Goal: Task Accomplishment & Management: Complete application form

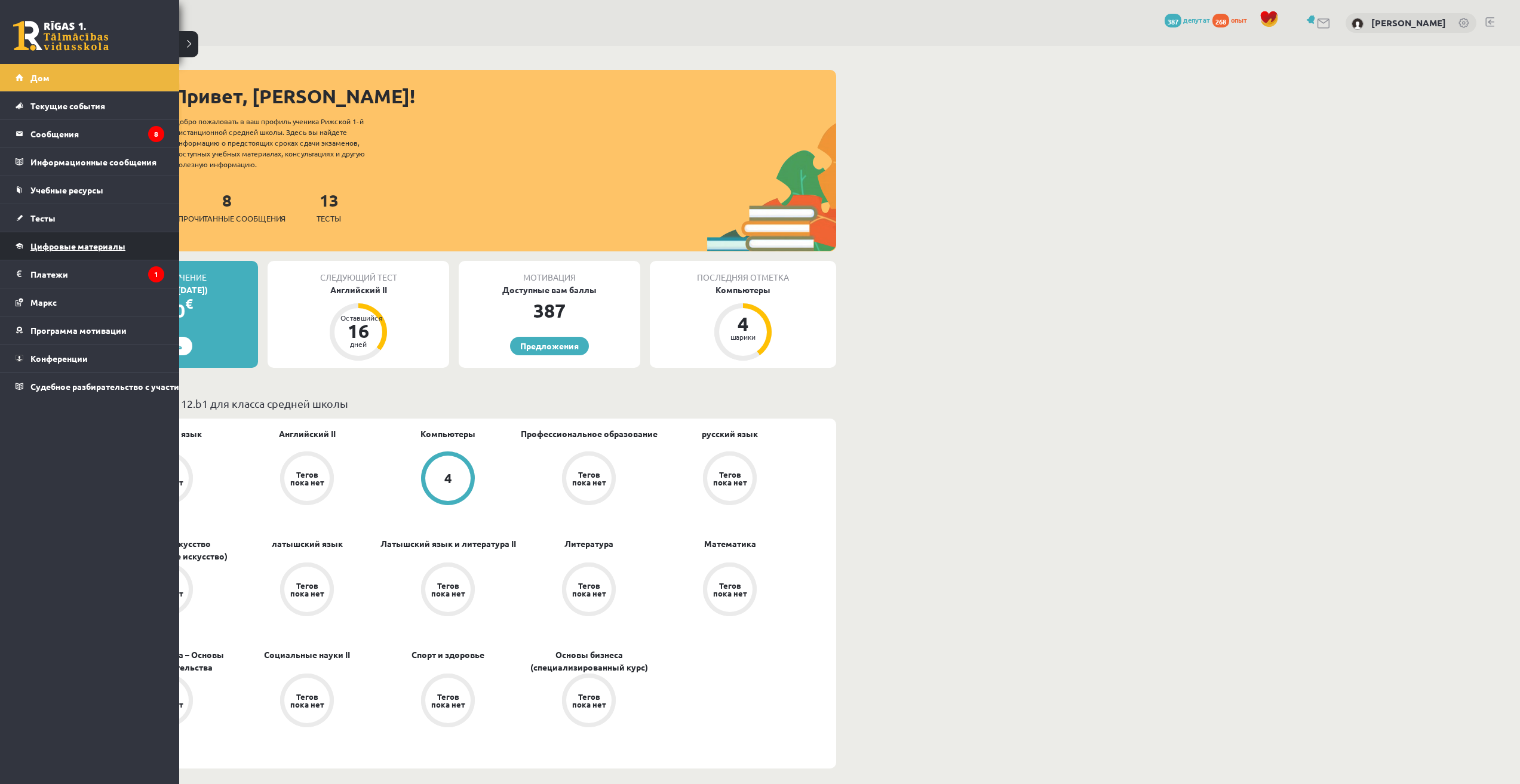
click at [35, 238] on link "Цифровые материалы" at bounding box center [90, 246] width 148 height 27
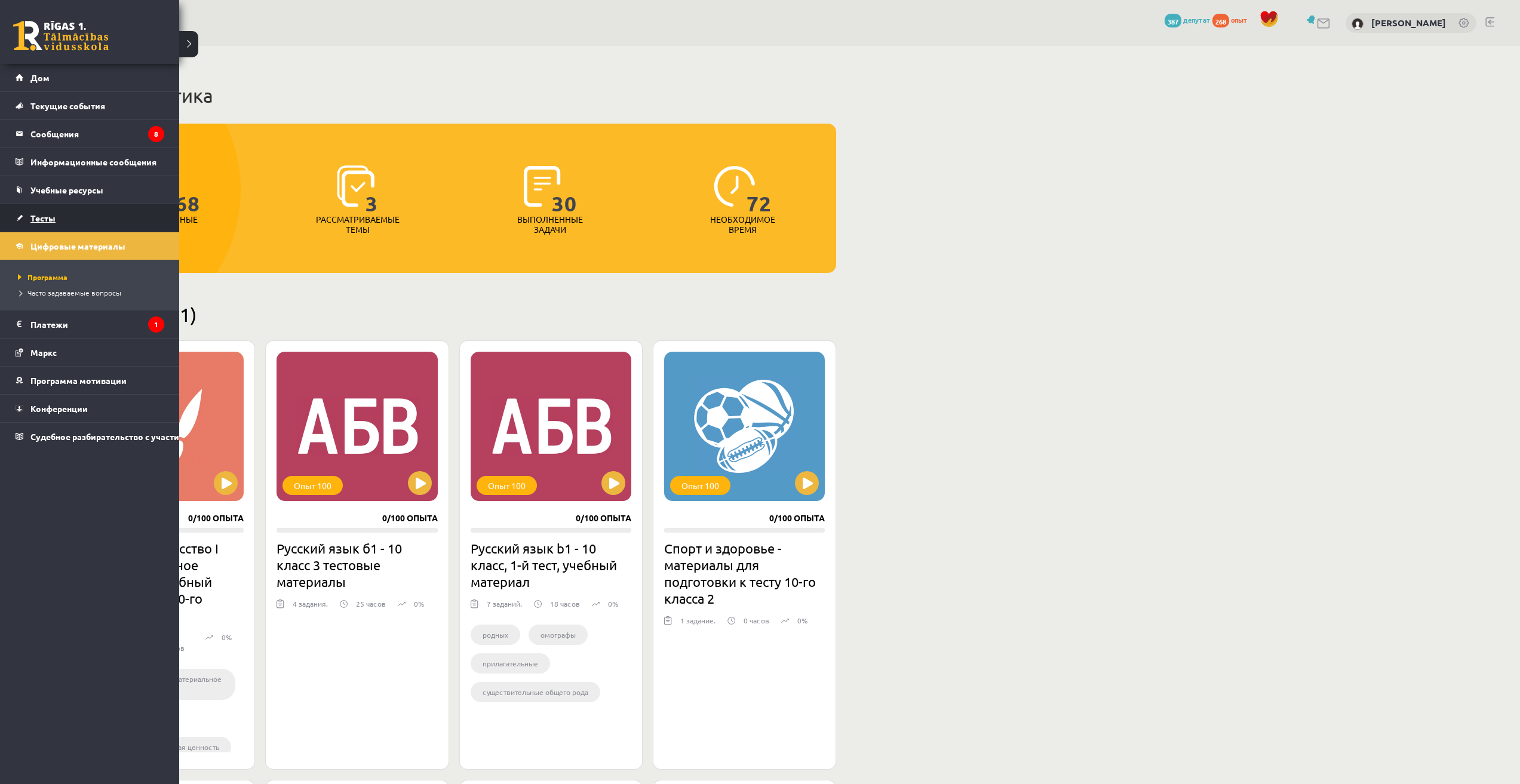
click at [56, 214] on link "Тесты" at bounding box center [90, 218] width 148 height 27
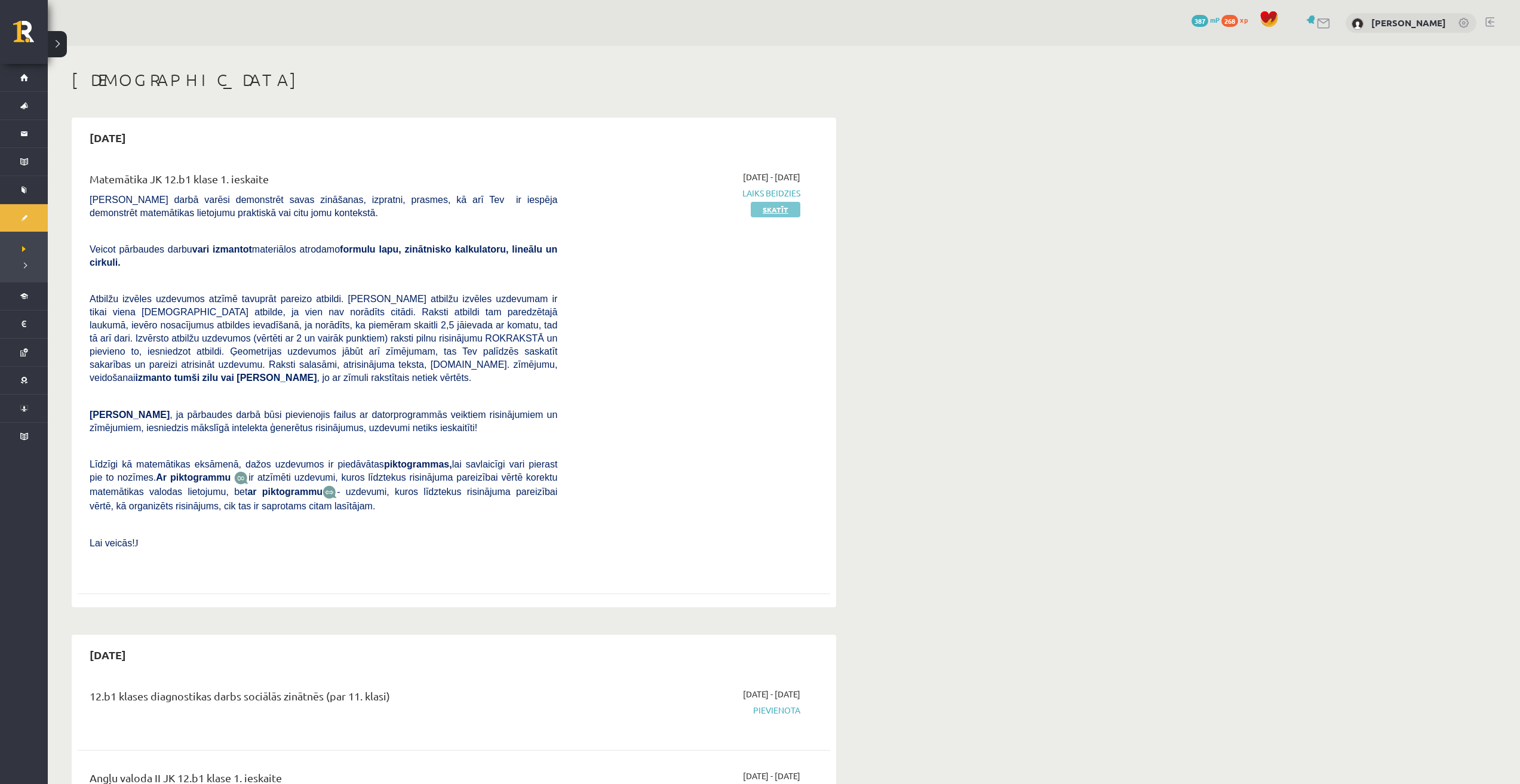
click at [783, 211] on link "Skatīt" at bounding box center [775, 209] width 49 height 15
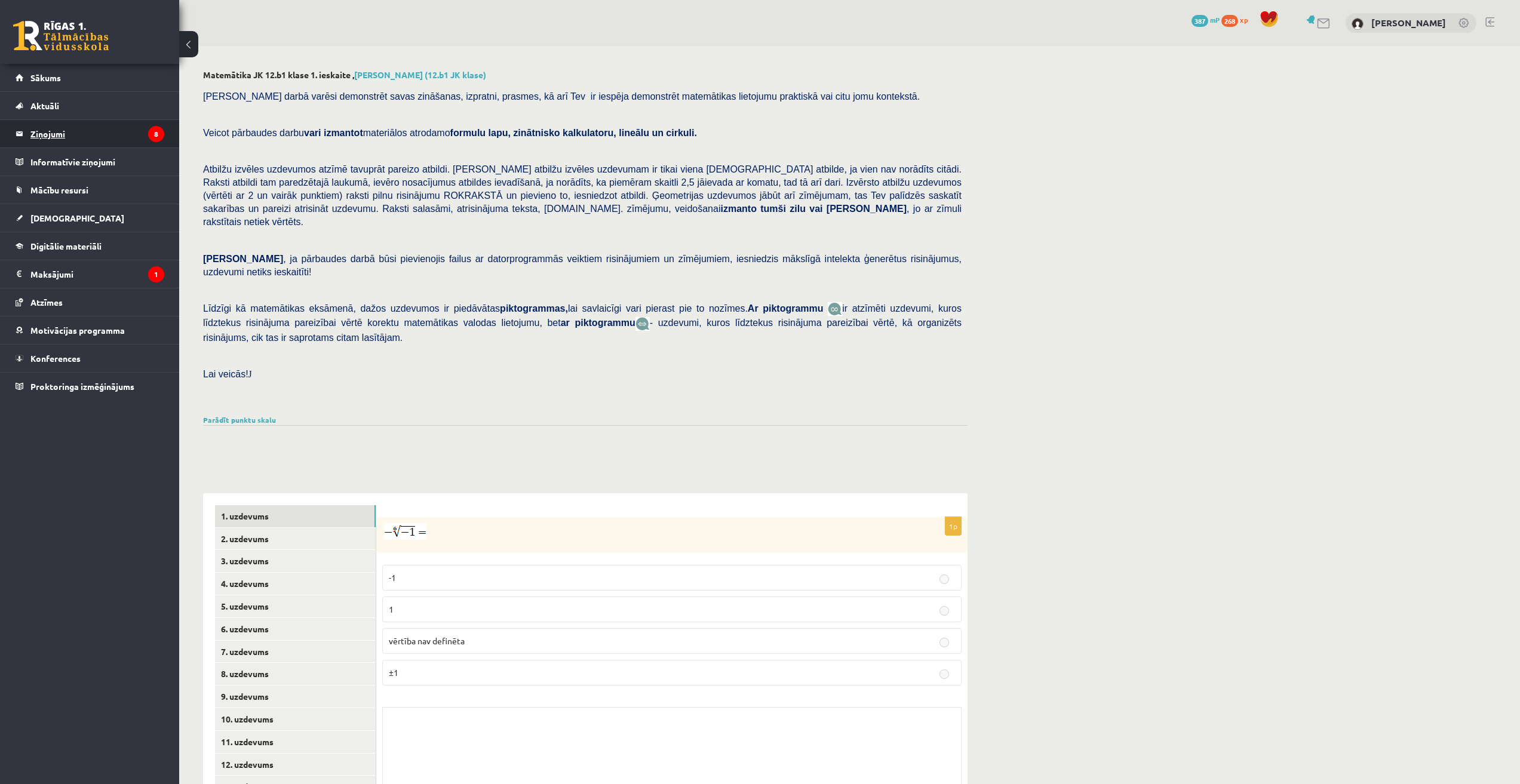
click at [52, 129] on legend "Ziņojumi 8" at bounding box center [98, 134] width 134 height 27
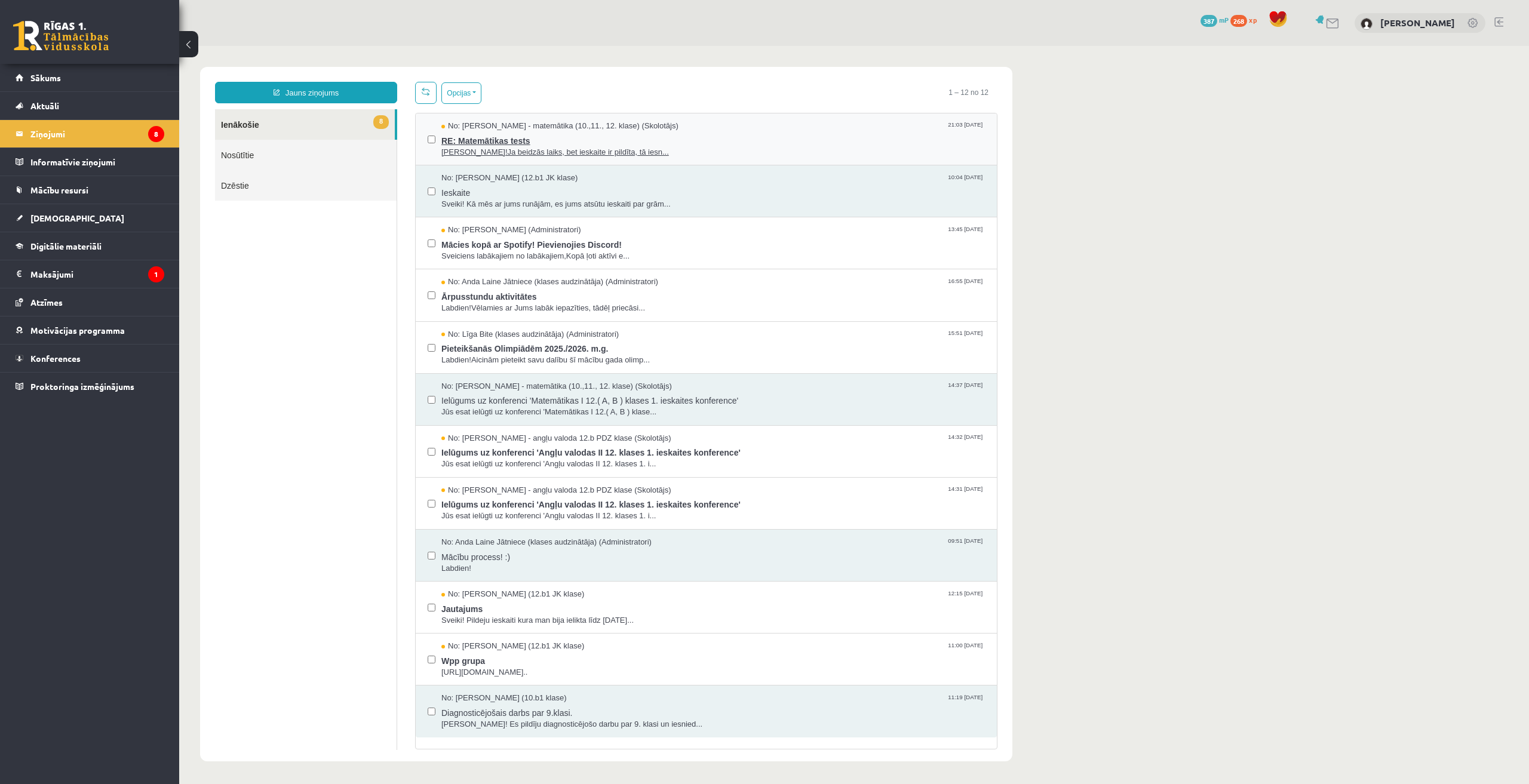
click at [595, 141] on span "RE: Matemātikas tests" at bounding box center [713, 140] width 544 height 15
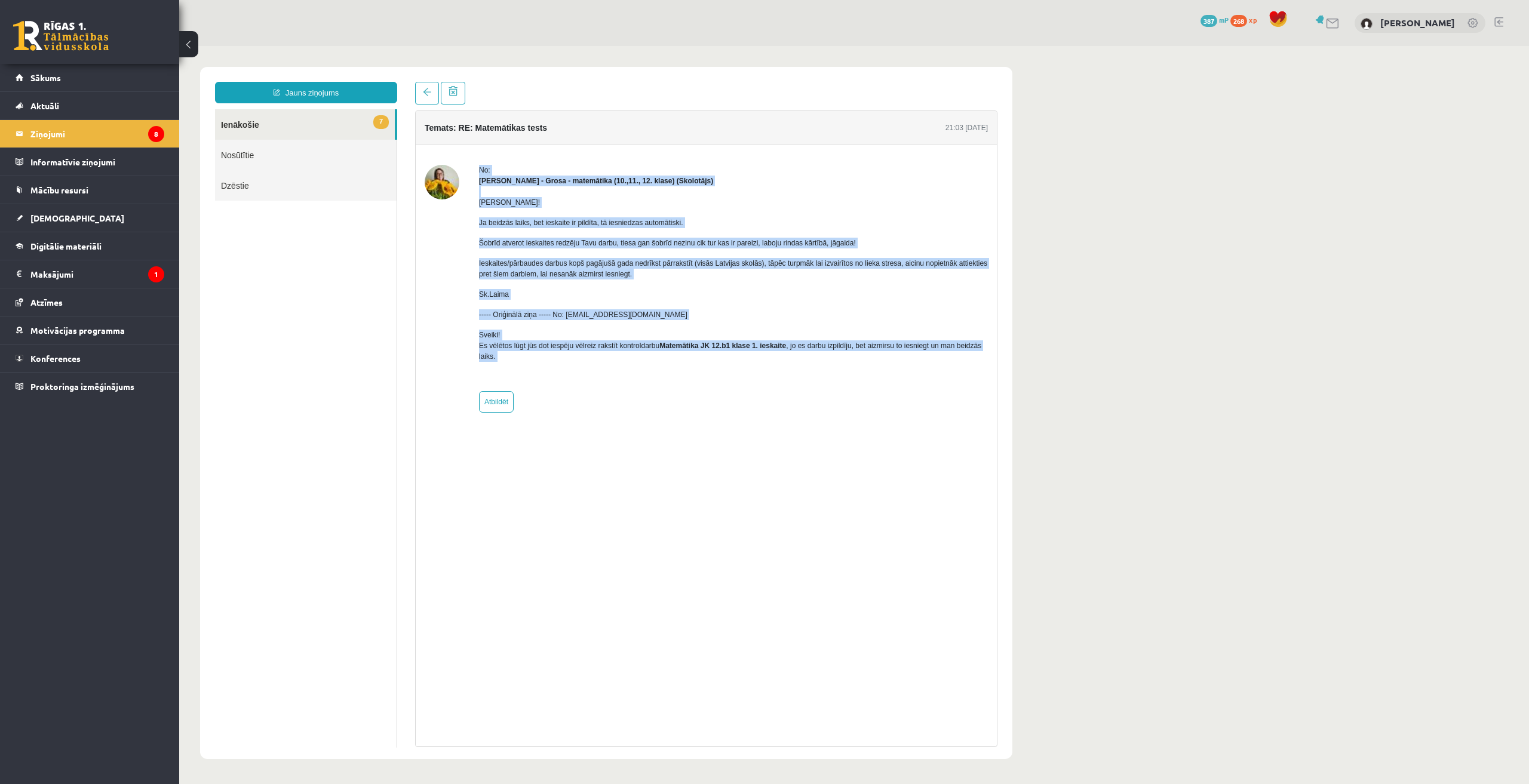
drag, startPoint x: 504, startPoint y: 365, endPoint x: 479, endPoint y: 170, distance: 196.6
click at [479, 170] on div "No: Laima Tukāne - Grosa - matemātika (10.,11., 12. klase) (Skolotājs) Sveiks! …" at bounding box center [733, 288] width 509 height 248
copy div "No: Laima Tukāne - Grosa - matemātika (10.,11., 12. klase) (Skolotājs) Sveiks! …"
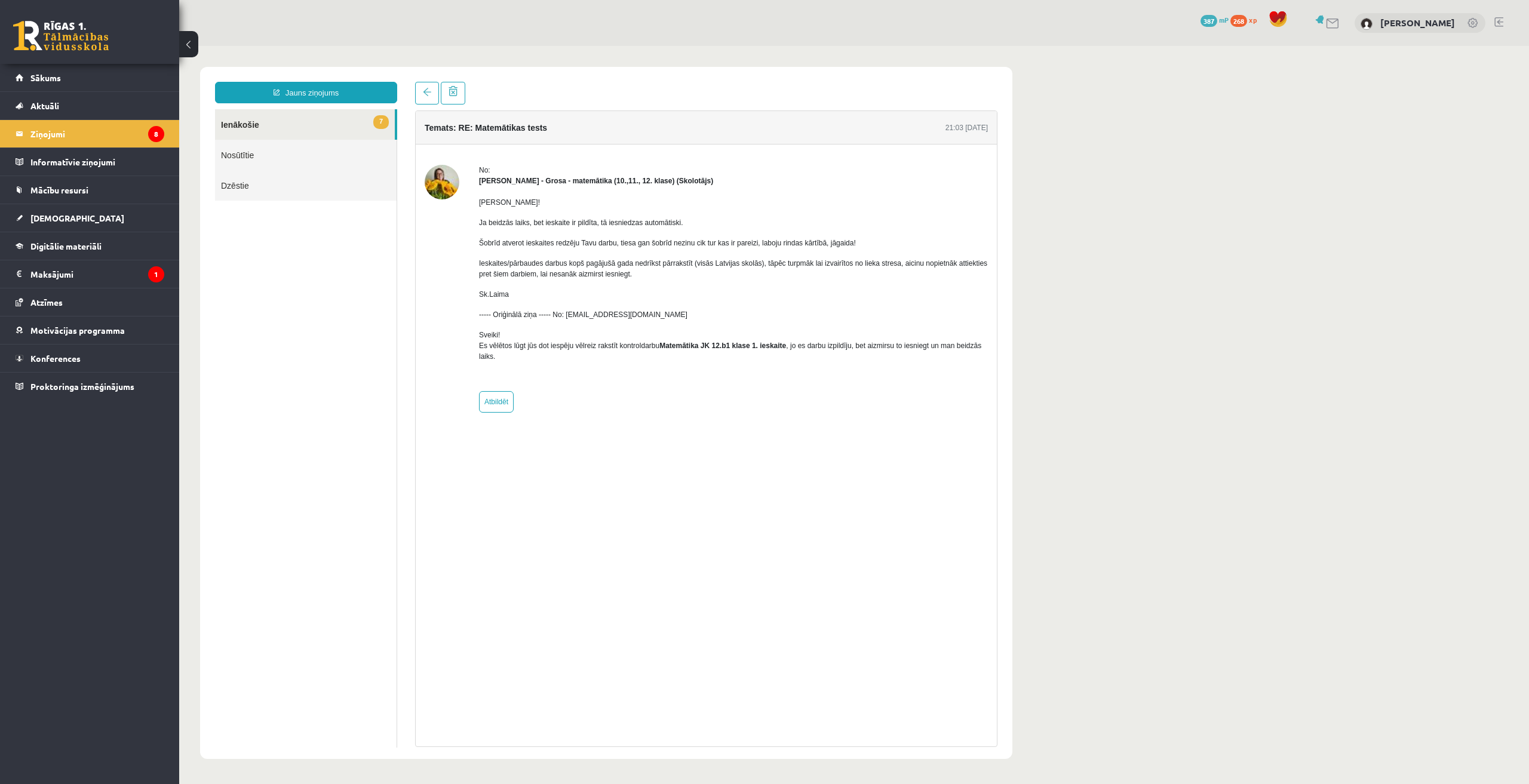
click at [765, 486] on div "Temats: RE: Matemātikas tests 21:03 15/09/2025 No: Laima Tukāne - Grosa - matem…" at bounding box center [707, 428] width 583 height 636
click at [1158, 250] on body "Jauns ziņojums 7 Ienākošie Nosūtītie Dzēstie * ********* ********* ******* Tema…" at bounding box center [854, 413] width 1350 height 734
click at [1496, 21] on link at bounding box center [1498, 22] width 9 height 10
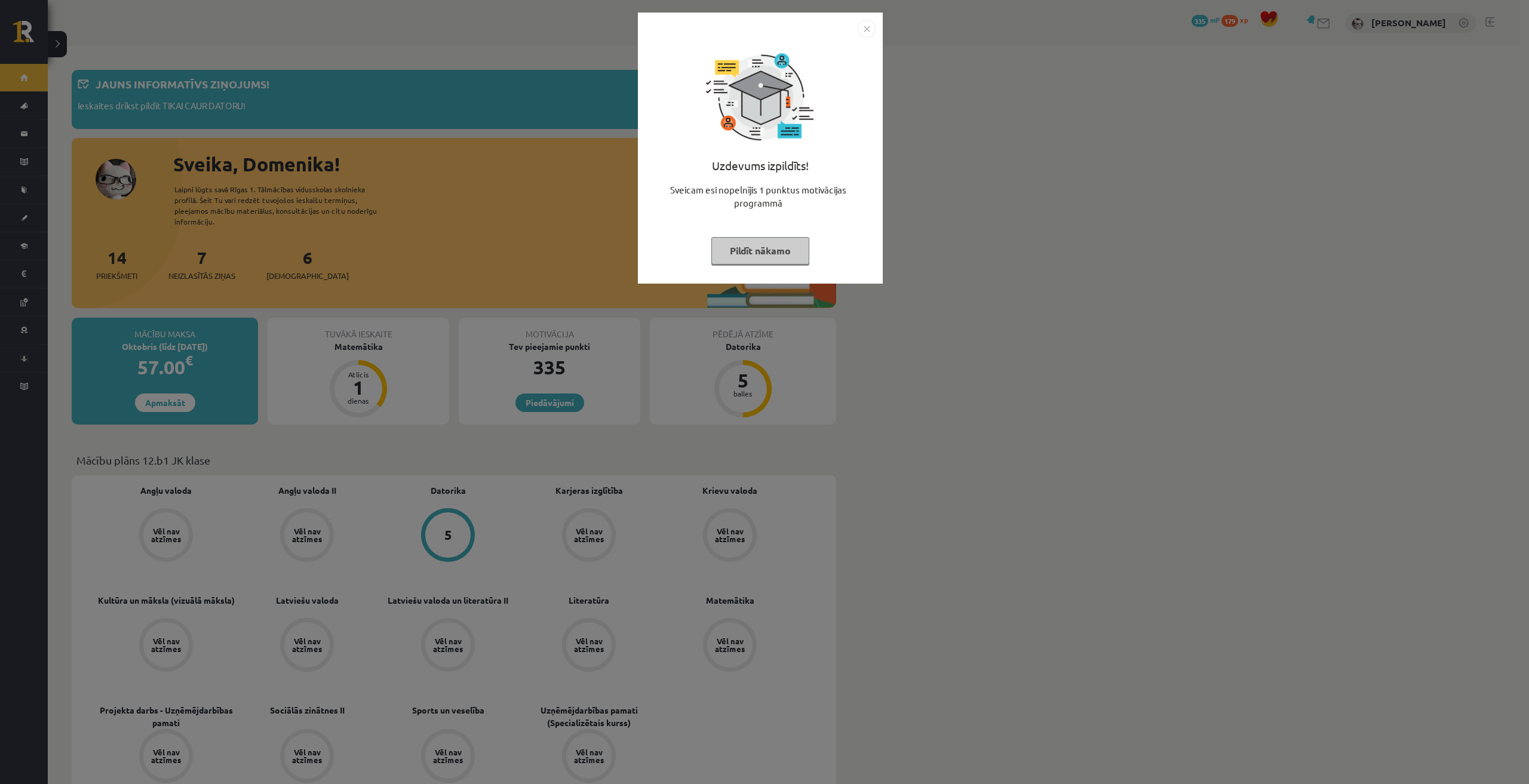
click at [866, 27] on img "Close" at bounding box center [867, 28] width 18 height 18
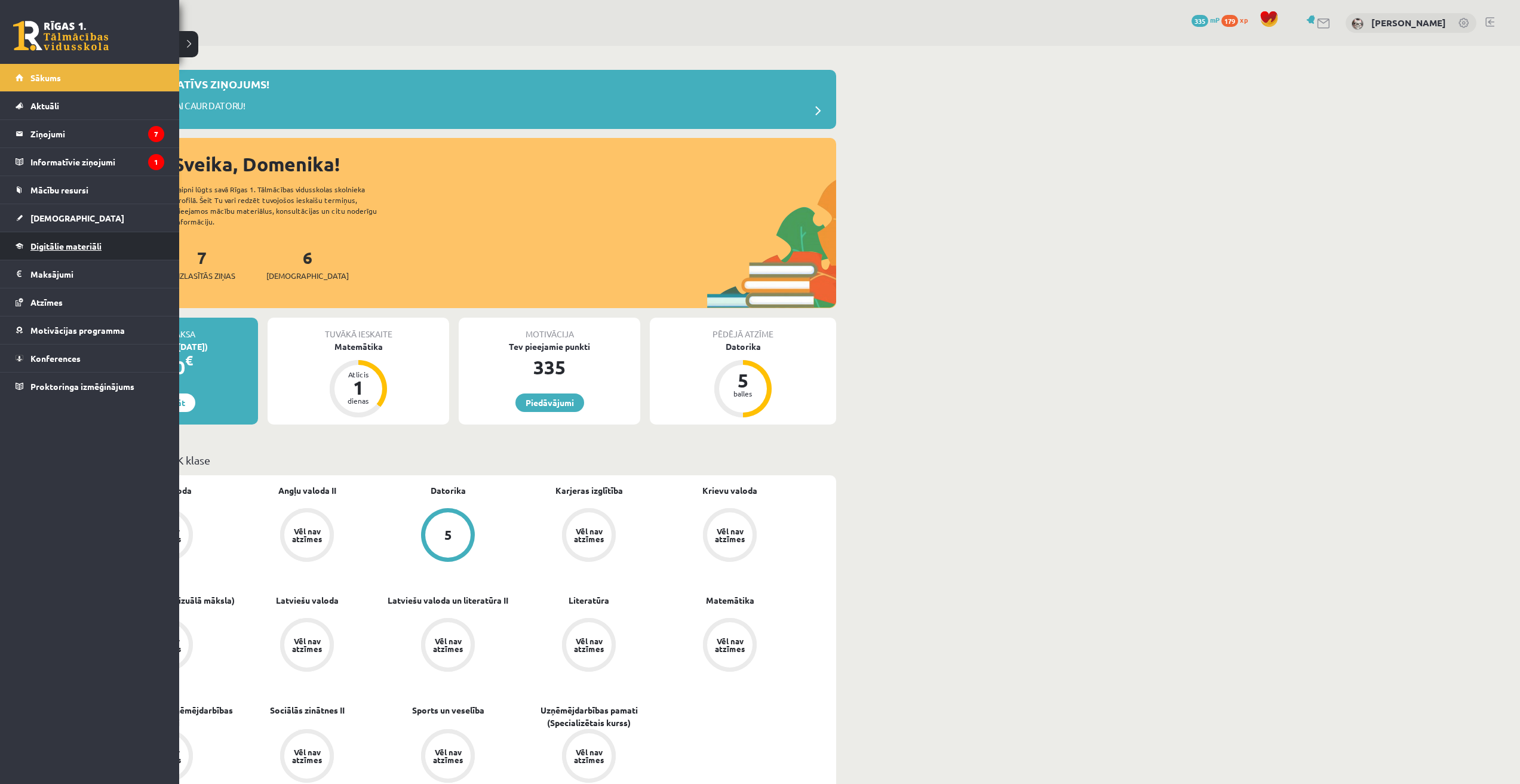
click at [35, 245] on span "Digitālie materiāli" at bounding box center [66, 245] width 71 height 10
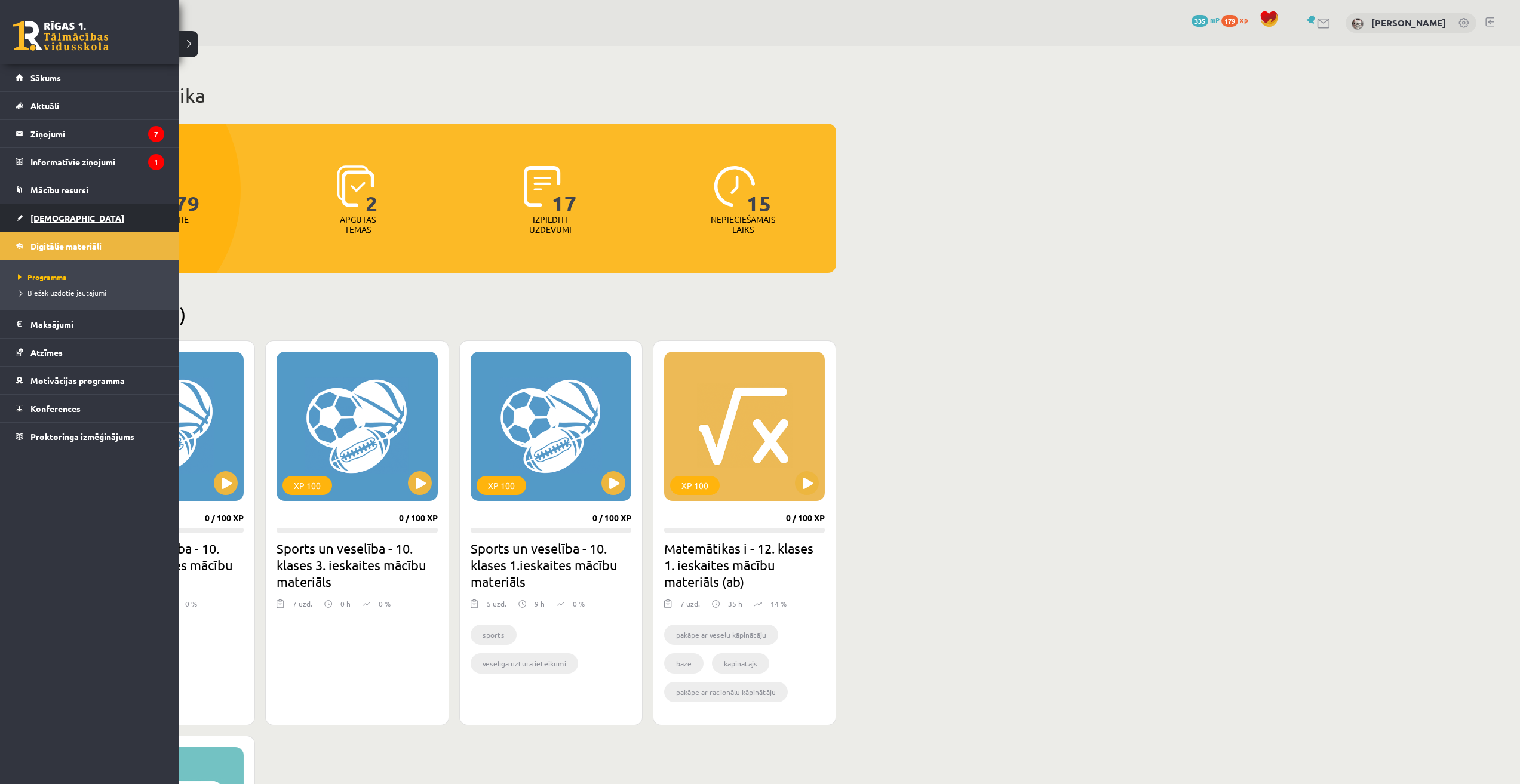
click at [52, 219] on span "[DEMOGRAPHIC_DATA]" at bounding box center [77, 218] width 94 height 10
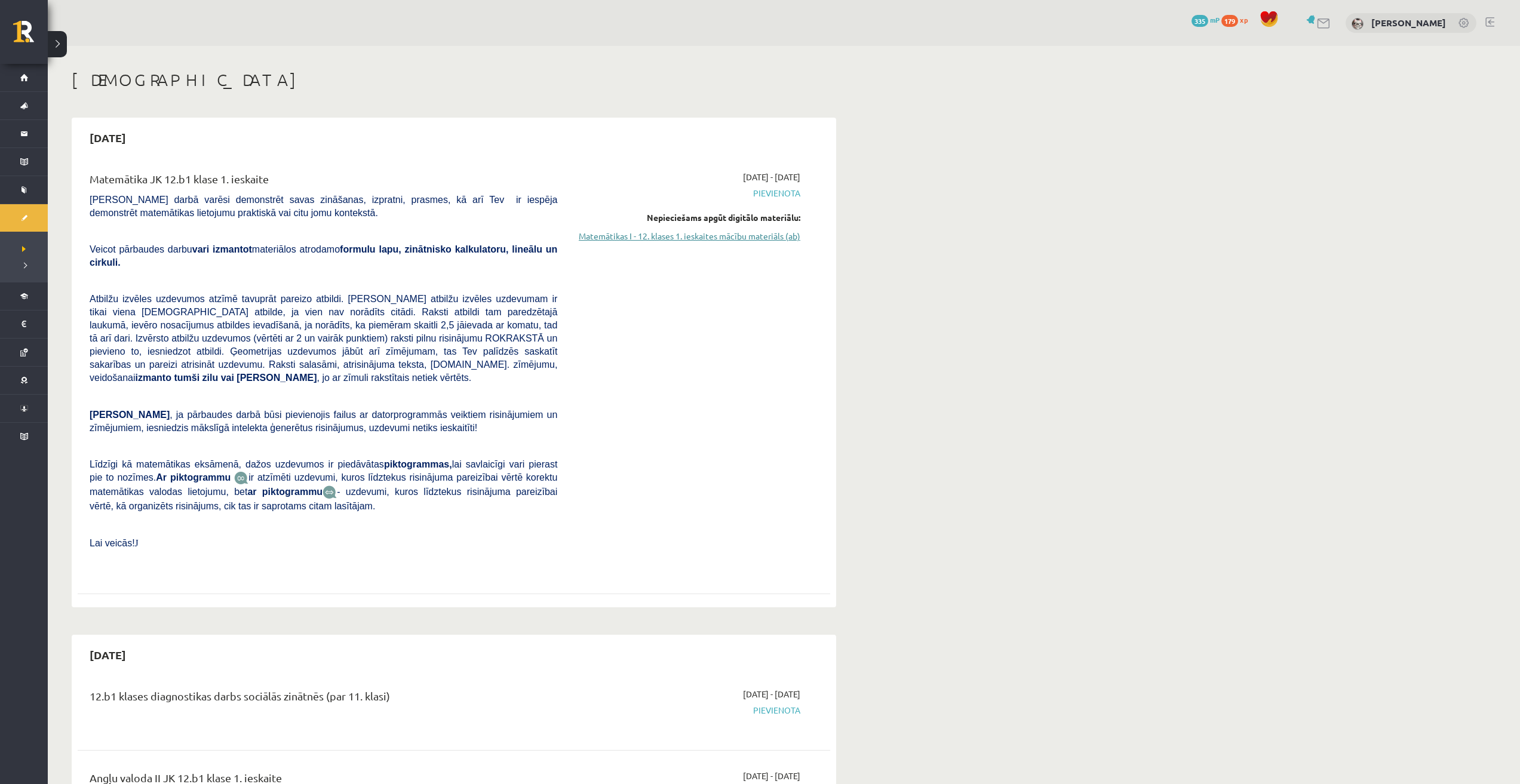
click at [603, 236] on link "Matemātikas I - 12. klases 1. ieskaites mācību materiāls (ab)" at bounding box center [687, 236] width 225 height 13
click at [624, 231] on link "Matemātikas I - 12. klases 1. ieskaites mācību materiāls (ab)" at bounding box center [687, 236] width 225 height 13
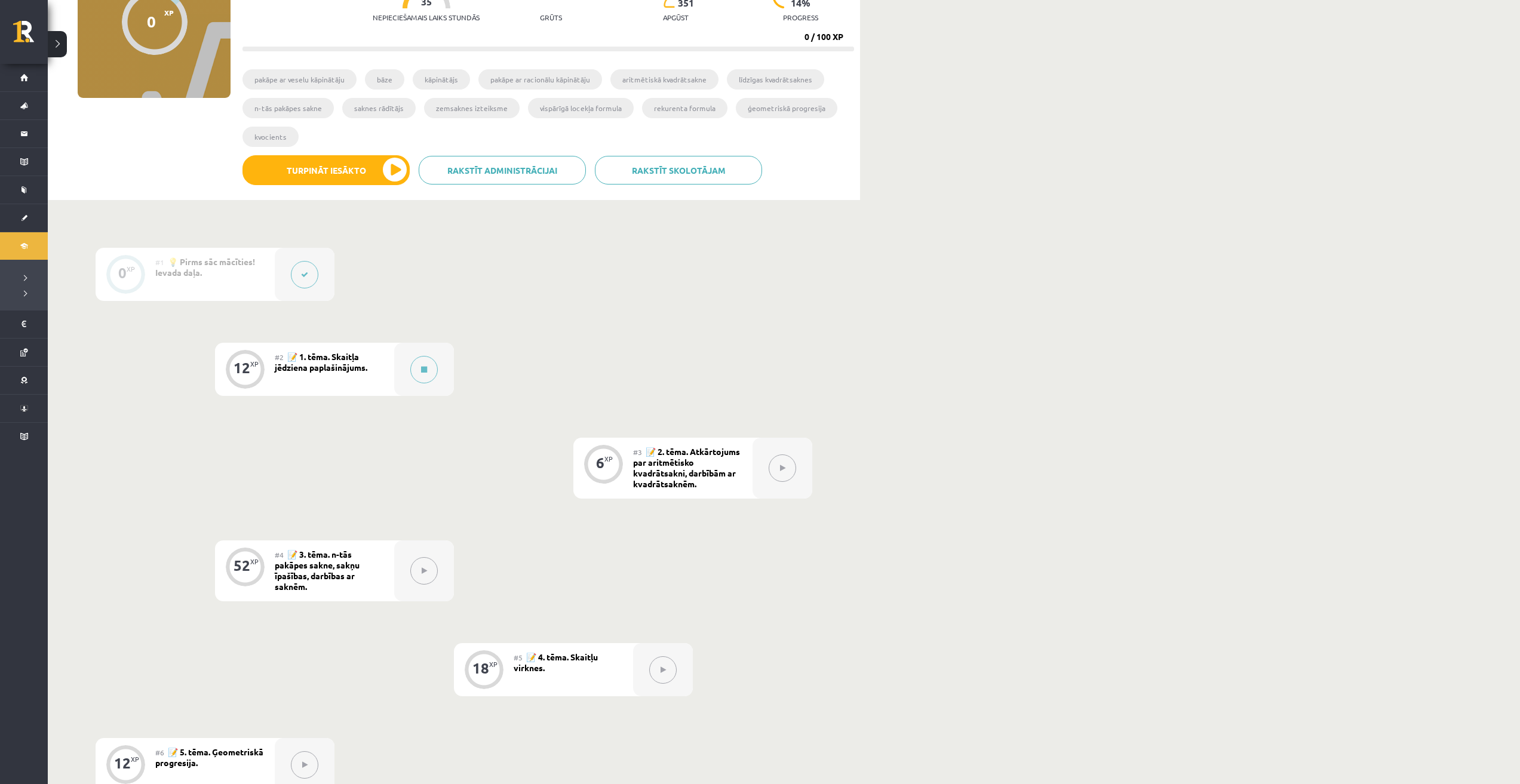
scroll to position [457, 0]
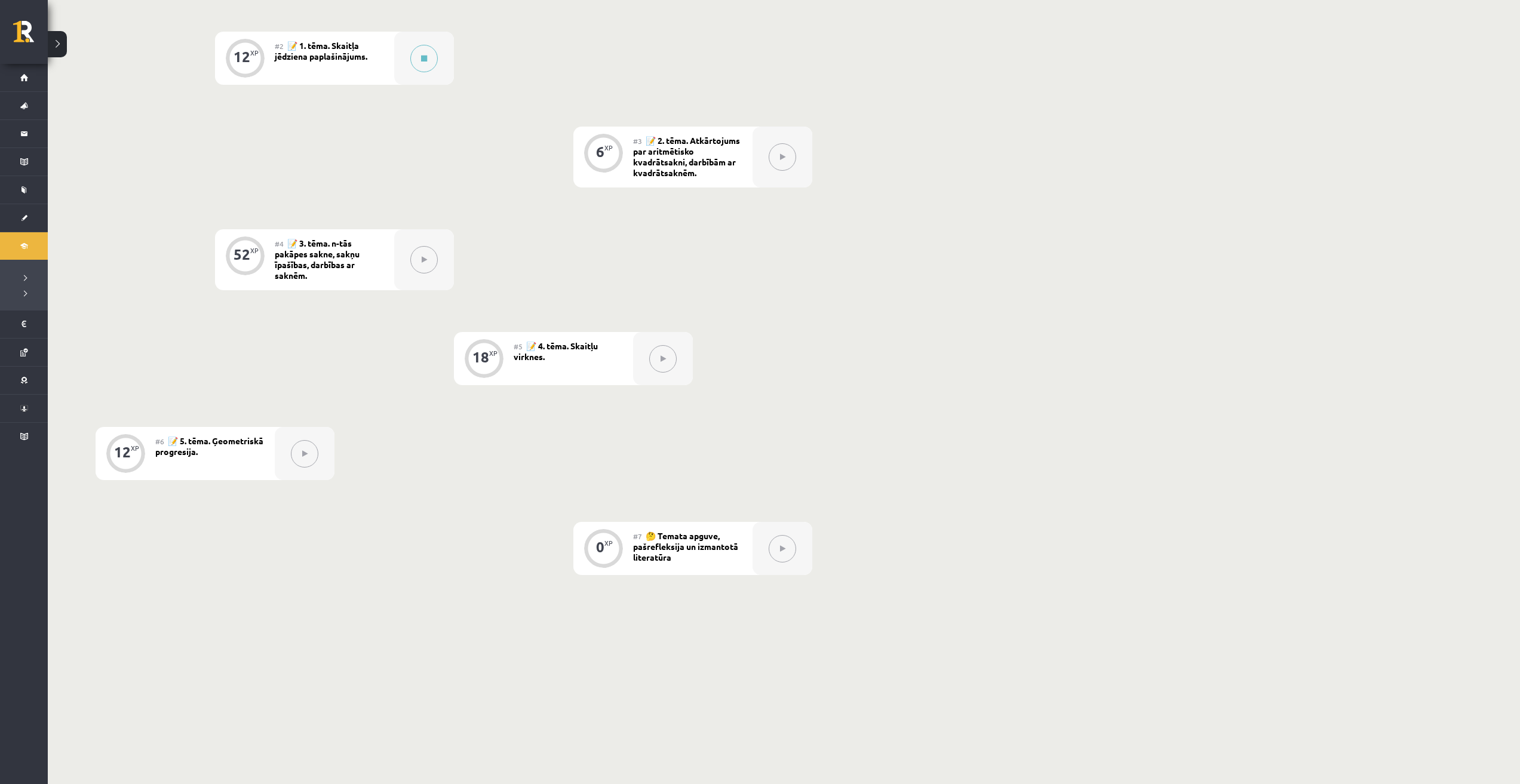
click at [323, 56] on span "📝 1. tēma. Skaitļa jēdziena paplašinājums." at bounding box center [321, 51] width 93 height 22
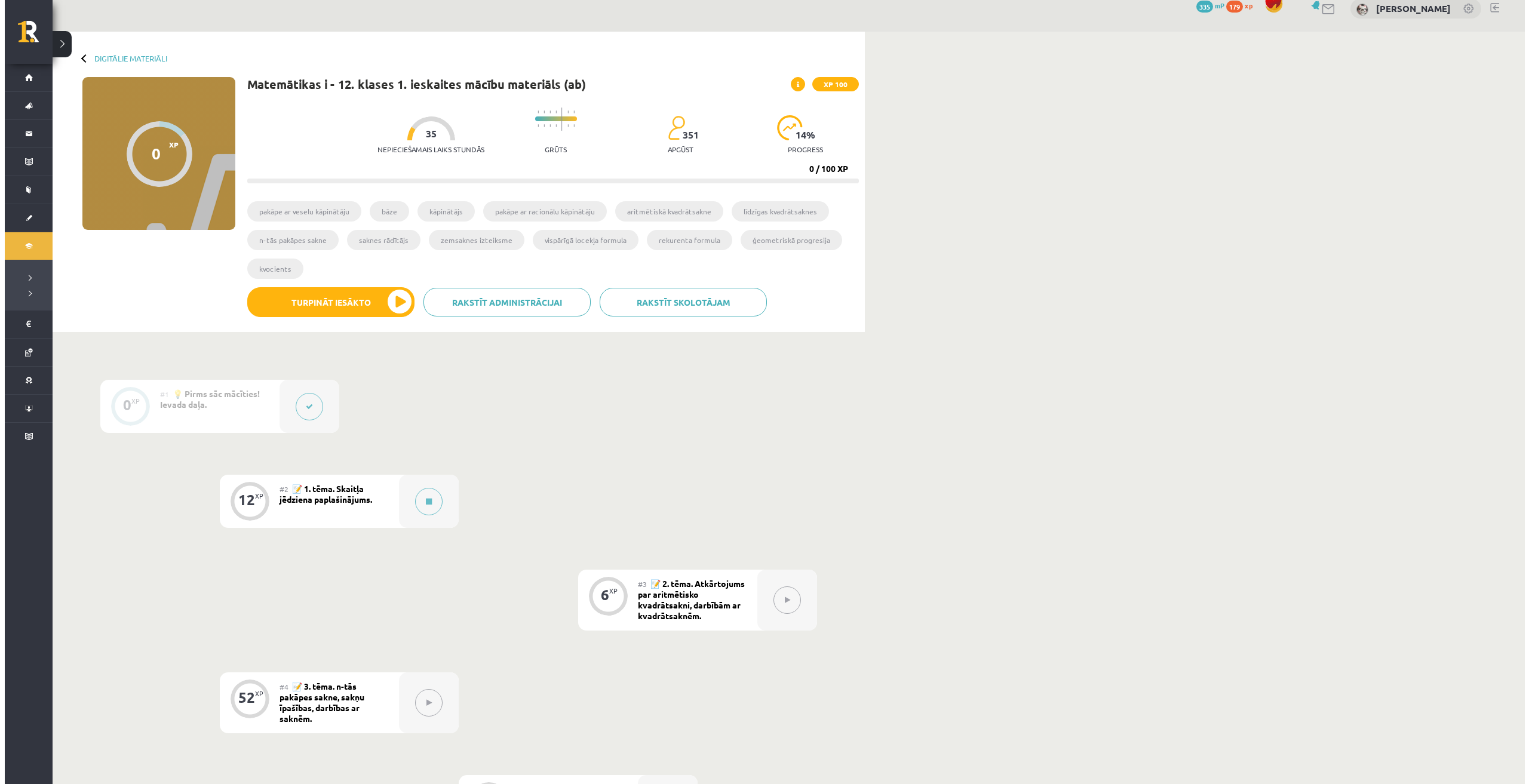
scroll to position [0, 0]
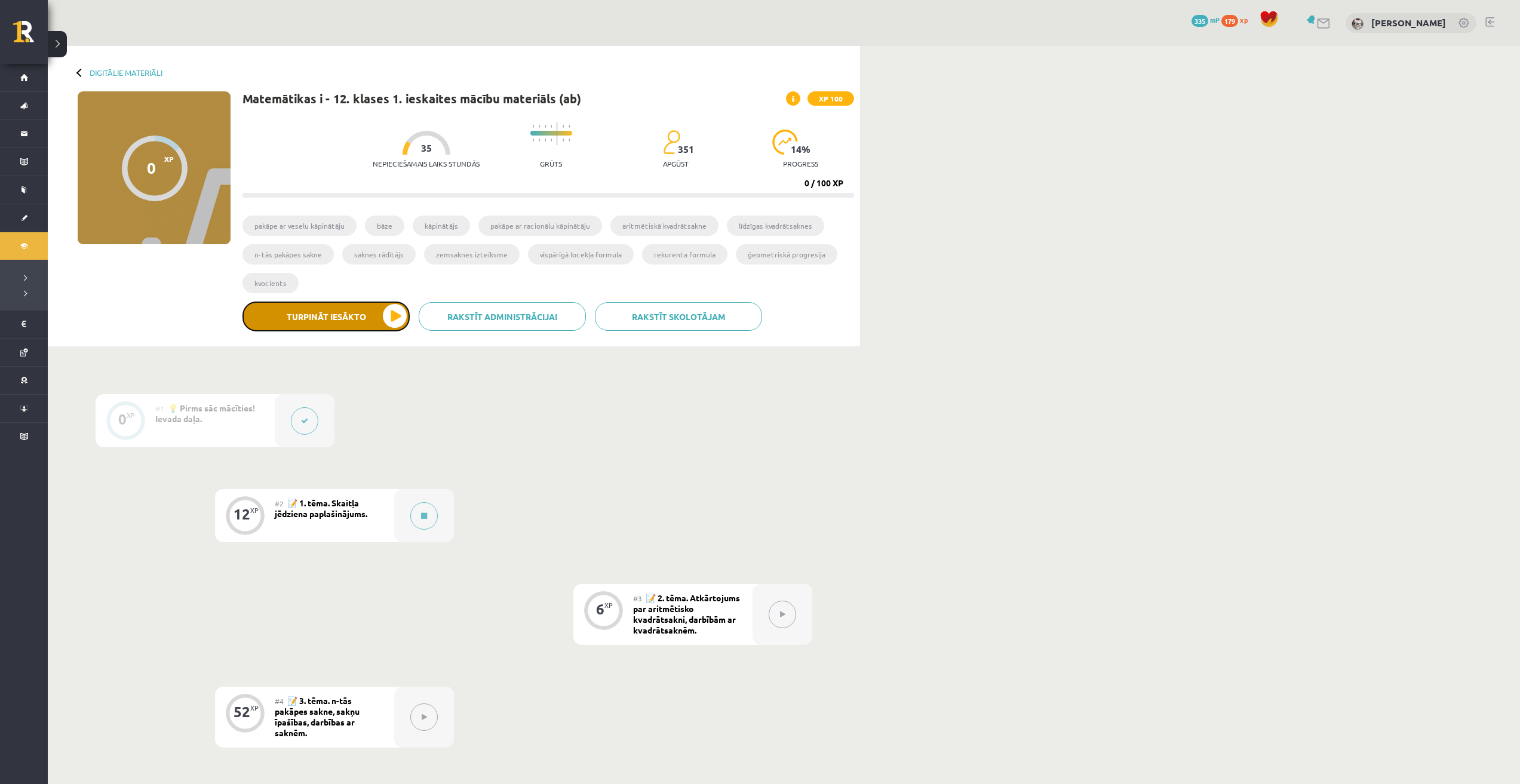
click at [321, 310] on button "Turpināt iesākto" at bounding box center [326, 316] width 167 height 30
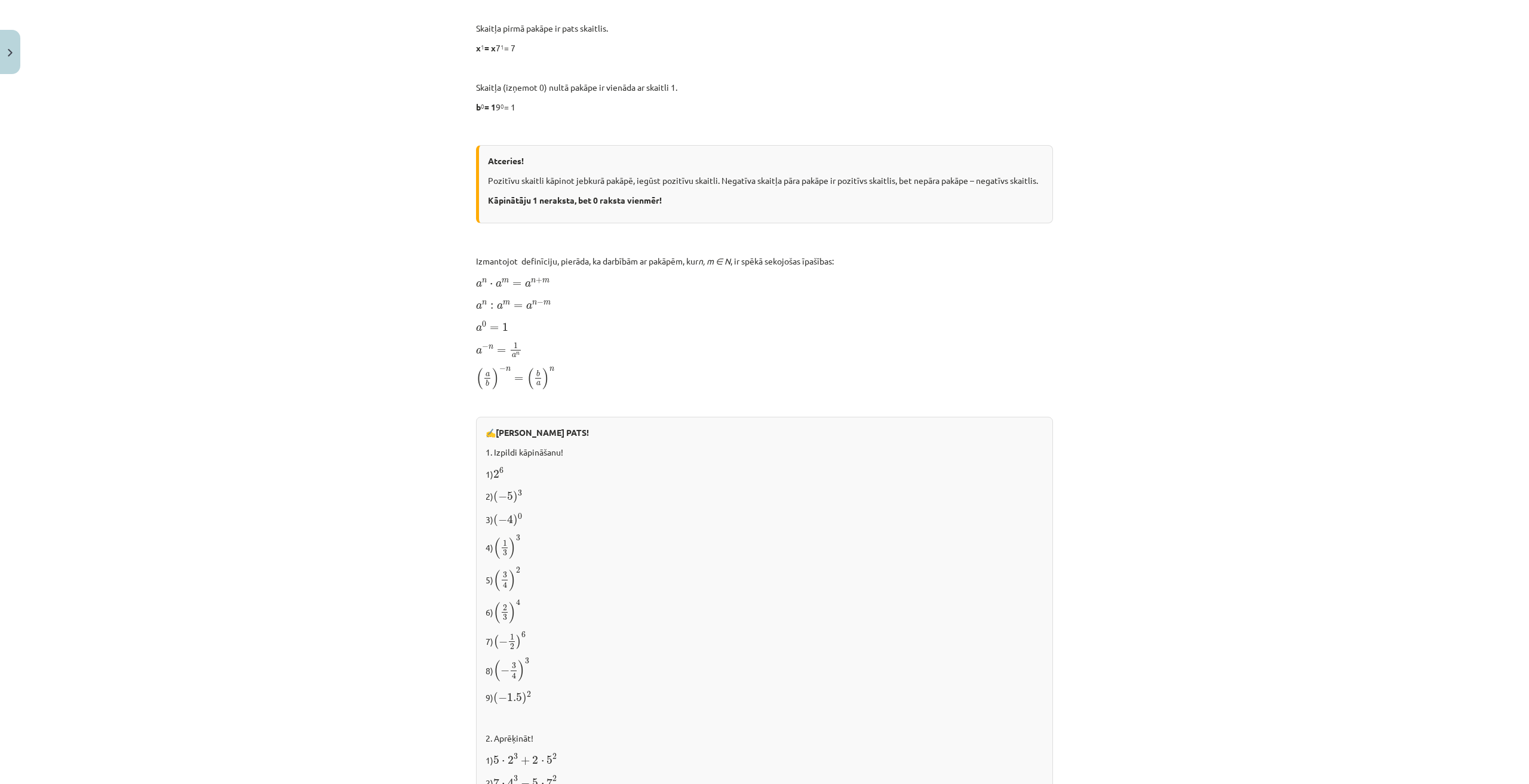
scroll to position [912, 0]
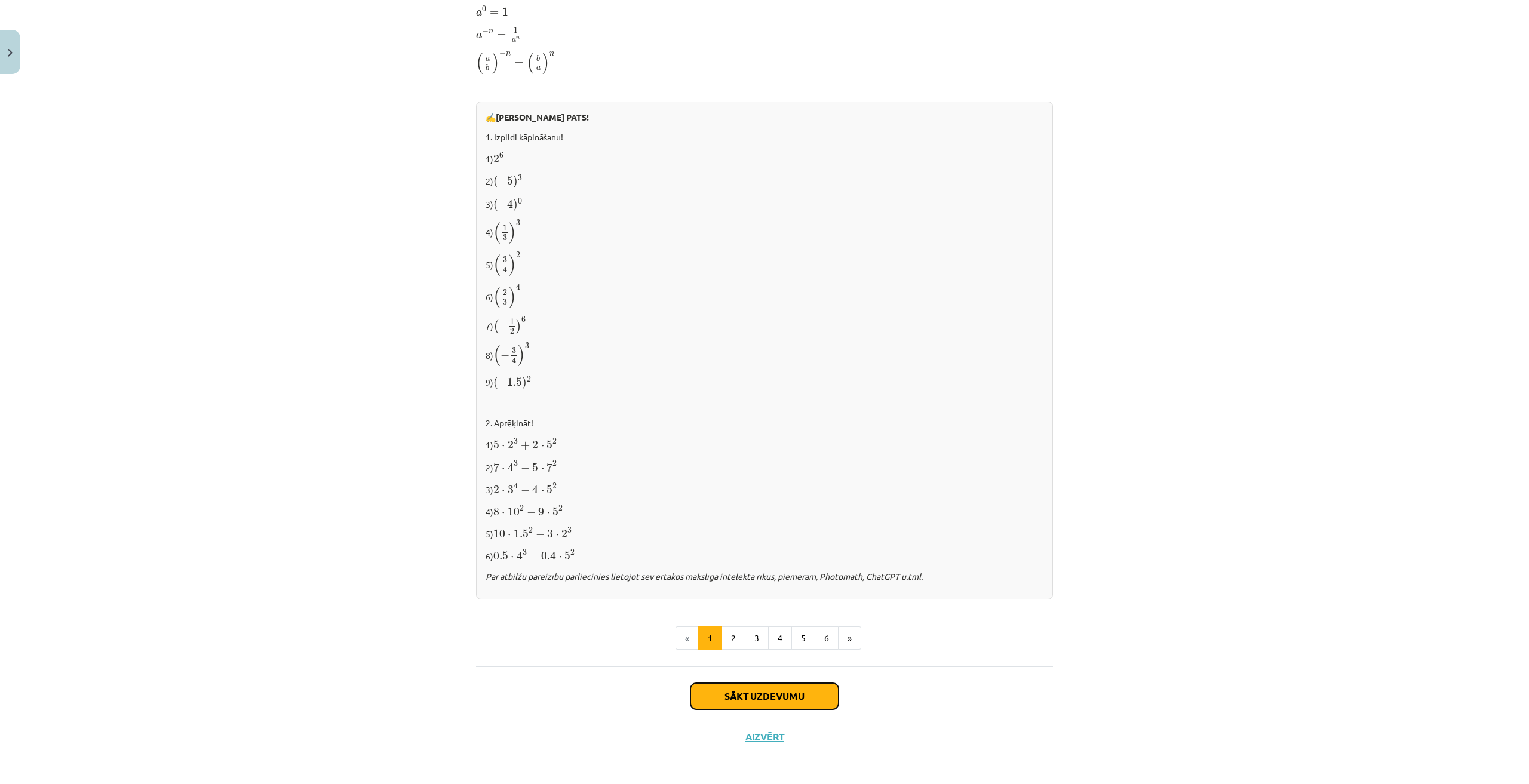
click at [750, 701] on button "Sākt uzdevumu" at bounding box center [765, 696] width 148 height 27
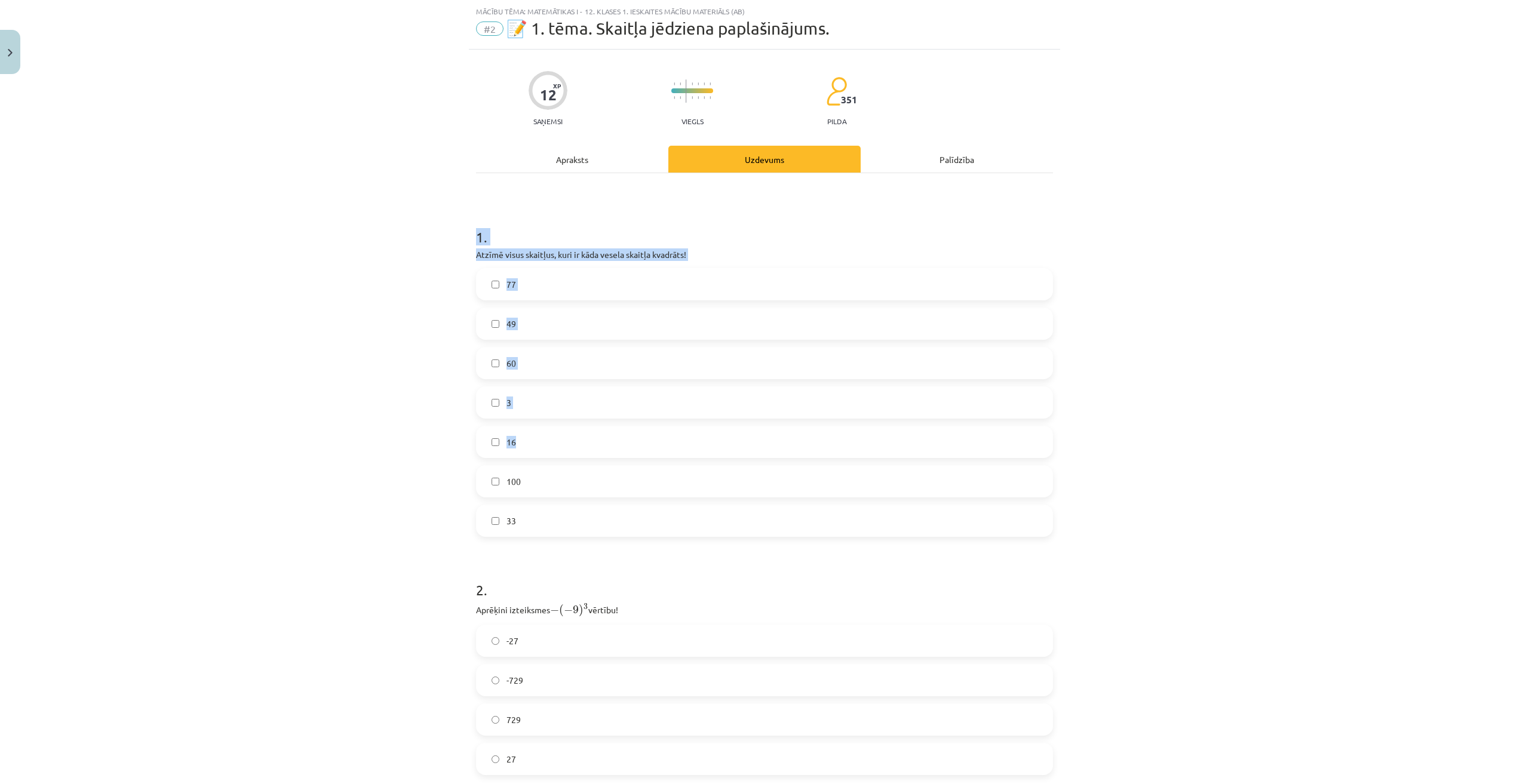
scroll to position [361, 0]
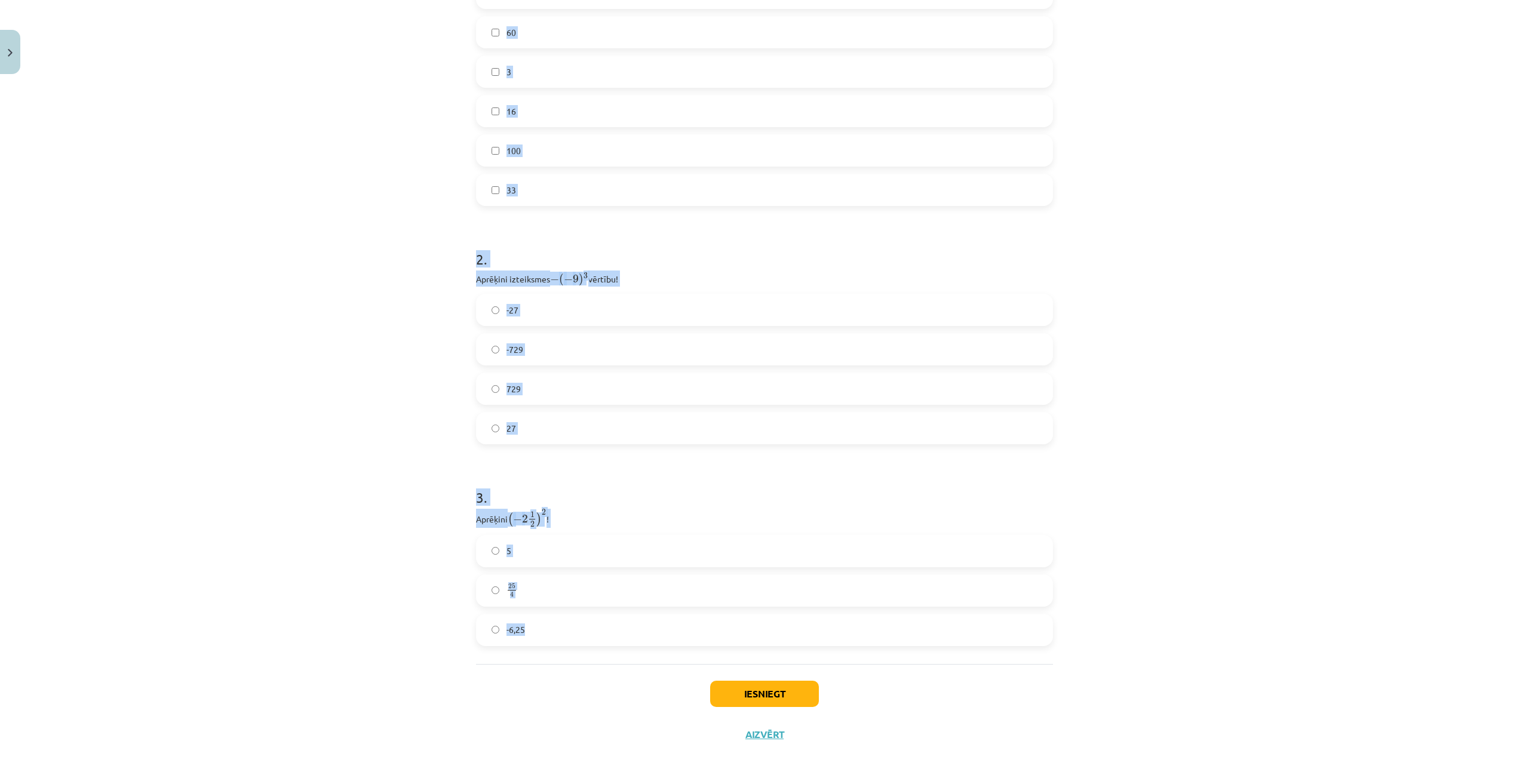
drag, startPoint x: 464, startPoint y: 236, endPoint x: 549, endPoint y: 644, distance: 416.8
click at [549, 644] on div "12 XP Saņemsi Viegls 351 pilda Apraksts Uzdevums Palīdzība 1 . Atzīmē visus ska…" at bounding box center [764, 236] width 591 height 1036
copy form "1 . Atzīmē visus skaitļus, kuri ir kāda vesela skaitļa kvadrāts! 77 49 60 3 16 …"
click at [1237, 550] on div "Mācību tēma: Matemātikas i - 12. klases 1. ieskaites mācību materiāls (ab) #2 📝…" at bounding box center [764, 392] width 1529 height 784
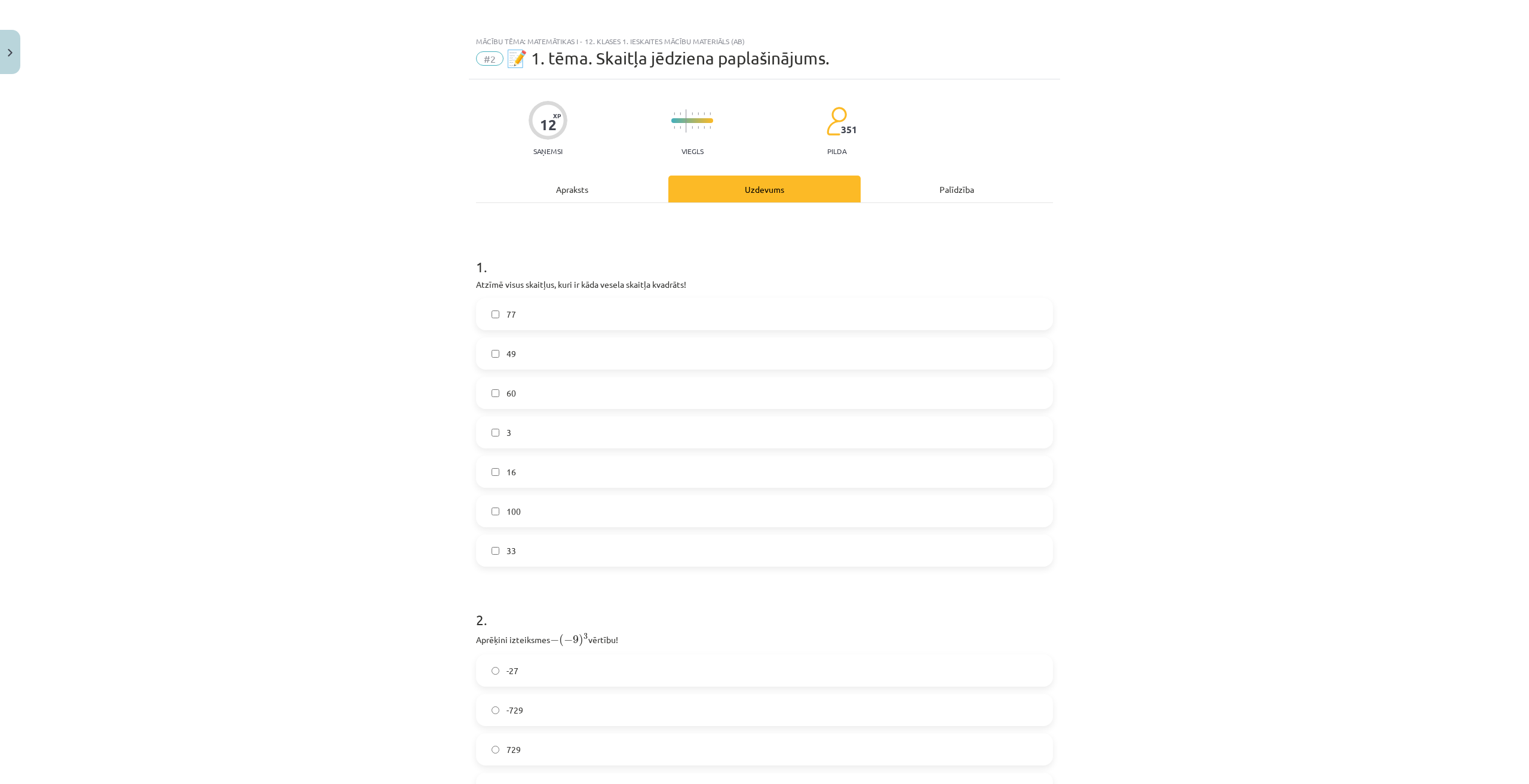
click at [545, 357] on label "49" at bounding box center [765, 353] width 574 height 30
click at [521, 469] on label "16" at bounding box center [765, 471] width 574 height 30
click at [516, 497] on label "100" at bounding box center [765, 511] width 574 height 30
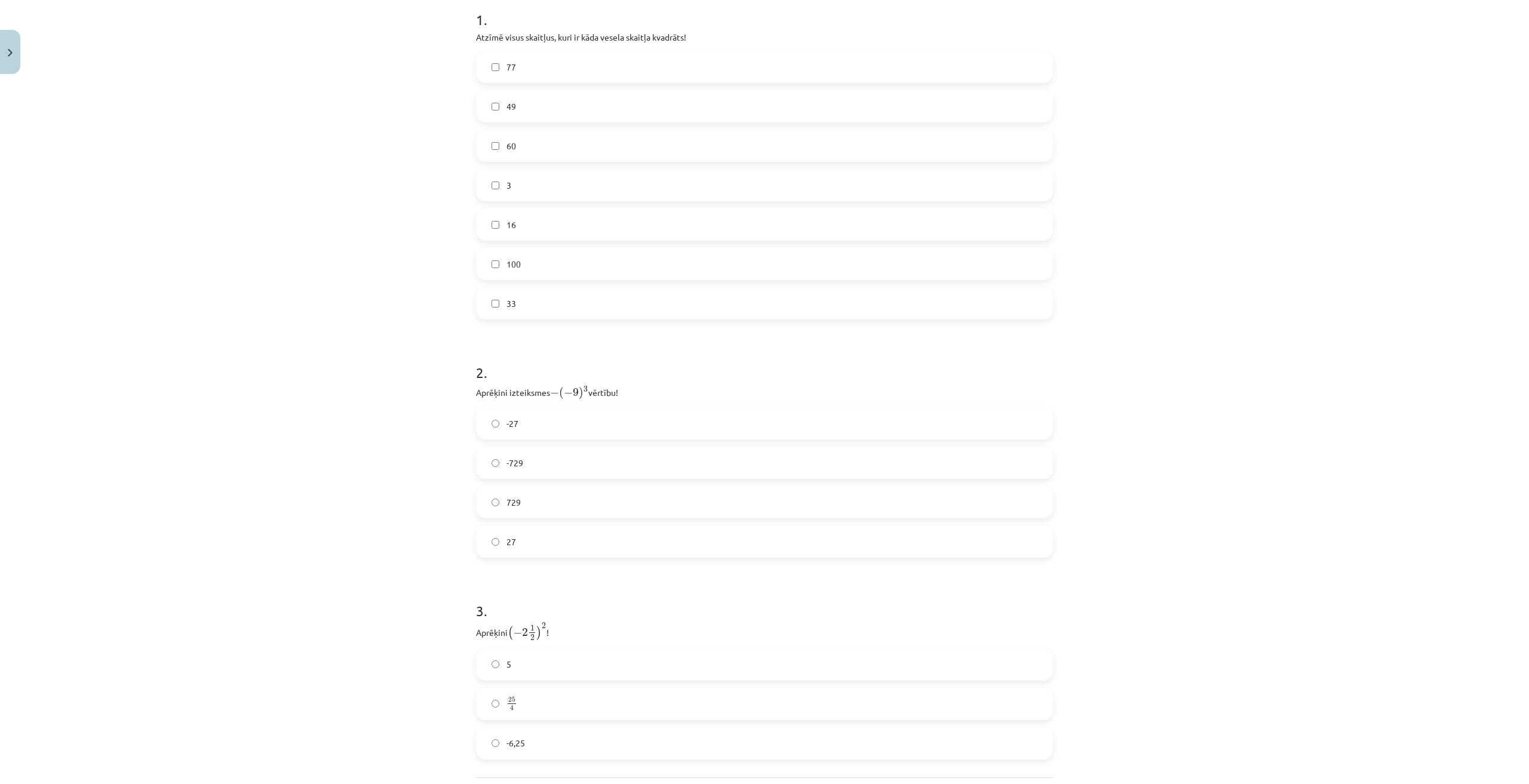
scroll to position [361, 0]
click at [534, 390] on label "729" at bounding box center [765, 388] width 574 height 30
click at [551, 635] on label "-6,25" at bounding box center [765, 630] width 574 height 30
click at [533, 568] on div "5 25 4 25 4 -6,25" at bounding box center [764, 590] width 577 height 111
click at [530, 588] on label "25 4 25 4" at bounding box center [765, 590] width 574 height 30
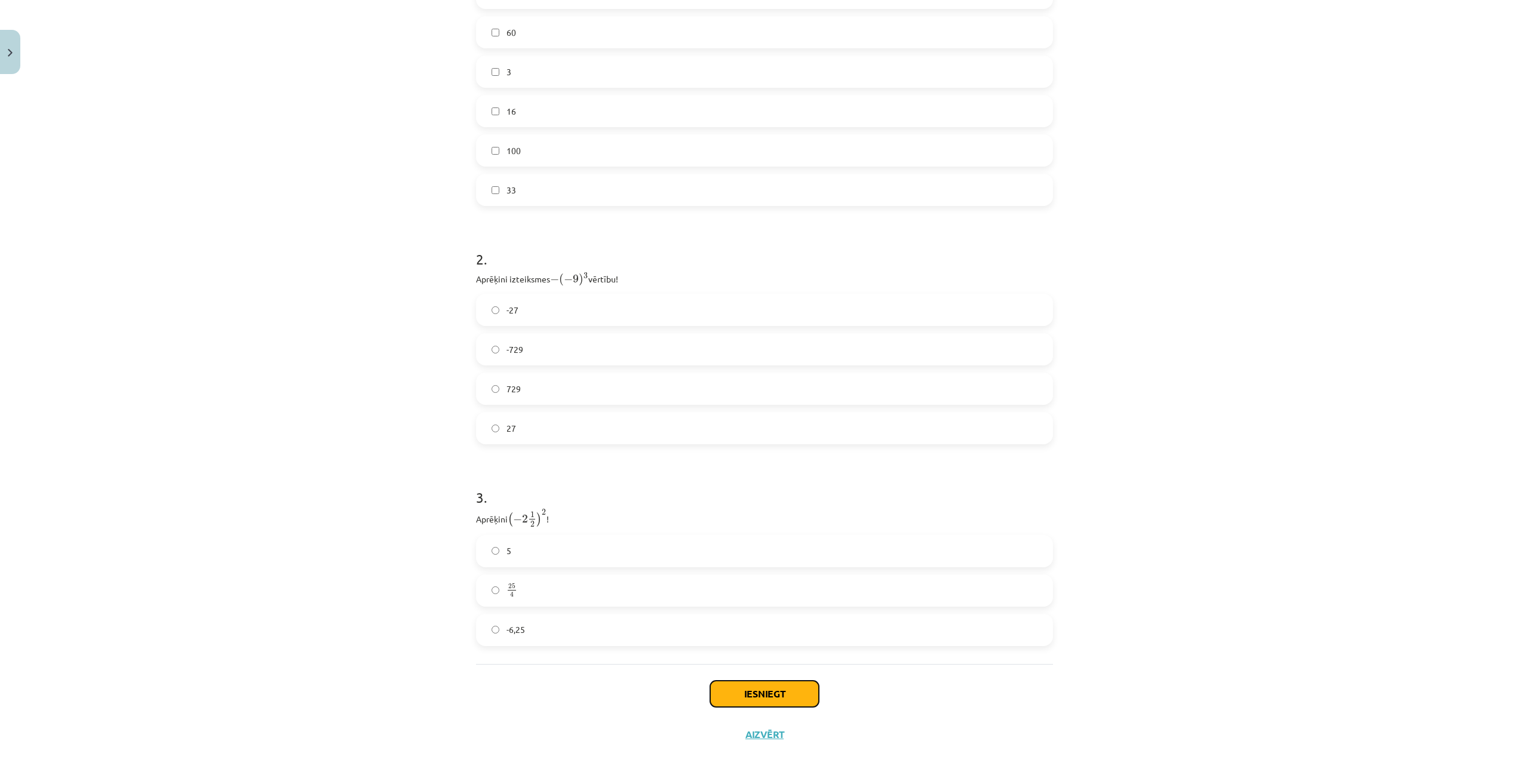
click at [779, 686] on button "Iesniegt" at bounding box center [764, 694] width 109 height 27
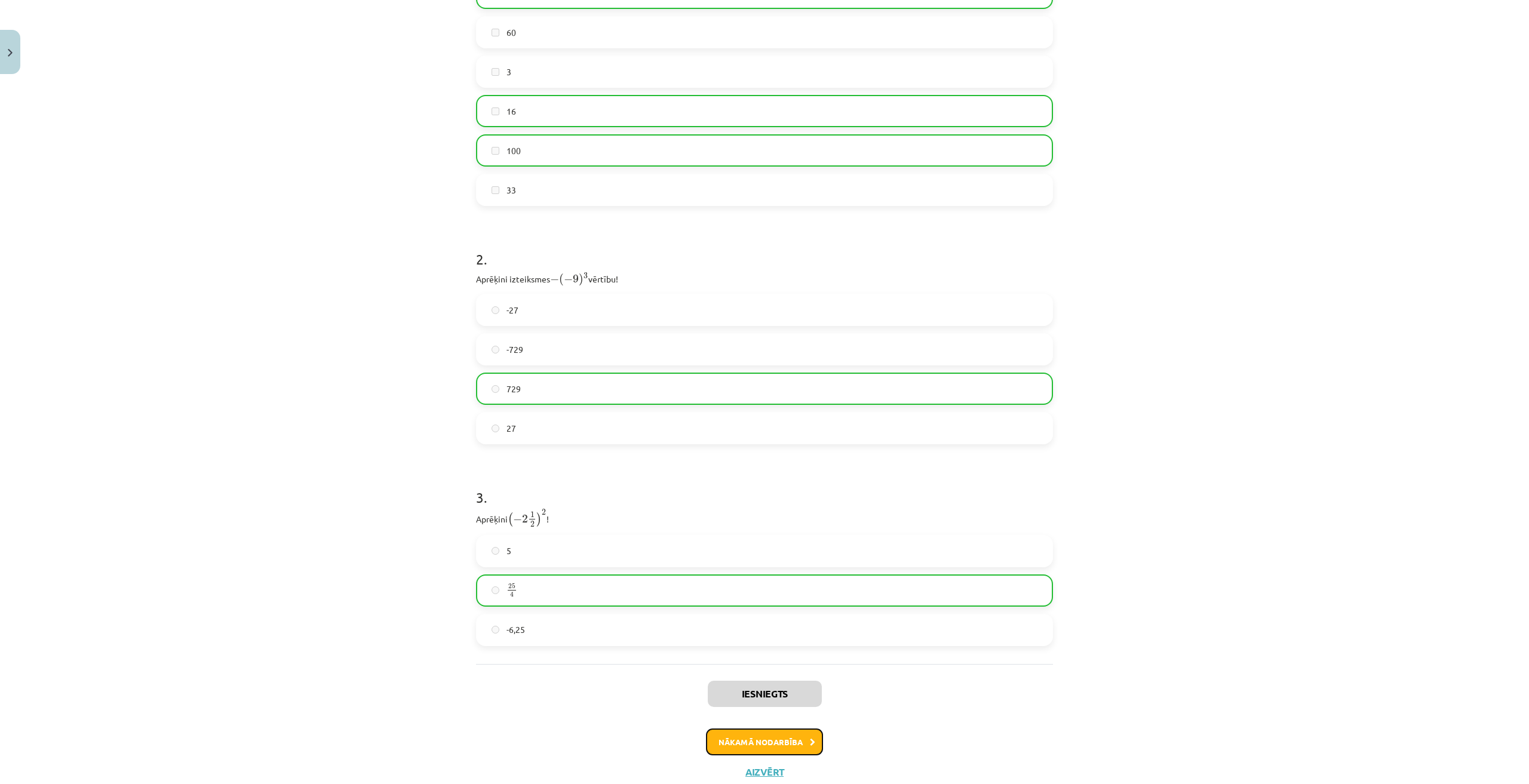
click at [763, 742] on button "Nākamā nodarbība" at bounding box center [764, 742] width 117 height 27
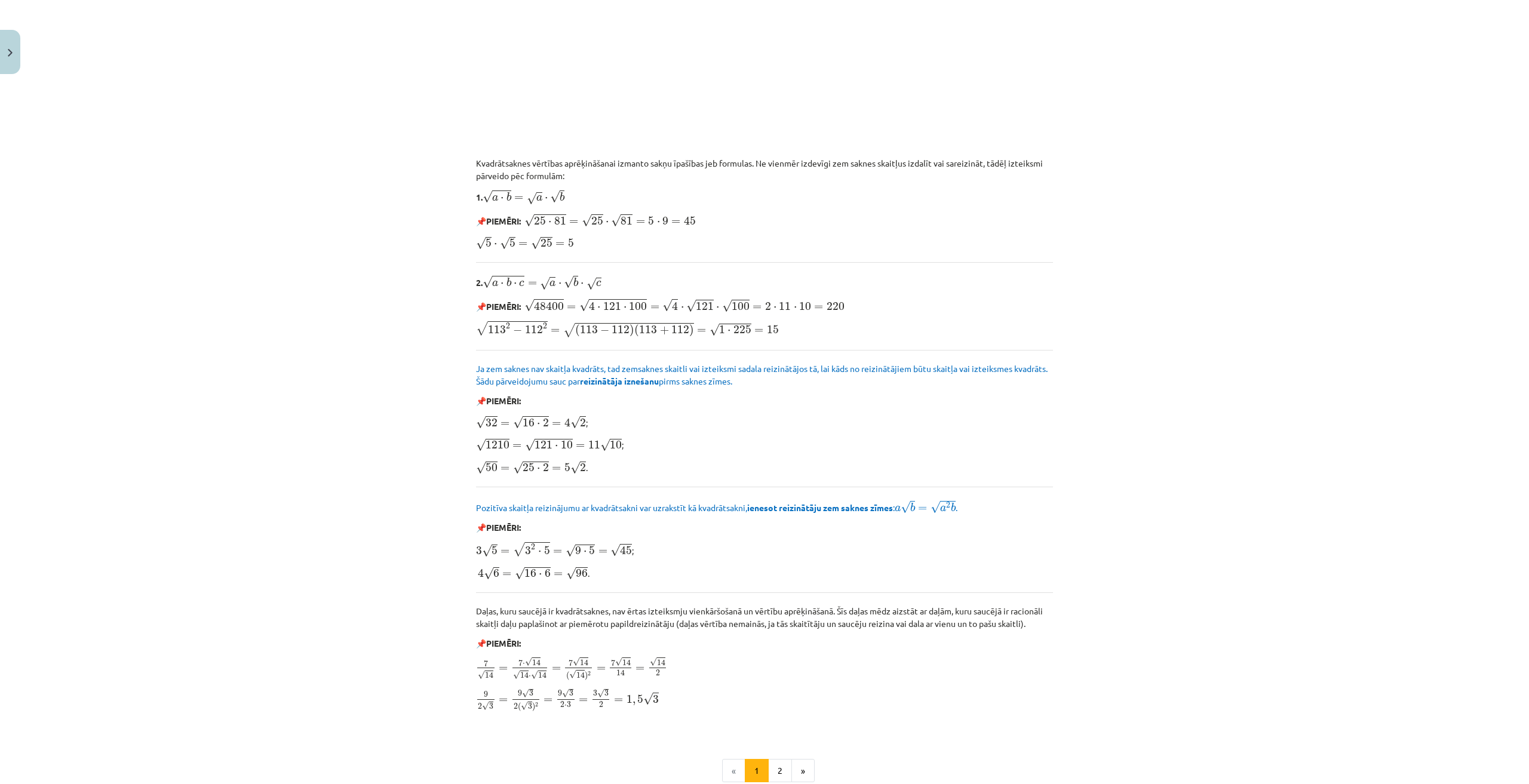
scroll to position [1086, 0]
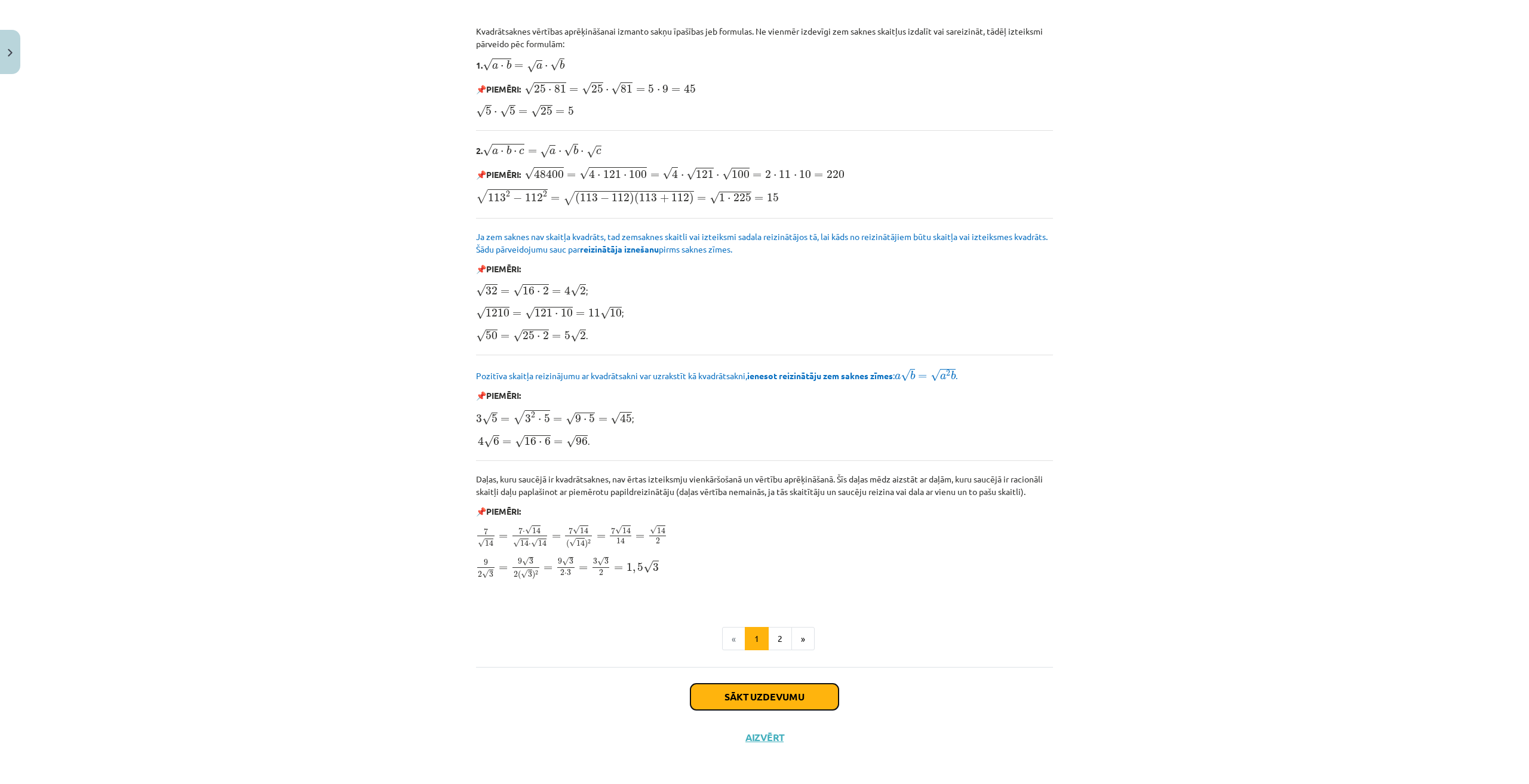
click at [802, 690] on button "Sākt uzdevumu" at bounding box center [765, 697] width 148 height 27
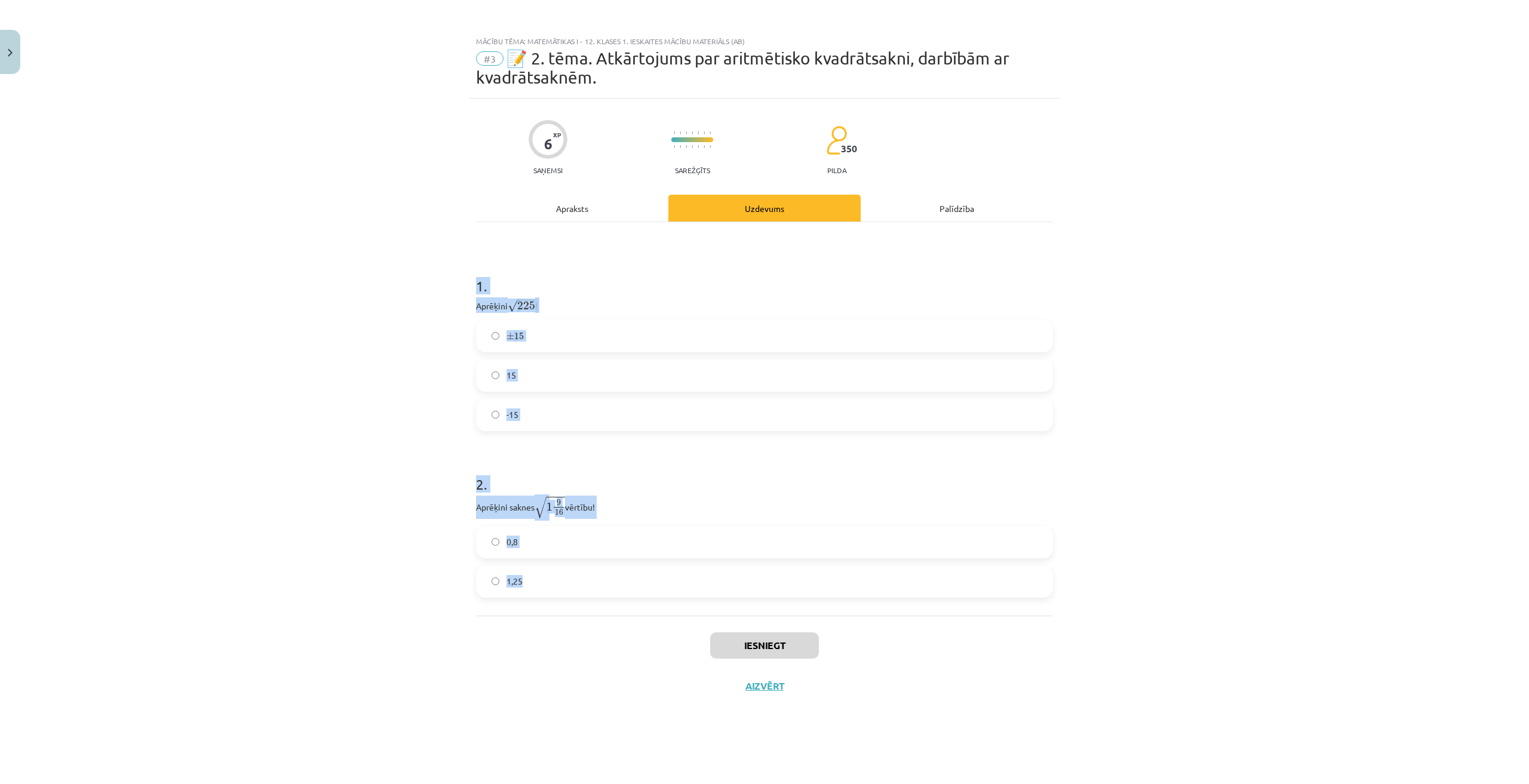
drag, startPoint x: 471, startPoint y: 282, endPoint x: 554, endPoint y: 577, distance: 306.5
click at [554, 577] on div "6 XP Saņemsi Sarežģīts 350 pilda Apraksts Uzdevums Palīdzība 1 . Aprēķini √ 225…" at bounding box center [764, 426] width 591 height 656
copy form "1 . Aprēķini √ 225 225 ! ± 15 ± 15 15 -15 2 . Aprēķini saknes √ 1 9 16 1 9 16 v…"
click at [338, 589] on div "Mācību tēma: Matemātikas i - 12. klases 1. ieskaites mācību materiāls (ab) #3 📝…" at bounding box center [764, 392] width 1529 height 784
click at [553, 376] on label "15" at bounding box center [765, 375] width 574 height 30
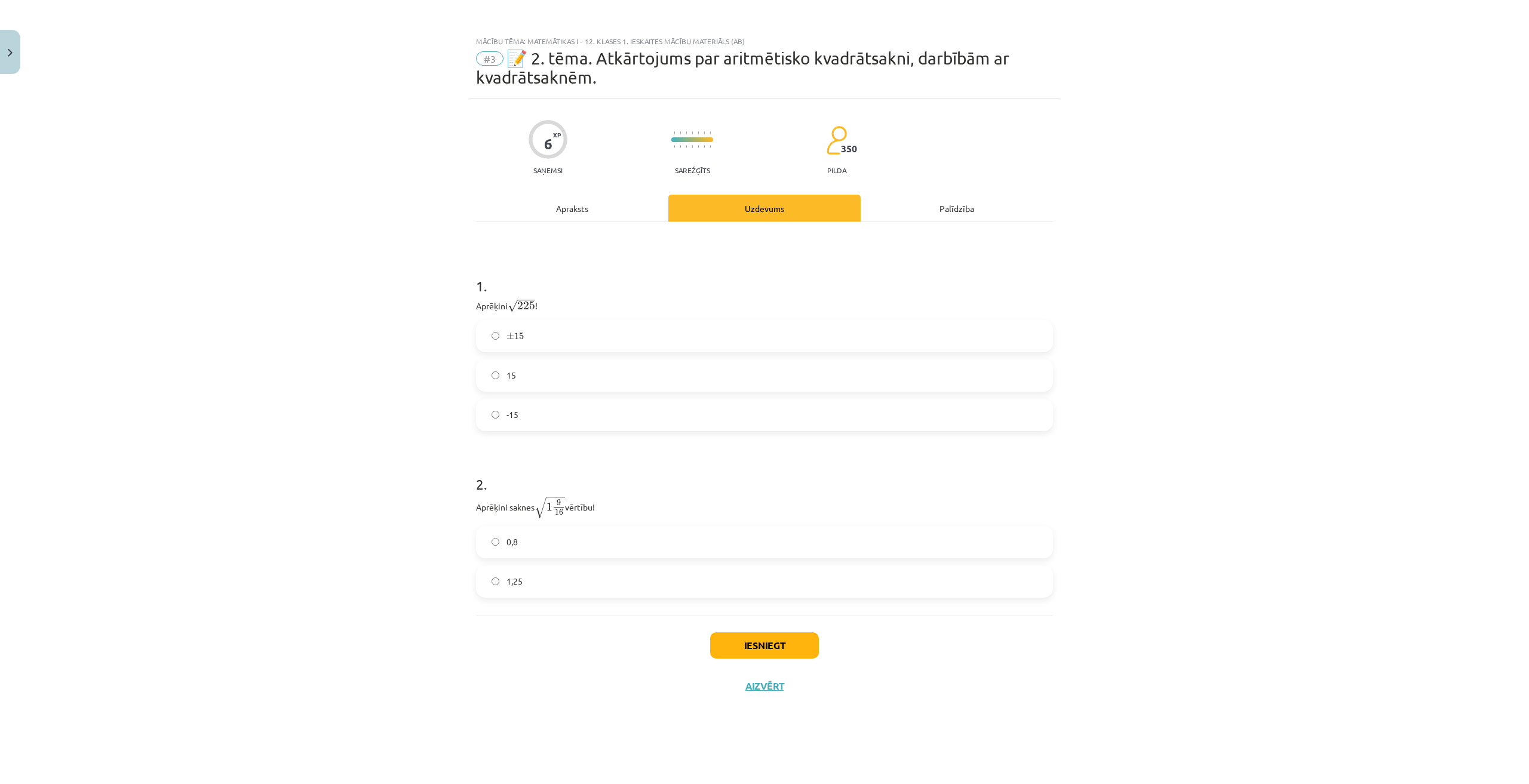
click at [576, 573] on label "1,25" at bounding box center [765, 582] width 574 height 30
click at [774, 642] on button "Iesniegt" at bounding box center [764, 645] width 109 height 27
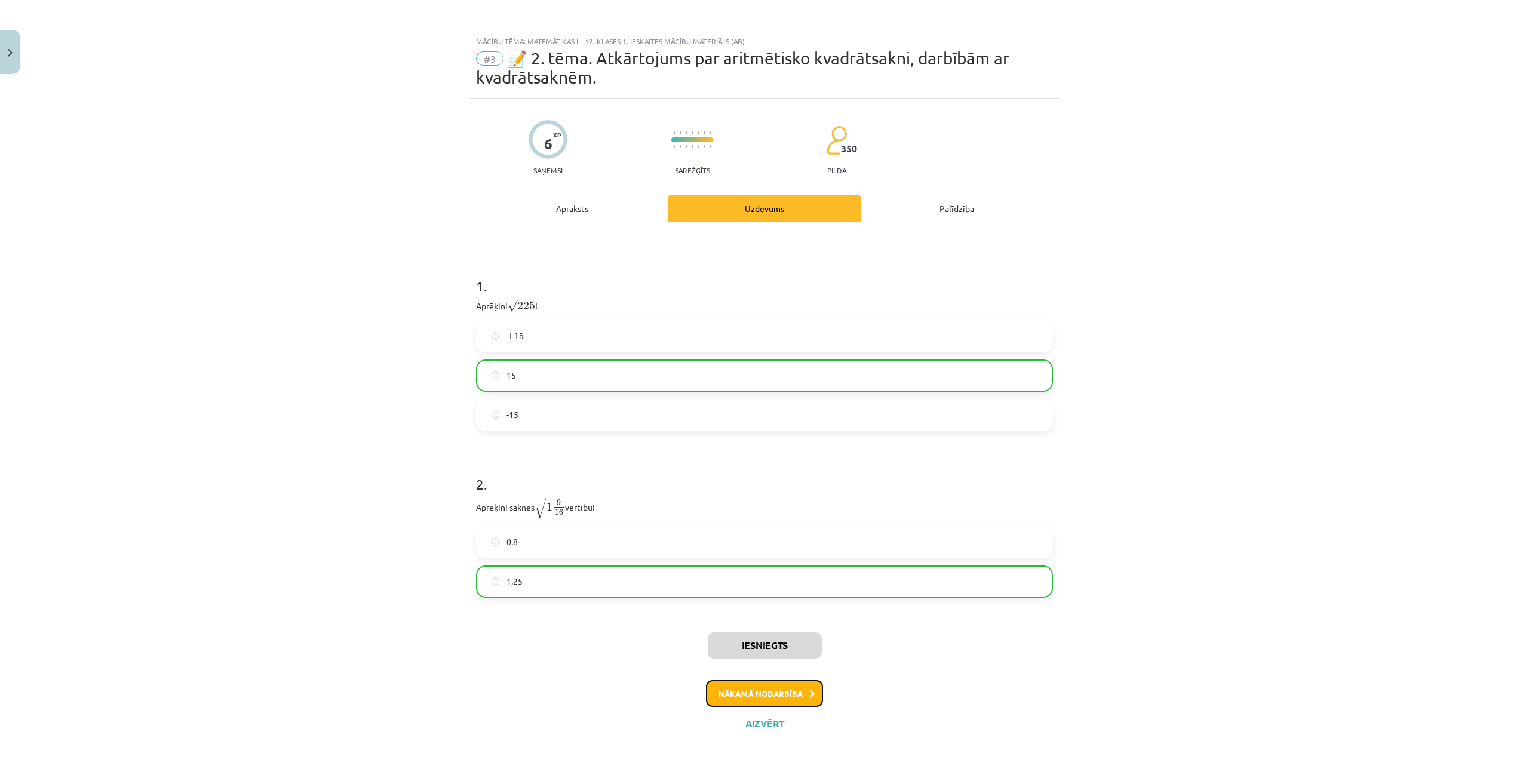
click at [728, 686] on button "Nākamā nodarbība" at bounding box center [764, 694] width 117 height 27
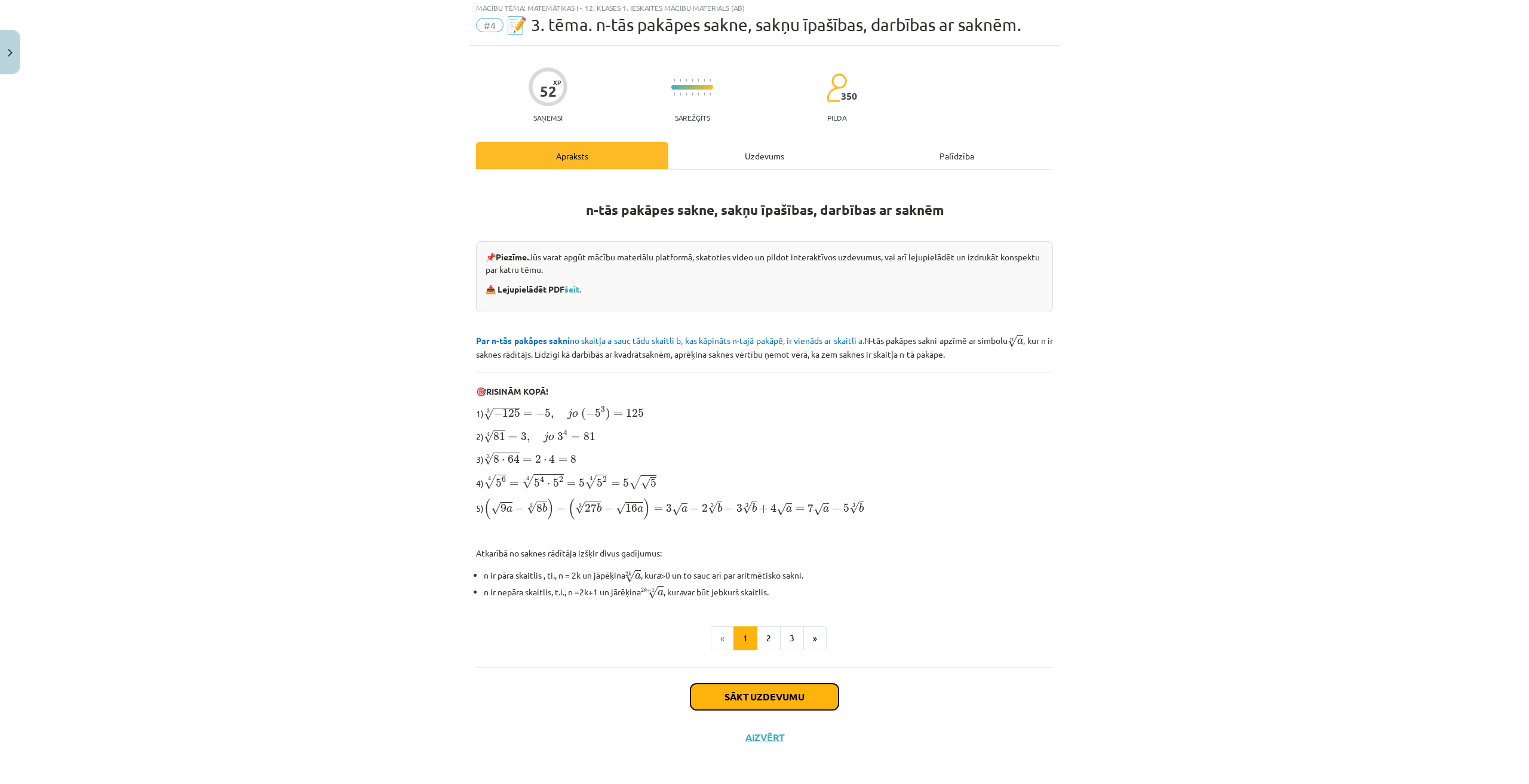
click at [755, 684] on button "Sākt uzdevumu" at bounding box center [765, 697] width 148 height 27
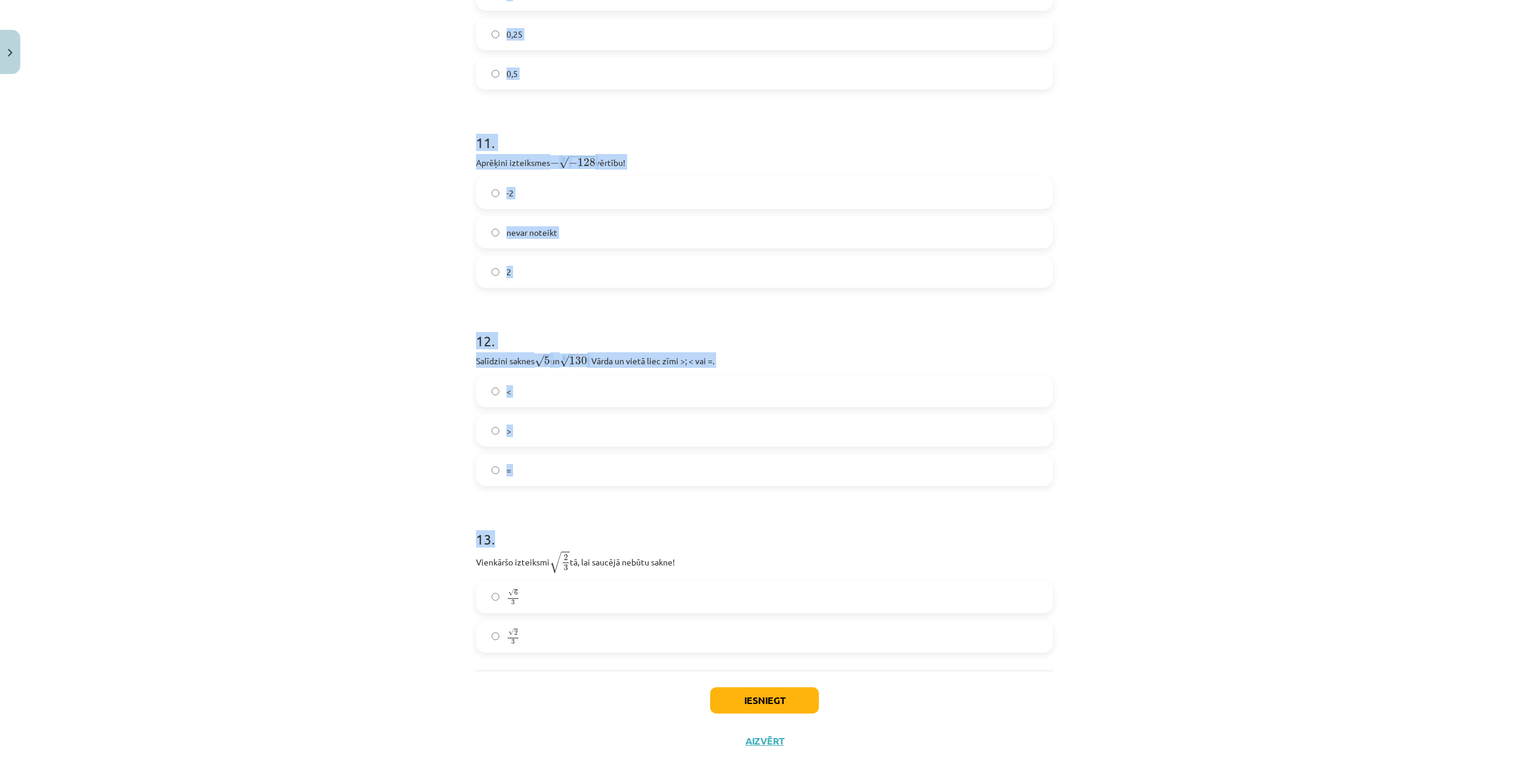
scroll to position [2322, 0]
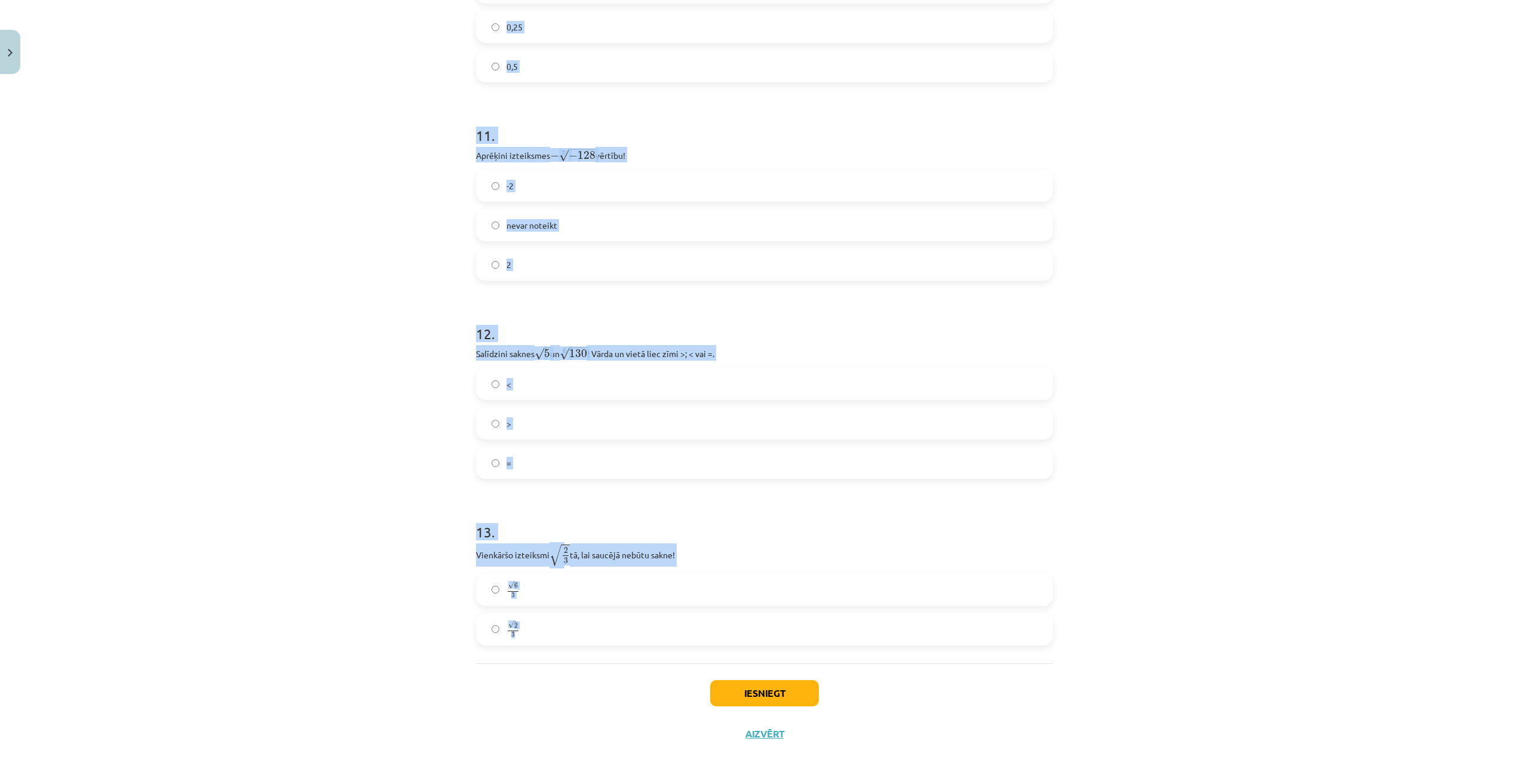
drag, startPoint x: 456, startPoint y: 226, endPoint x: 538, endPoint y: 635, distance: 417.1
click at [538, 635] on div "Mācību tēma: Matemātikas i - 12. klases 1. ieskaites mācību materiāls (ab) #4 📝…" at bounding box center [764, 392] width 1529 height 784
copy form "1 . Kura izteiksme jāizvēlas vienādības a m n a m n = ⋯ labajā pusē, lai būtu p…"
click at [1122, 448] on div "Mācību tēma: Matemātikas i - 12. klases 1. ieskaites mācību materiāls (ab) #4 📝…" at bounding box center [764, 392] width 1529 height 784
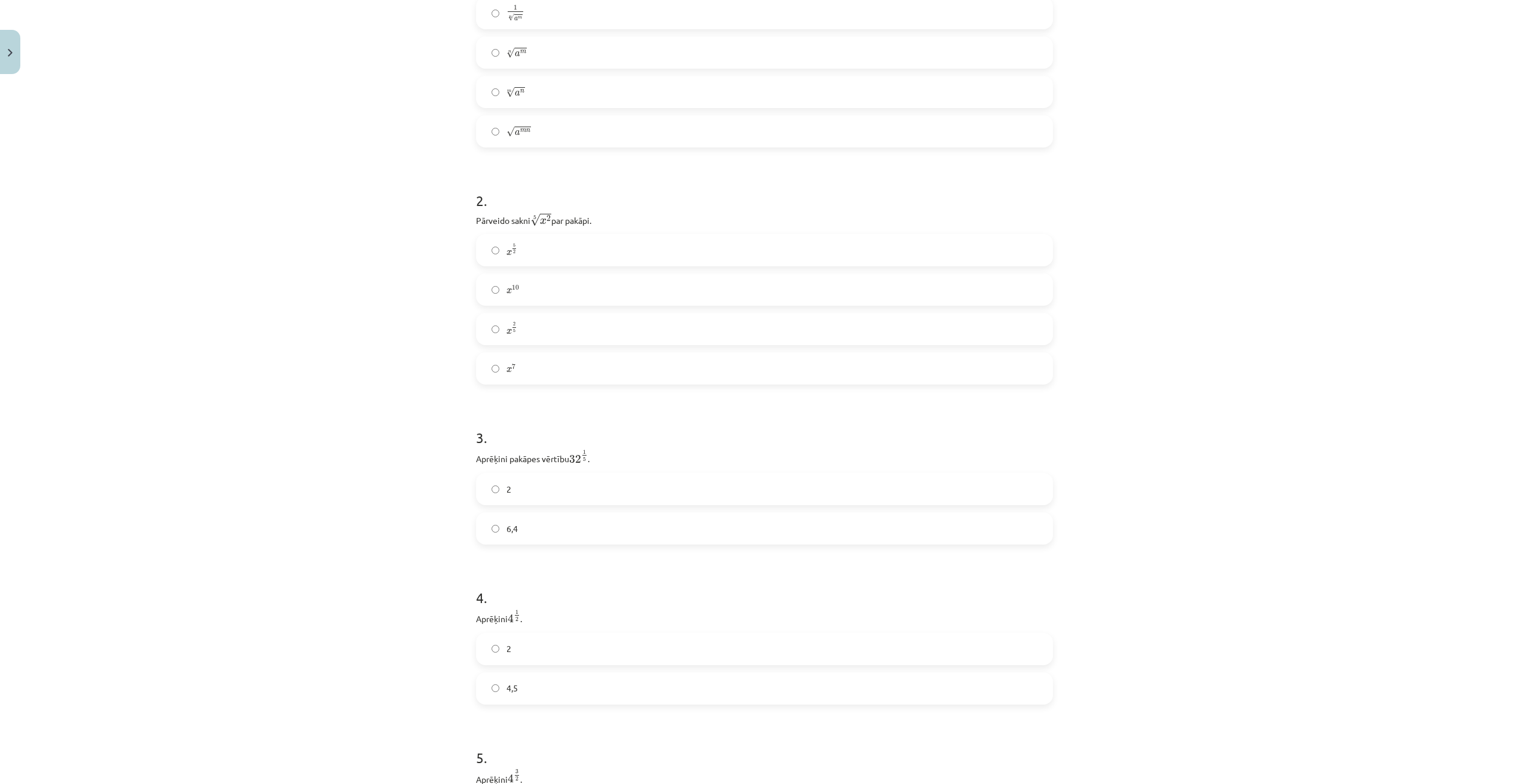
scroll to position [0, 0]
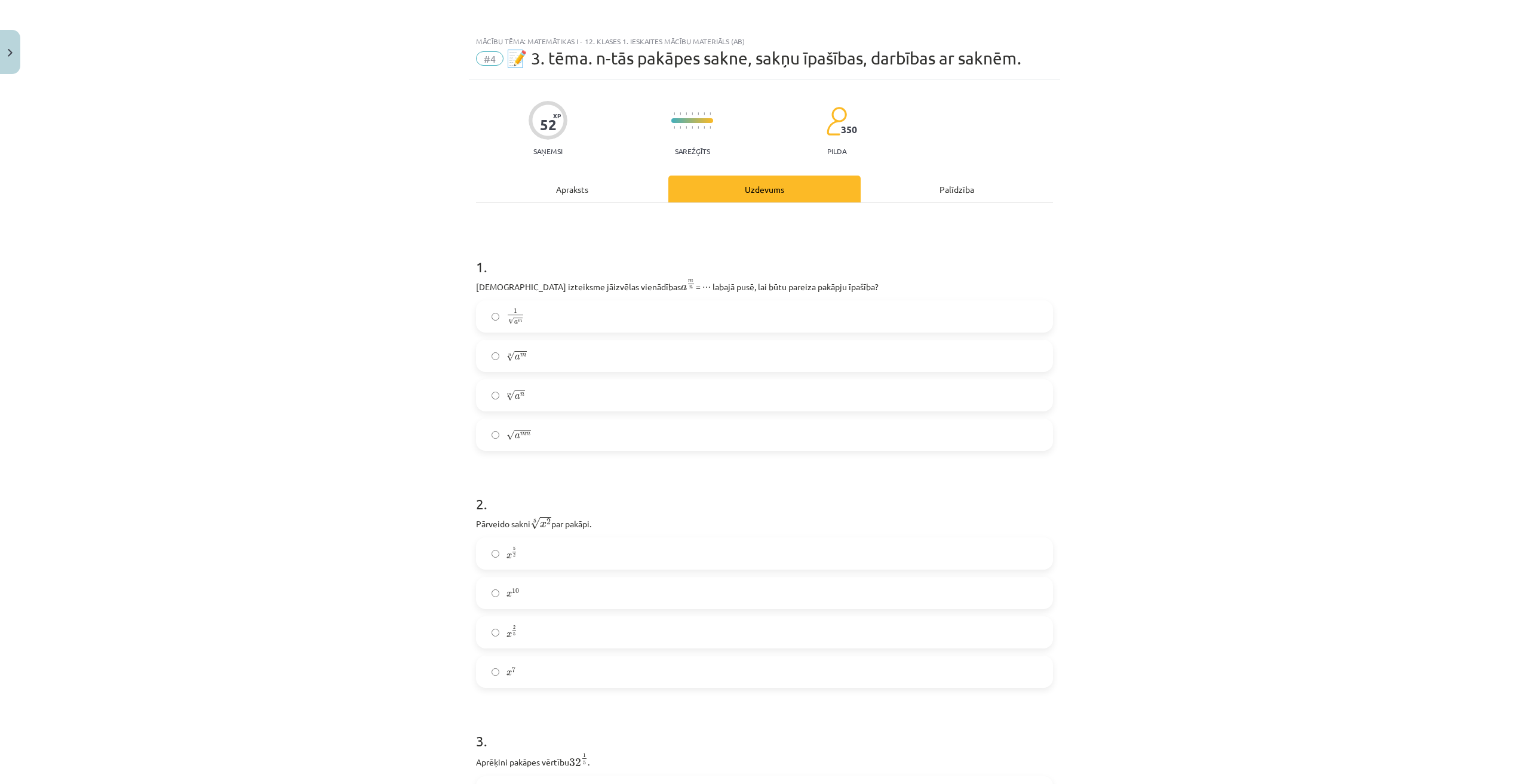
click at [364, 367] on div "Mācību tēma: Matemātikas i - 12. klases 1. ieskaites mācību materiāls (ab) #4 📝…" at bounding box center [764, 392] width 1529 height 784
click at [559, 353] on label "n √ a m a m n" at bounding box center [765, 356] width 574 height 30
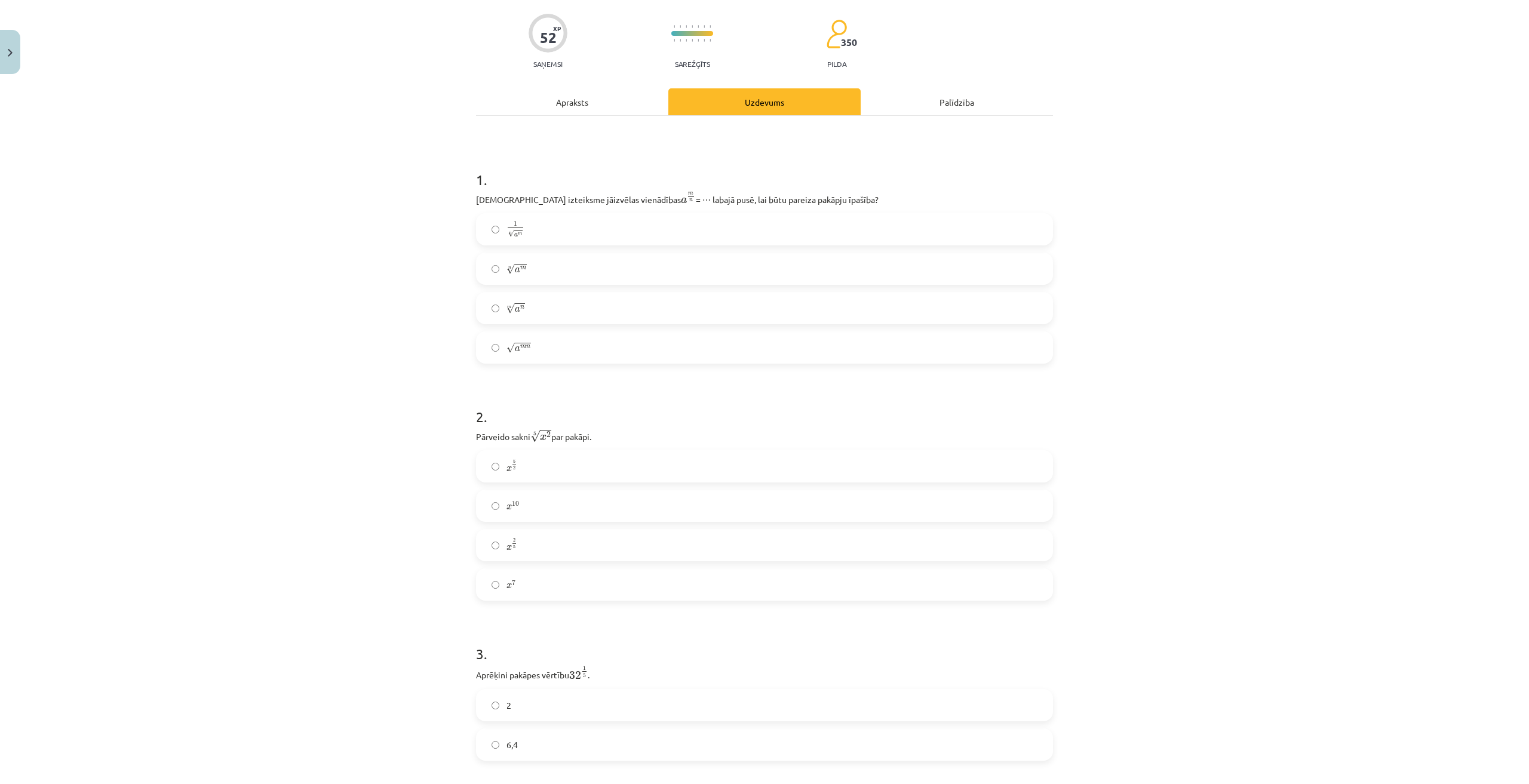
scroll to position [199, 0]
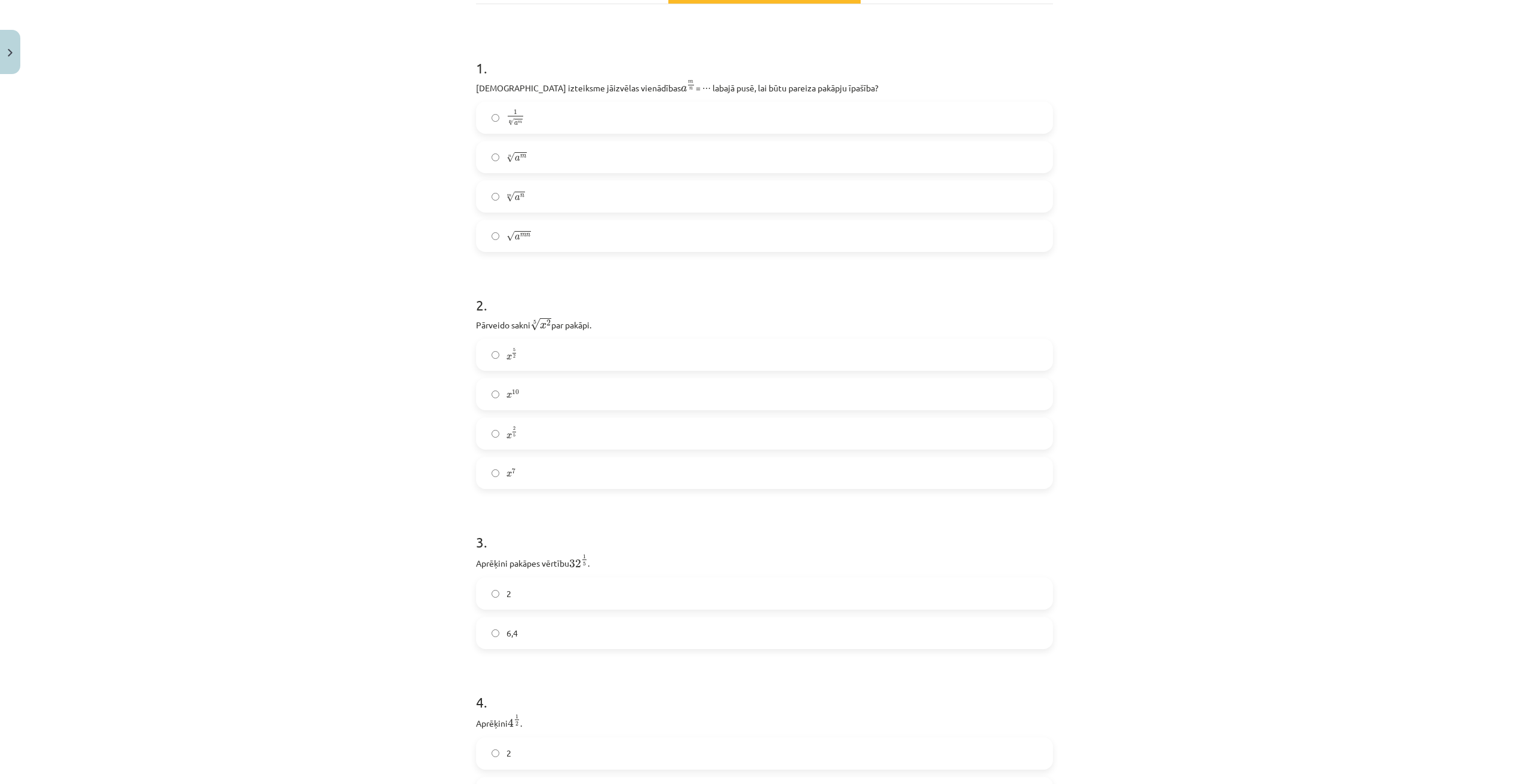
click at [541, 433] on label "x 2 5 x 2 5" at bounding box center [765, 433] width 574 height 30
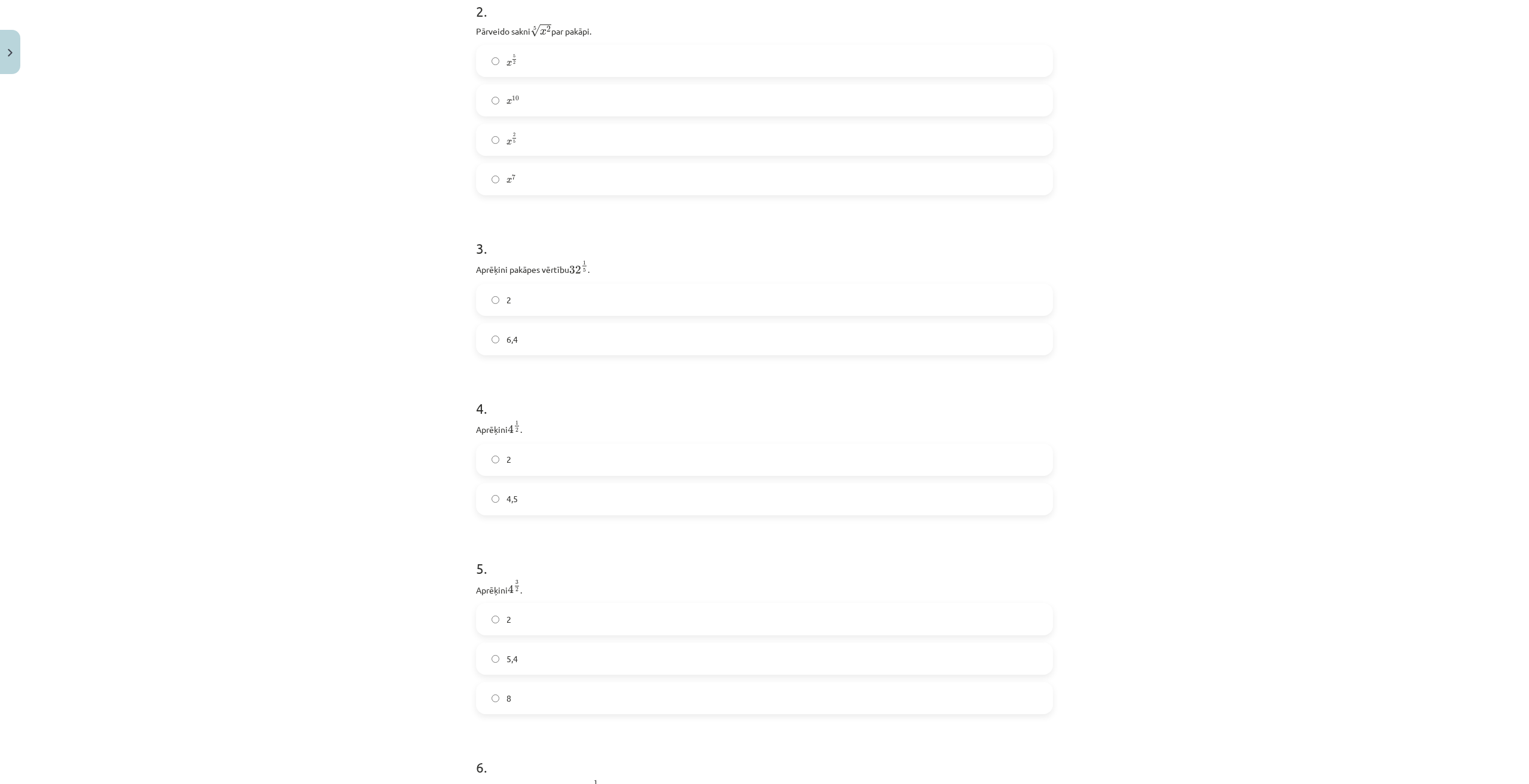
scroll to position [498, 0]
click at [549, 298] on label "2" at bounding box center [765, 294] width 574 height 30
click at [544, 461] on label "2" at bounding box center [765, 455] width 574 height 30
click at [541, 400] on label "8" at bounding box center [765, 394] width 574 height 30
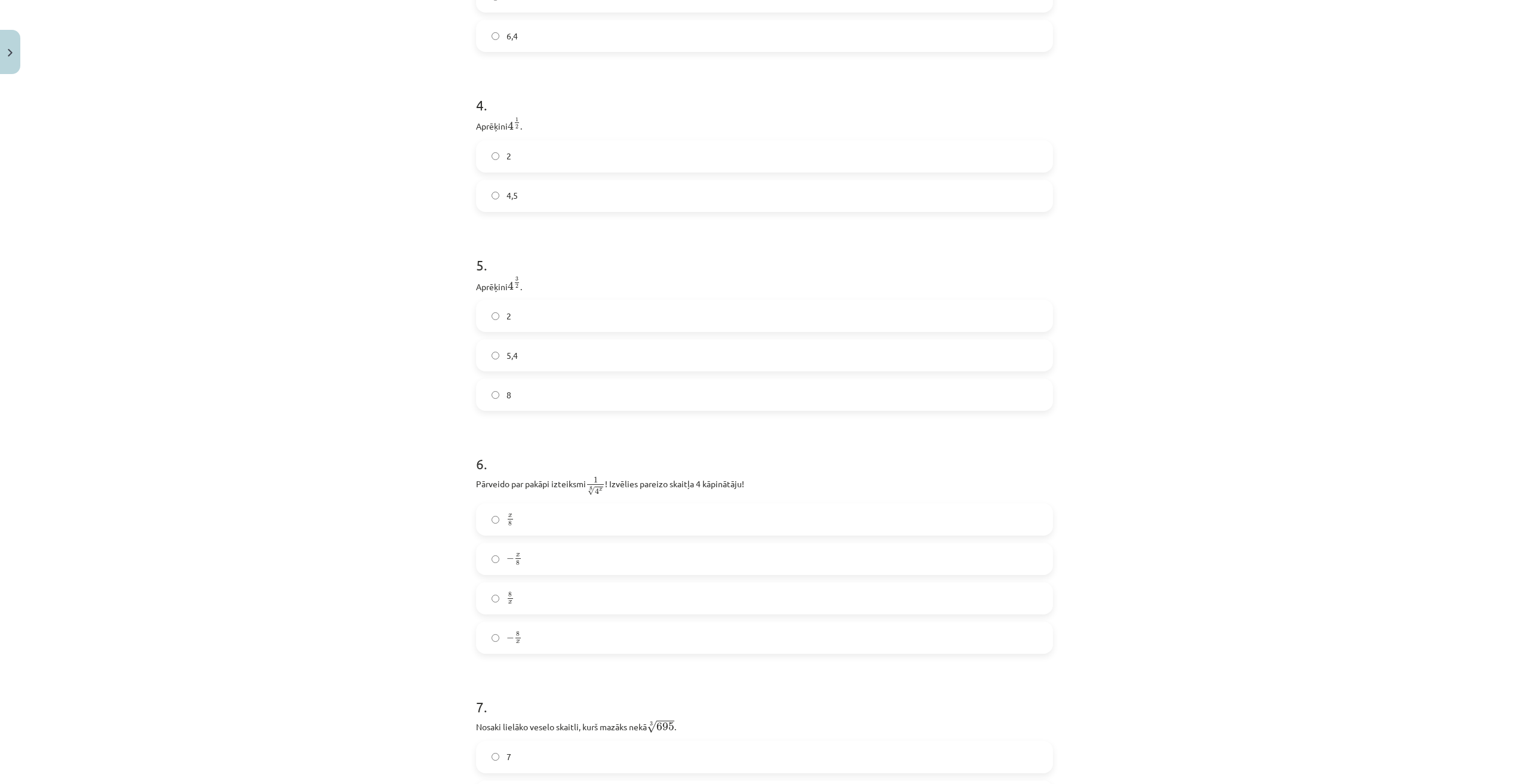
click at [543, 521] on label "x 8 x 8" at bounding box center [765, 519] width 574 height 30
click at [550, 606] on label "8 x 8 x" at bounding box center [765, 598] width 574 height 30
click at [543, 565] on label "− x 8 − x 8" at bounding box center [765, 558] width 574 height 30
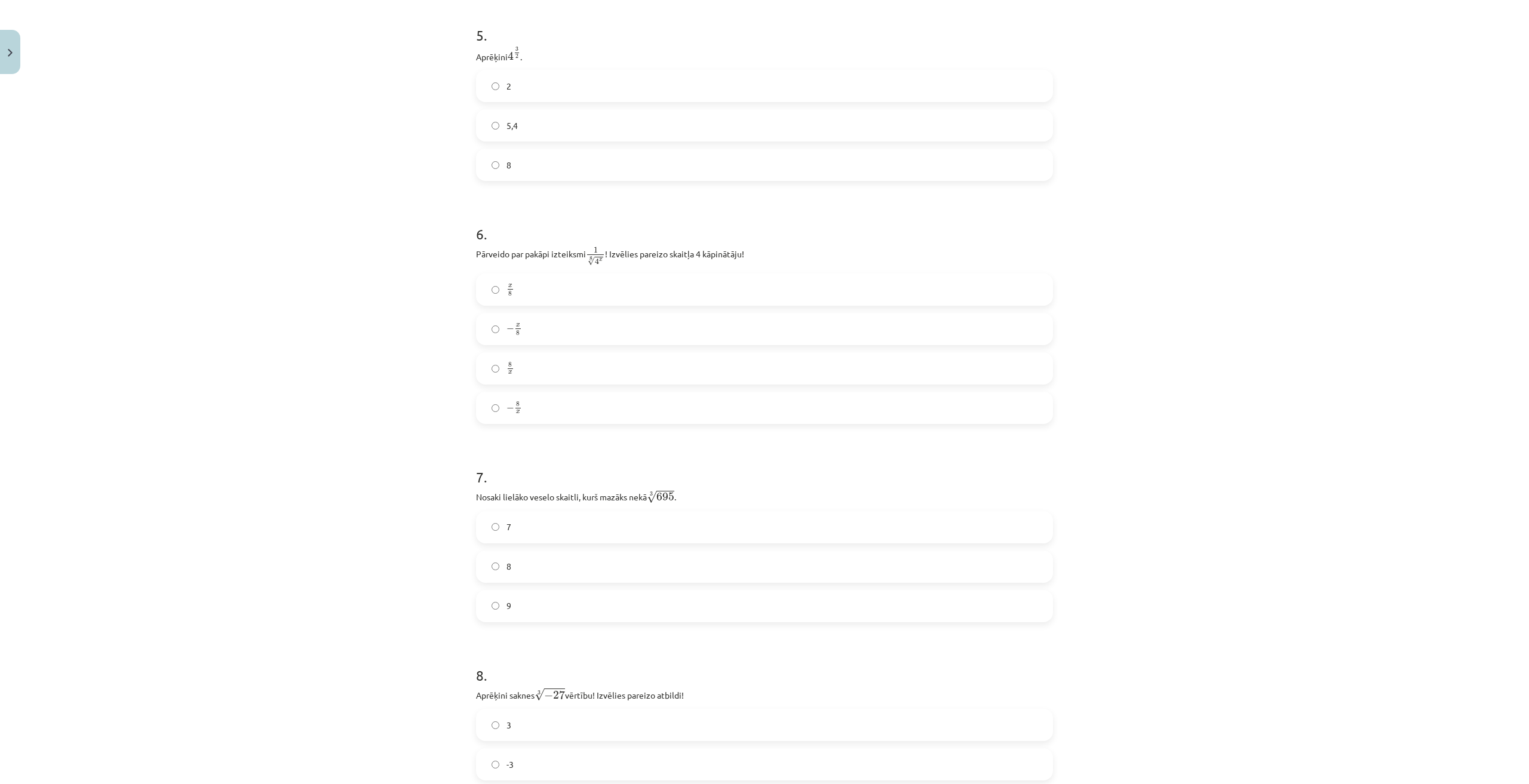
scroll to position [1095, 0]
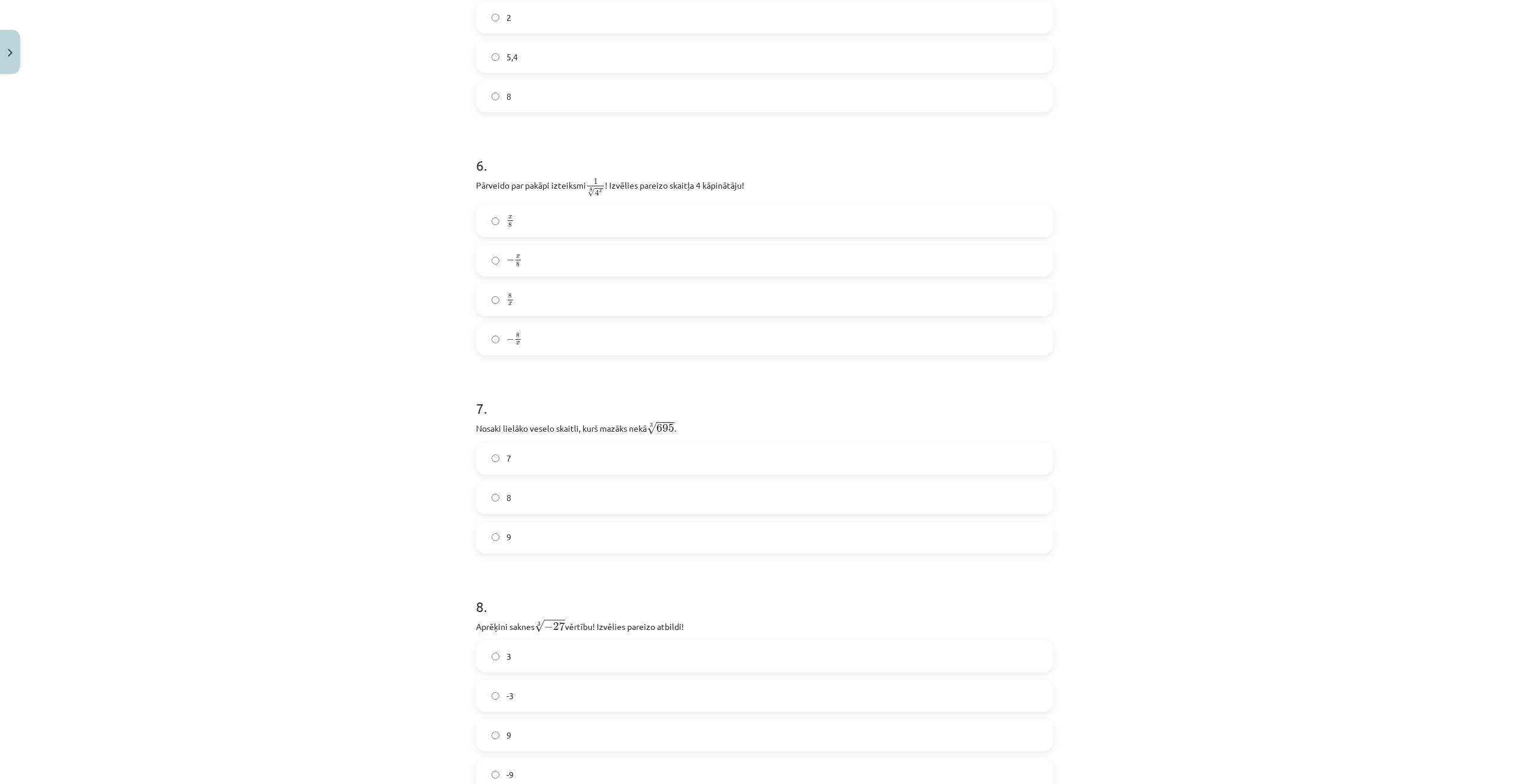
click at [518, 501] on label "8" at bounding box center [765, 498] width 574 height 30
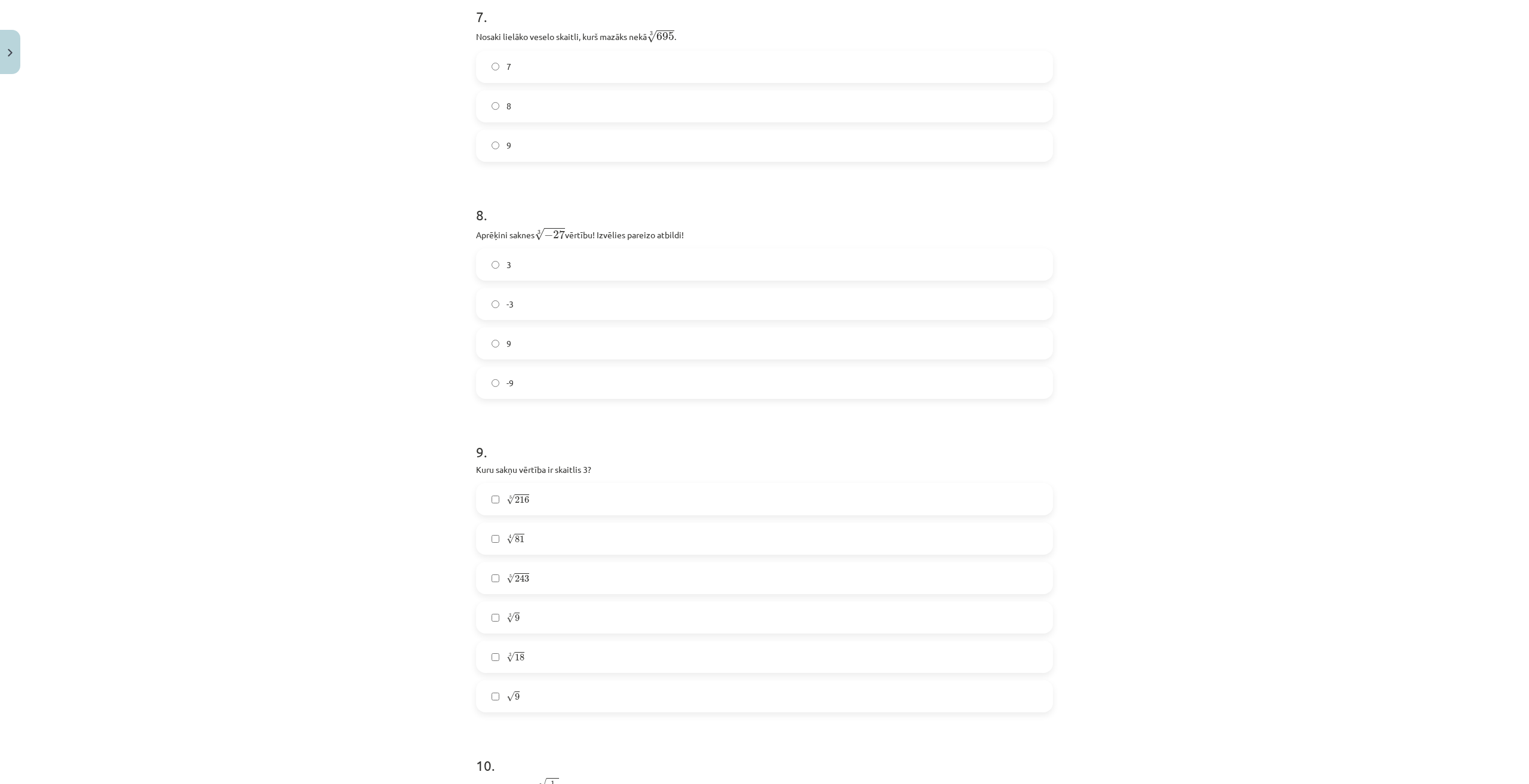
scroll to position [1493, 0]
click at [540, 300] on label "-3" at bounding box center [765, 297] width 574 height 30
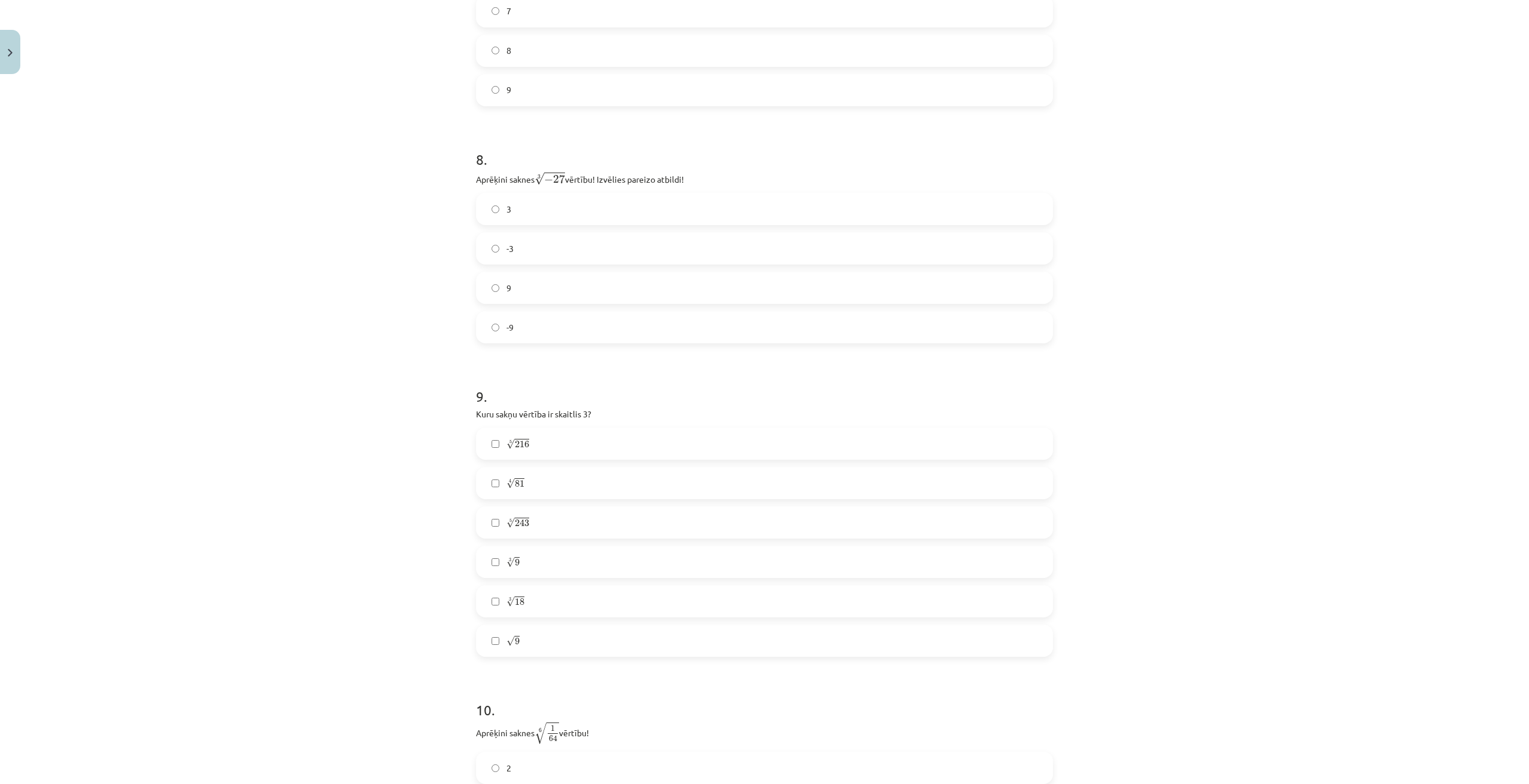
scroll to position [1593, 0]
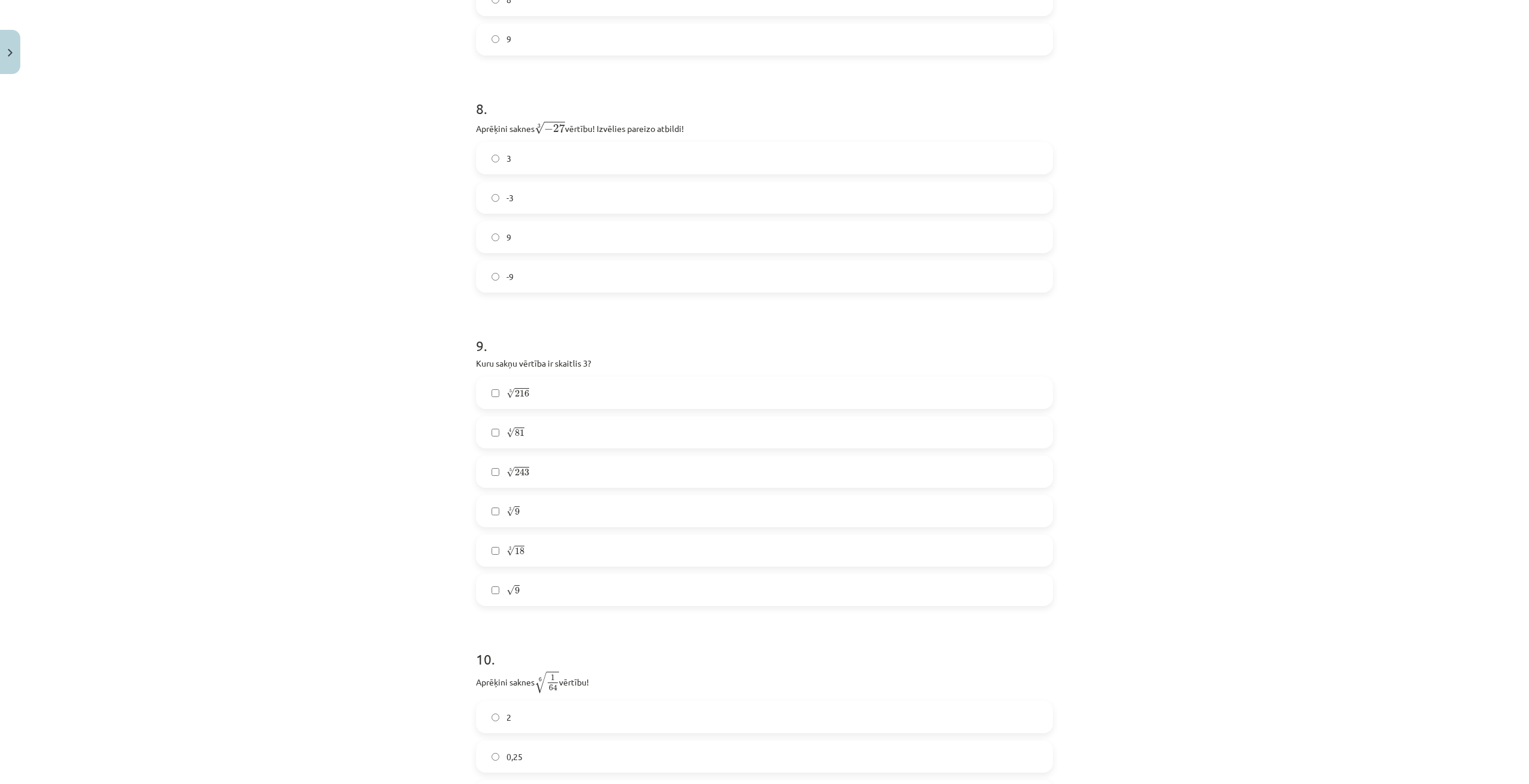
click at [541, 432] on label "4 √ 81 81 4" at bounding box center [765, 432] width 574 height 30
click at [545, 470] on label "5 √ 243 243 5" at bounding box center [765, 471] width 574 height 30
click at [566, 590] on label "√ 9 9" at bounding box center [765, 590] width 574 height 30
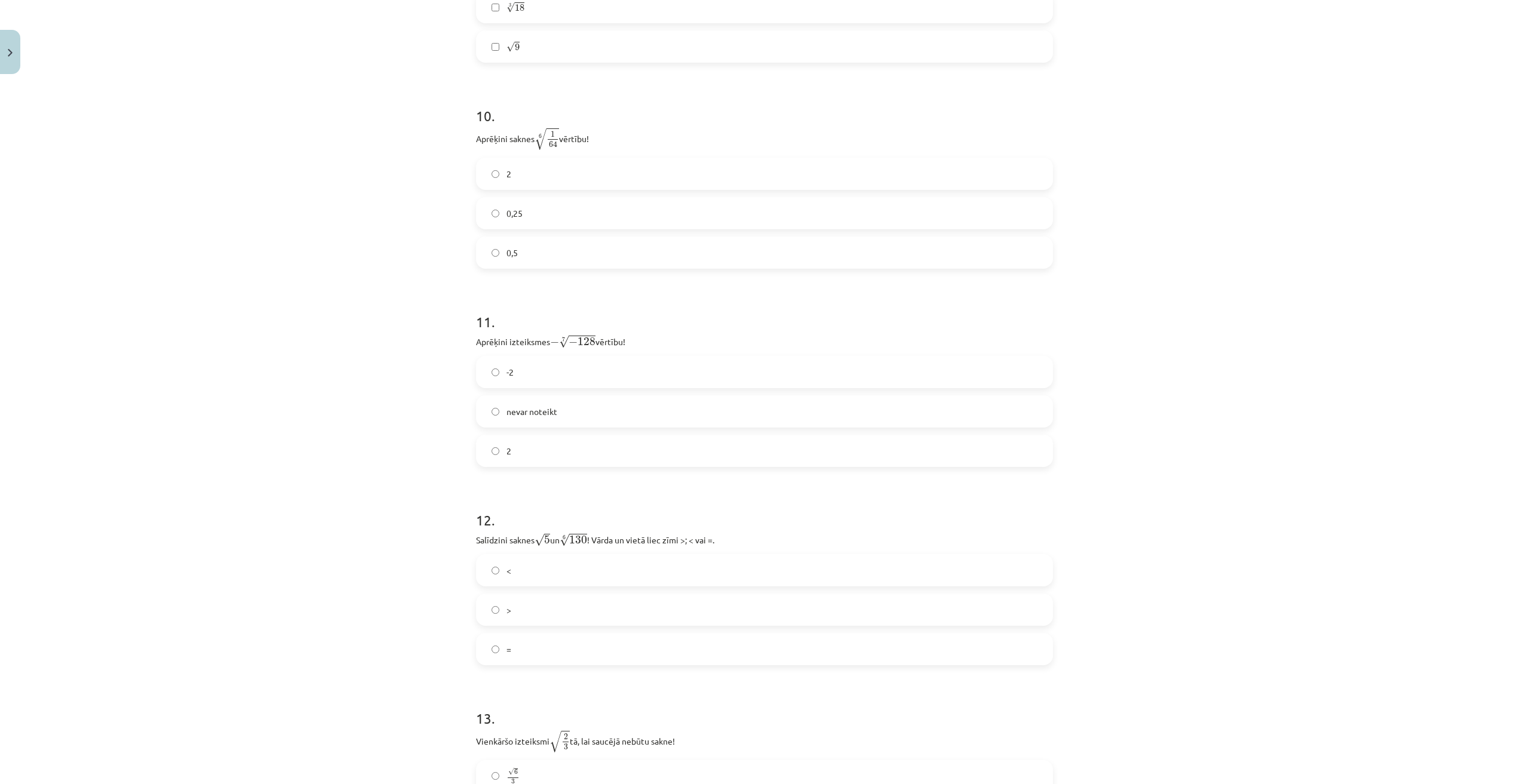
scroll to position [2124, 0]
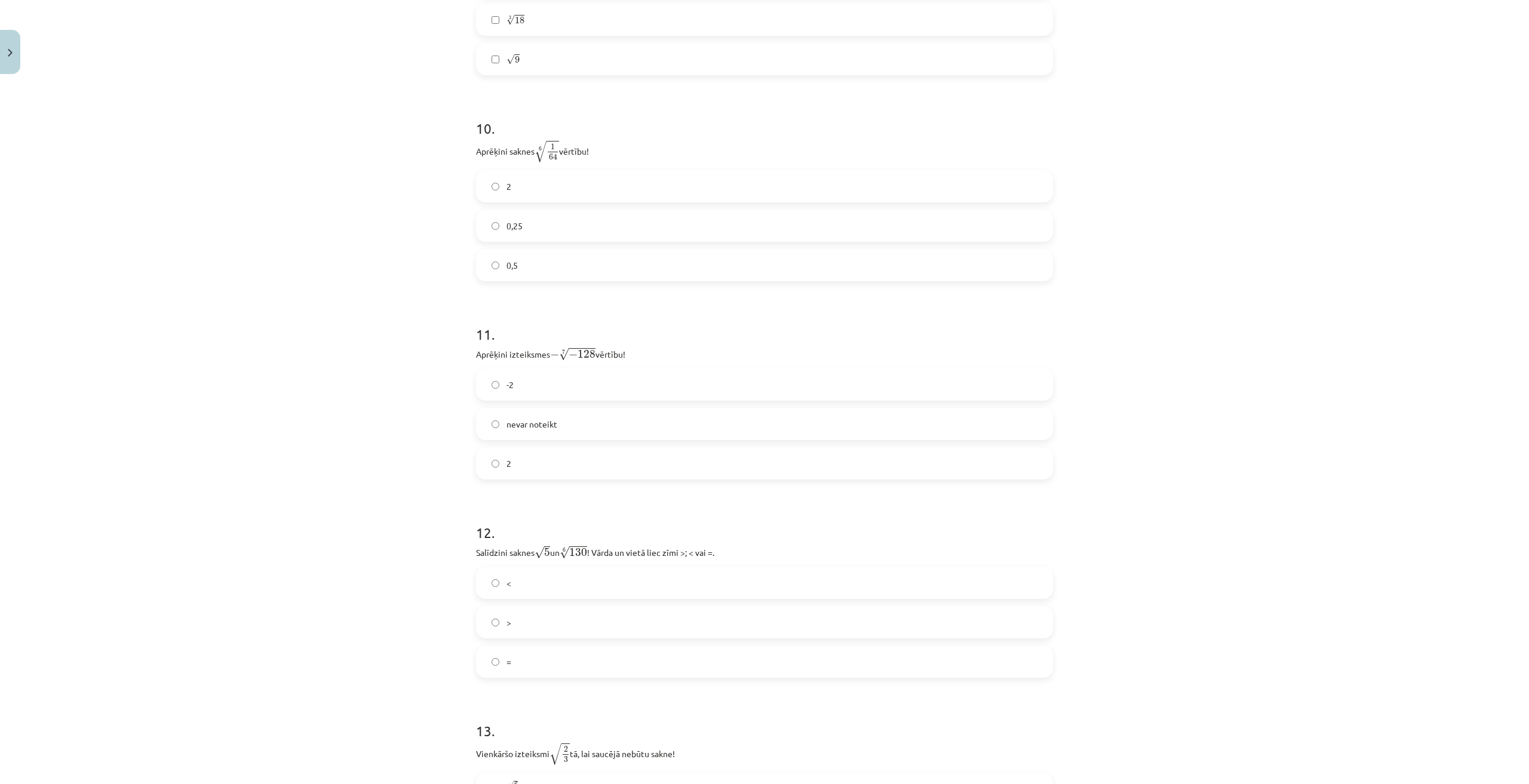
click at [526, 275] on label "0,5" at bounding box center [765, 265] width 574 height 30
click at [521, 469] on label "2" at bounding box center [765, 463] width 574 height 30
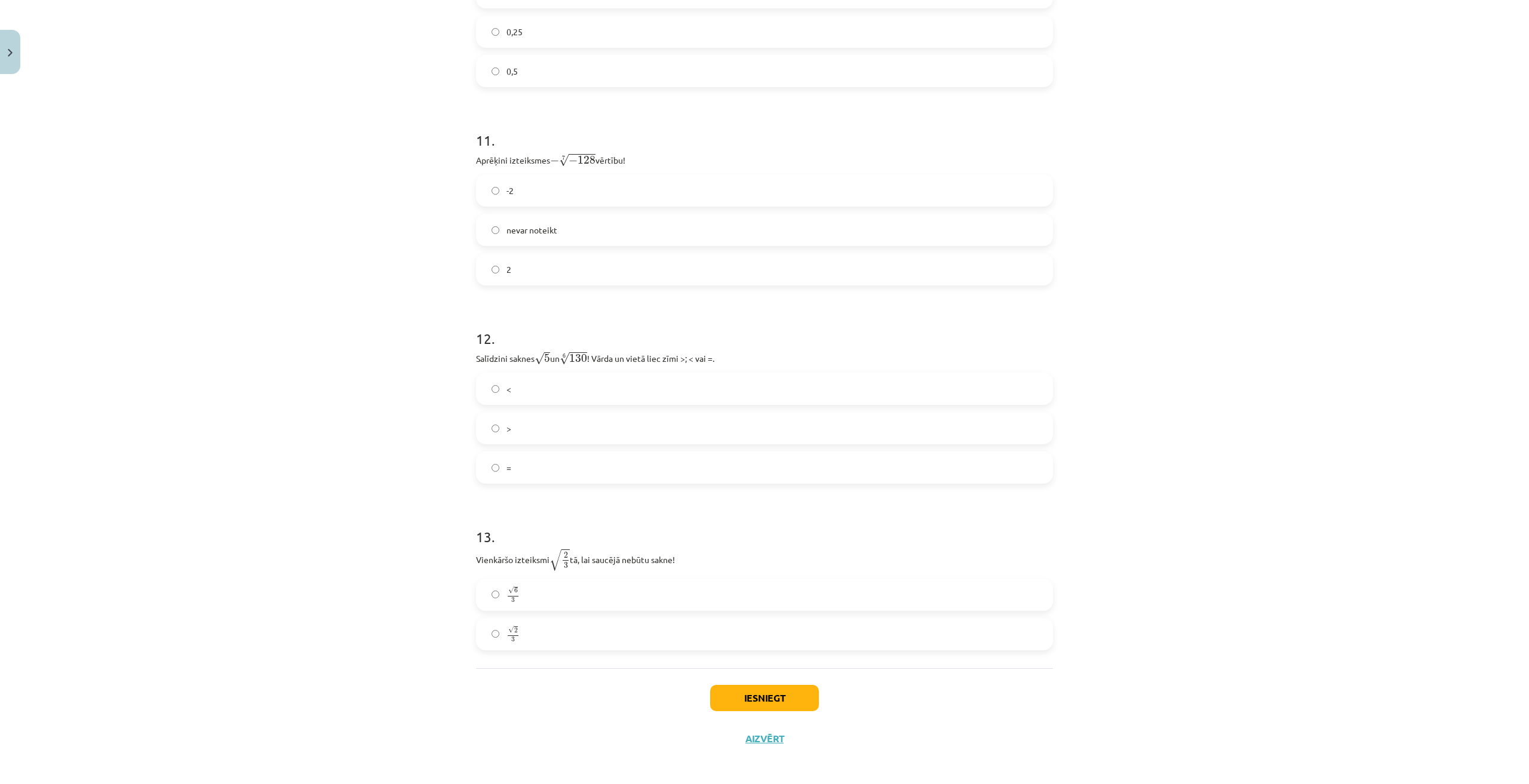
scroll to position [2322, 0]
click at [521, 390] on label "<" at bounding box center [765, 384] width 574 height 30
click at [553, 580] on label "√ 6 3 6 3" at bounding box center [765, 590] width 574 height 30
click at [787, 698] on button "Iesniegt" at bounding box center [764, 693] width 109 height 27
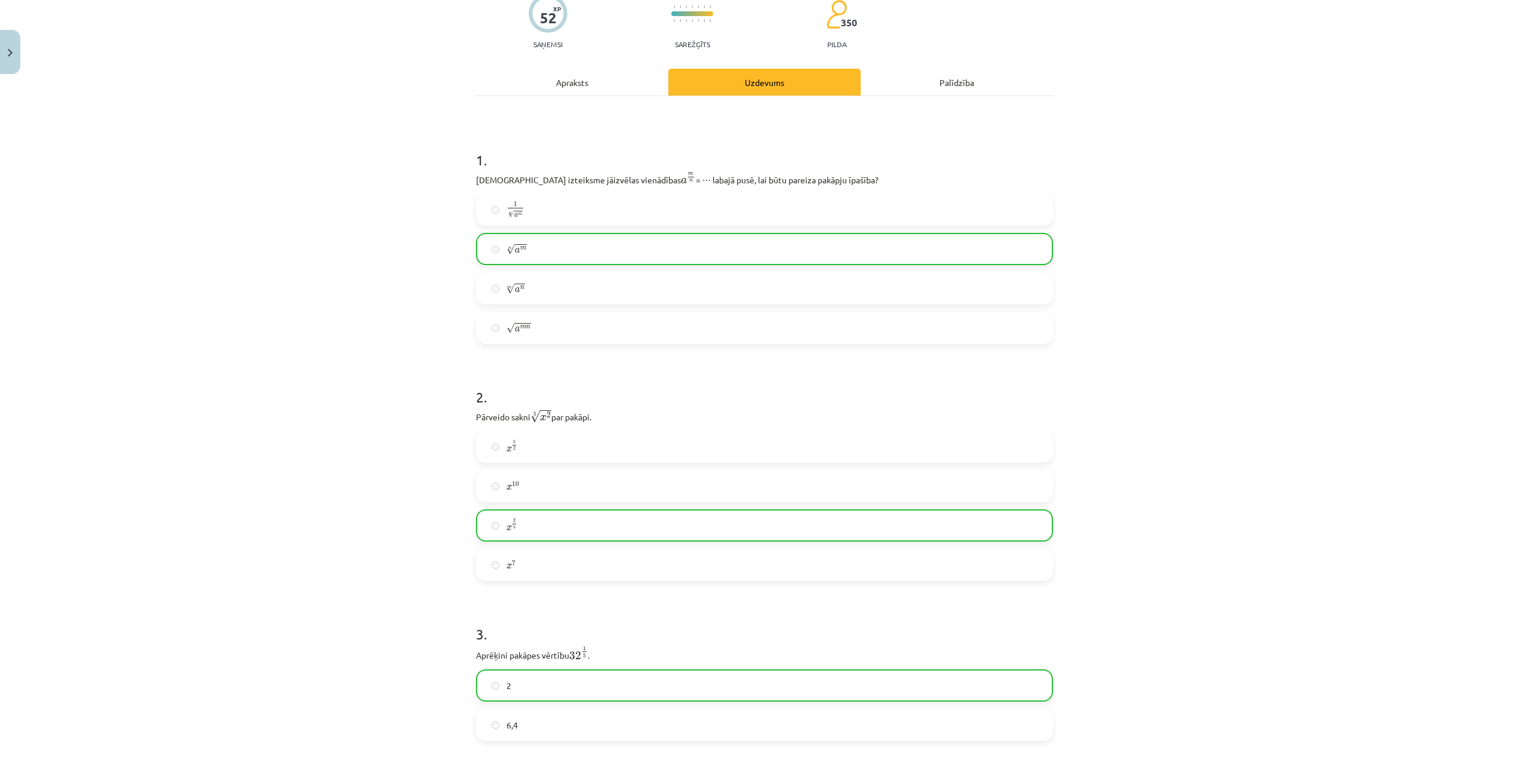
scroll to position [0, 0]
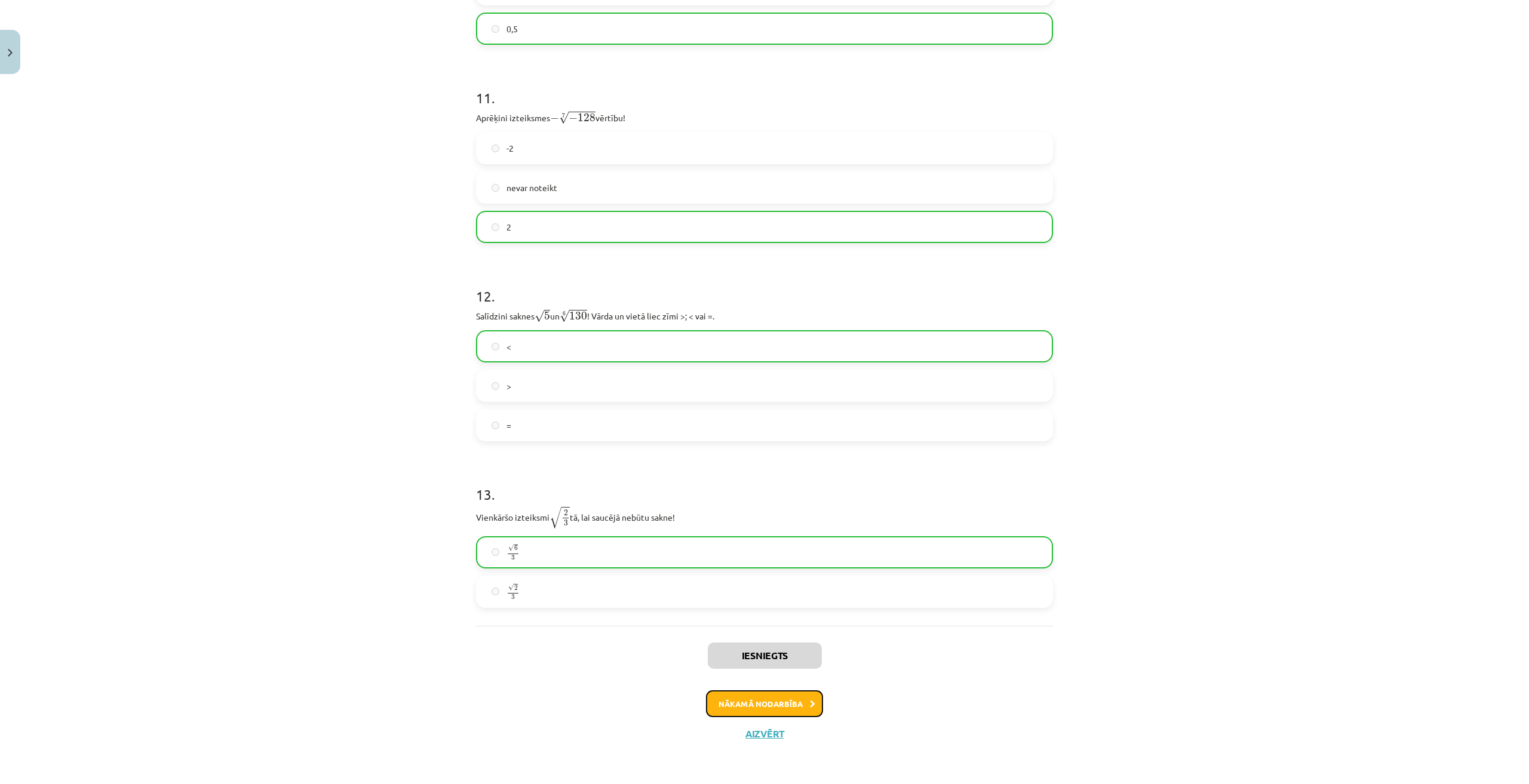
click at [758, 700] on button "Nākamā nodarbība" at bounding box center [764, 704] width 117 height 27
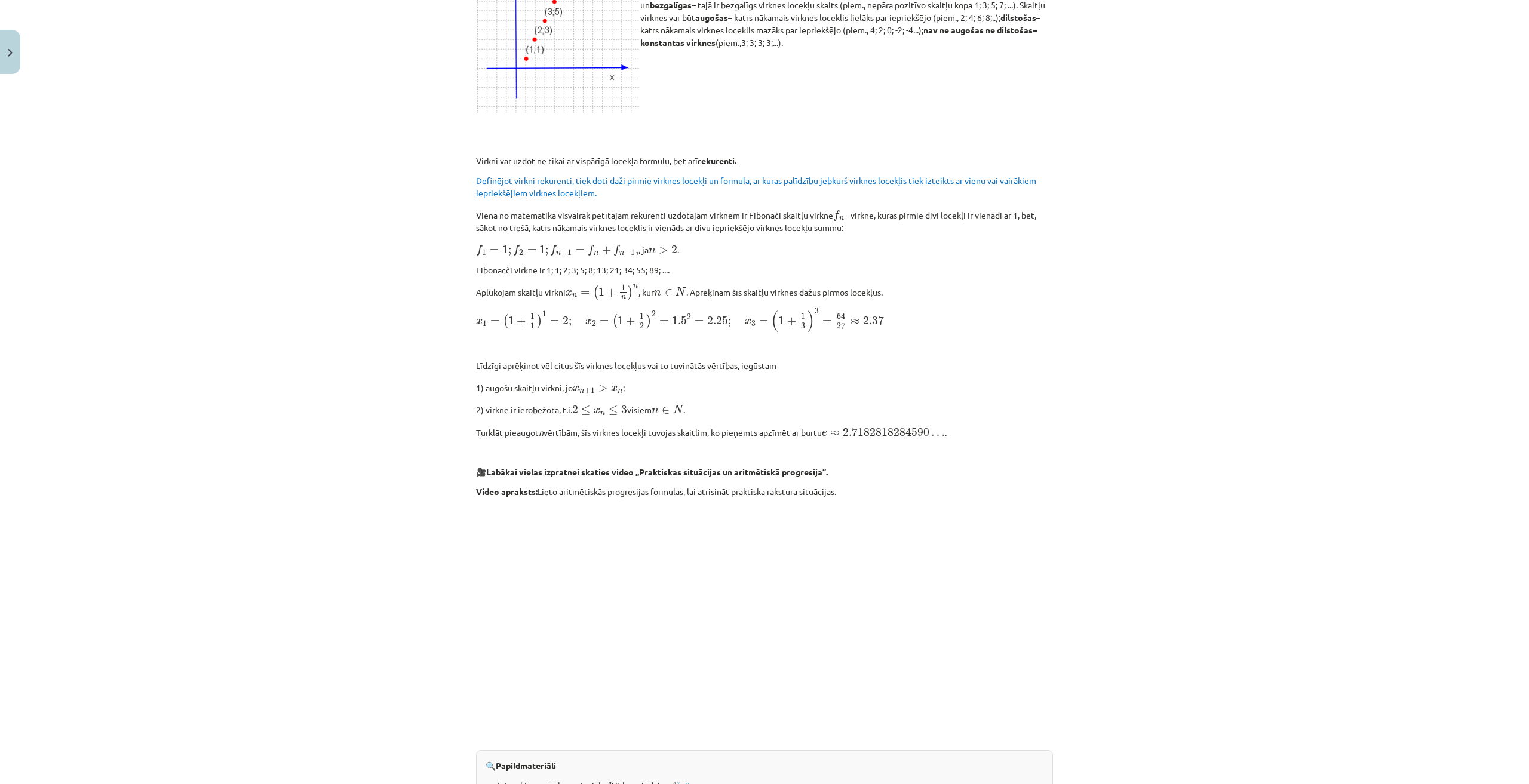
scroll to position [890, 0]
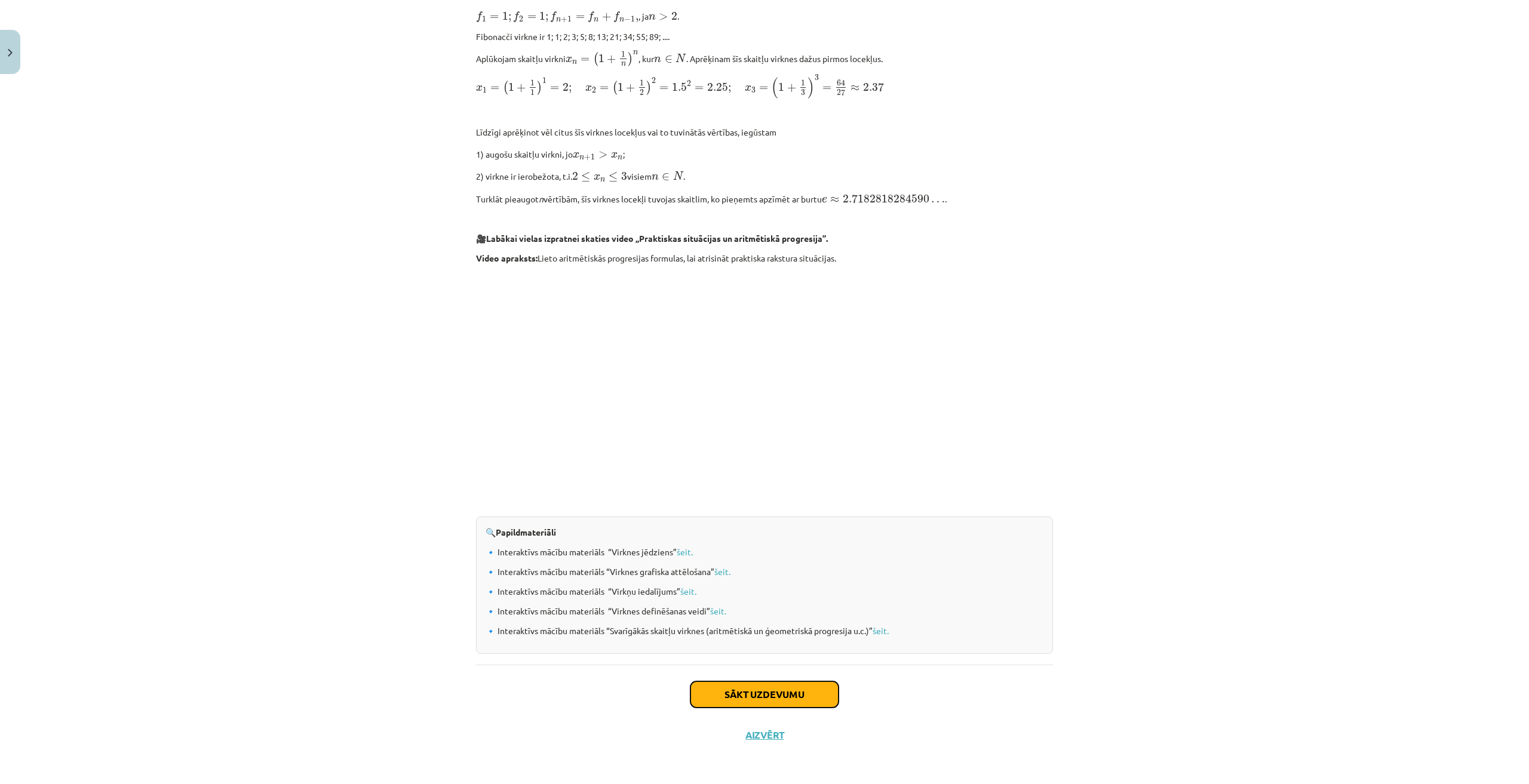
click at [795, 689] on button "Sākt uzdevumu" at bounding box center [765, 694] width 148 height 27
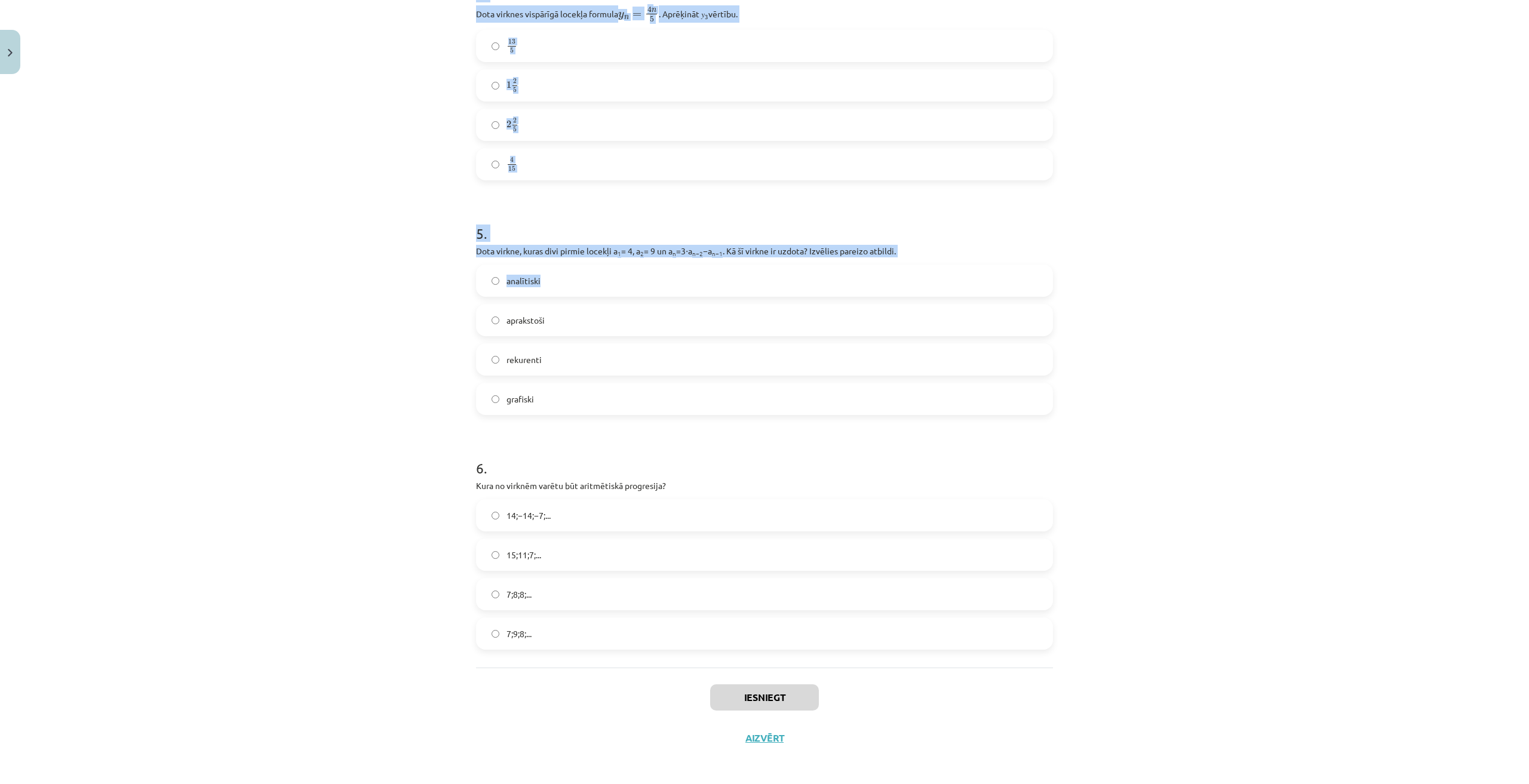
scroll to position [981, 0]
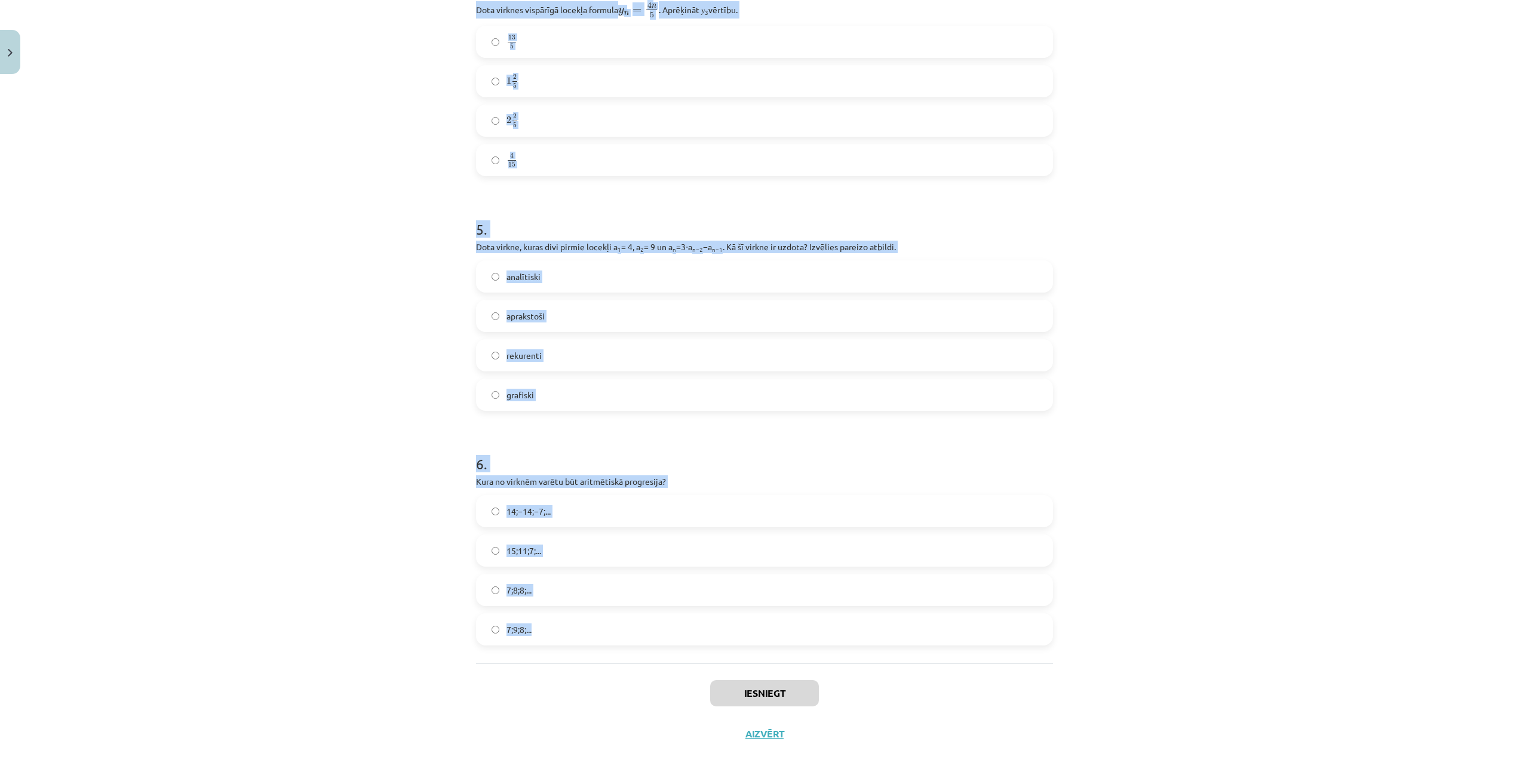
drag, startPoint x: 457, startPoint y: 231, endPoint x: 543, endPoint y: 618, distance: 396.4
click at [543, 618] on div "Mācību tēma: Matemātikas i - 12. klases 1. ieskaites mācību materiāls (ab) #5 📝…" at bounding box center [764, 392] width 1529 height 784
copy form "1 . Skaitļu virkne -7; -4; -1; 2; 5; ... ir Augoša Ne augoša, ne dilstoša Dilst…"
click at [1180, 562] on div "Mācību tēma: Matemātikas i - 12. klases 1. ieskaites mācību materiāls (ab) #5 📝…" at bounding box center [764, 392] width 1529 height 784
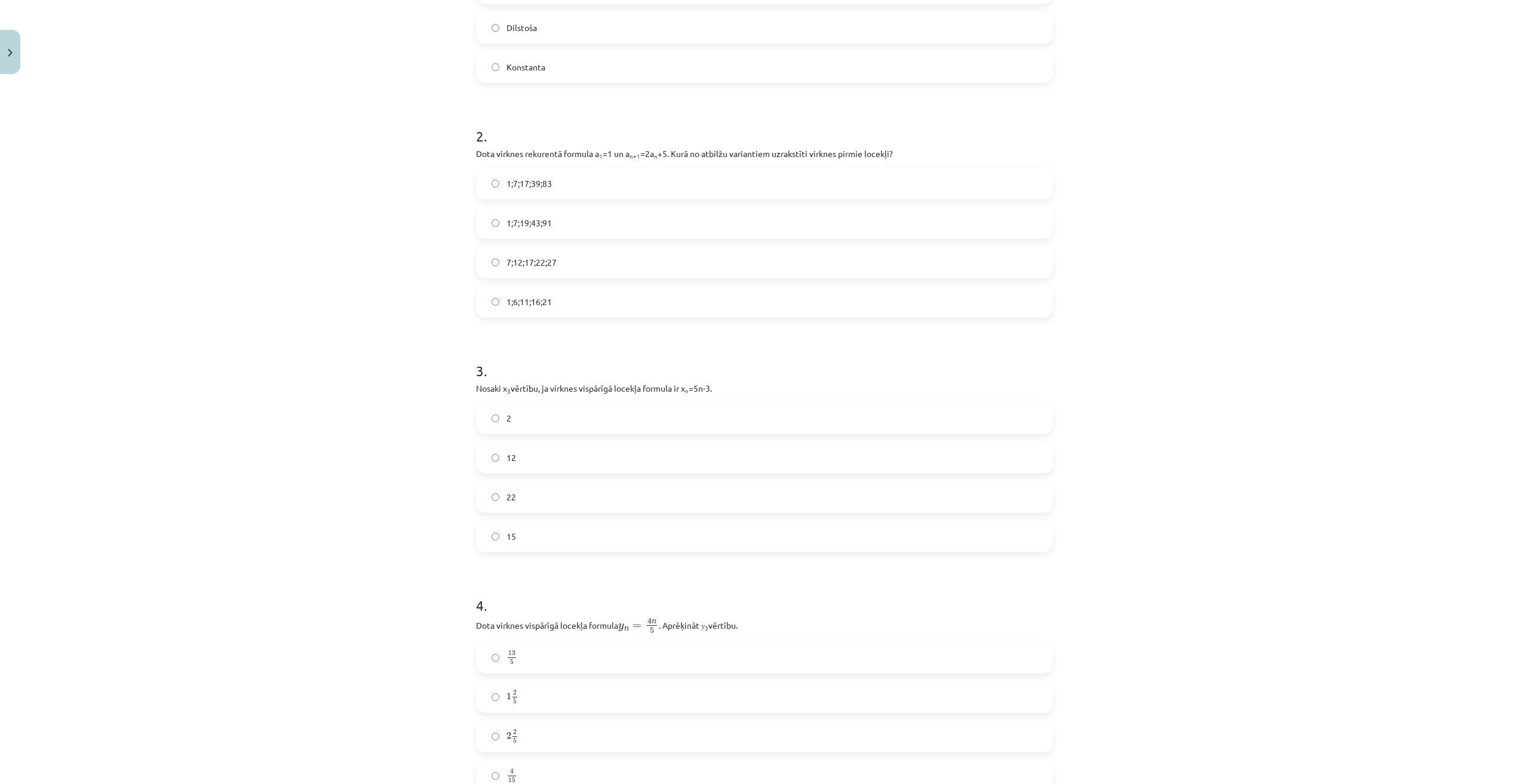
scroll to position [0, 0]
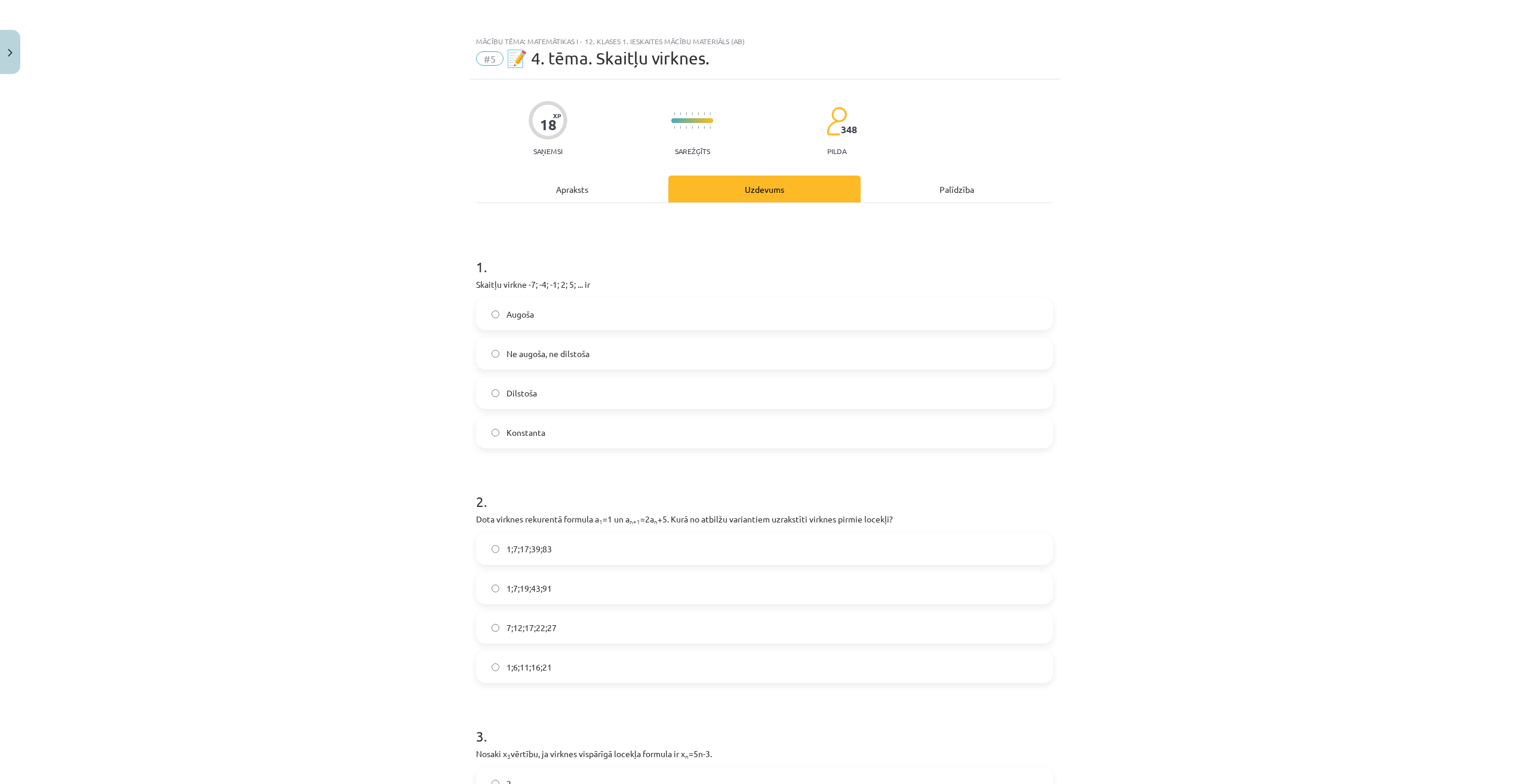
click at [567, 317] on label "Augoša" at bounding box center [765, 314] width 574 height 30
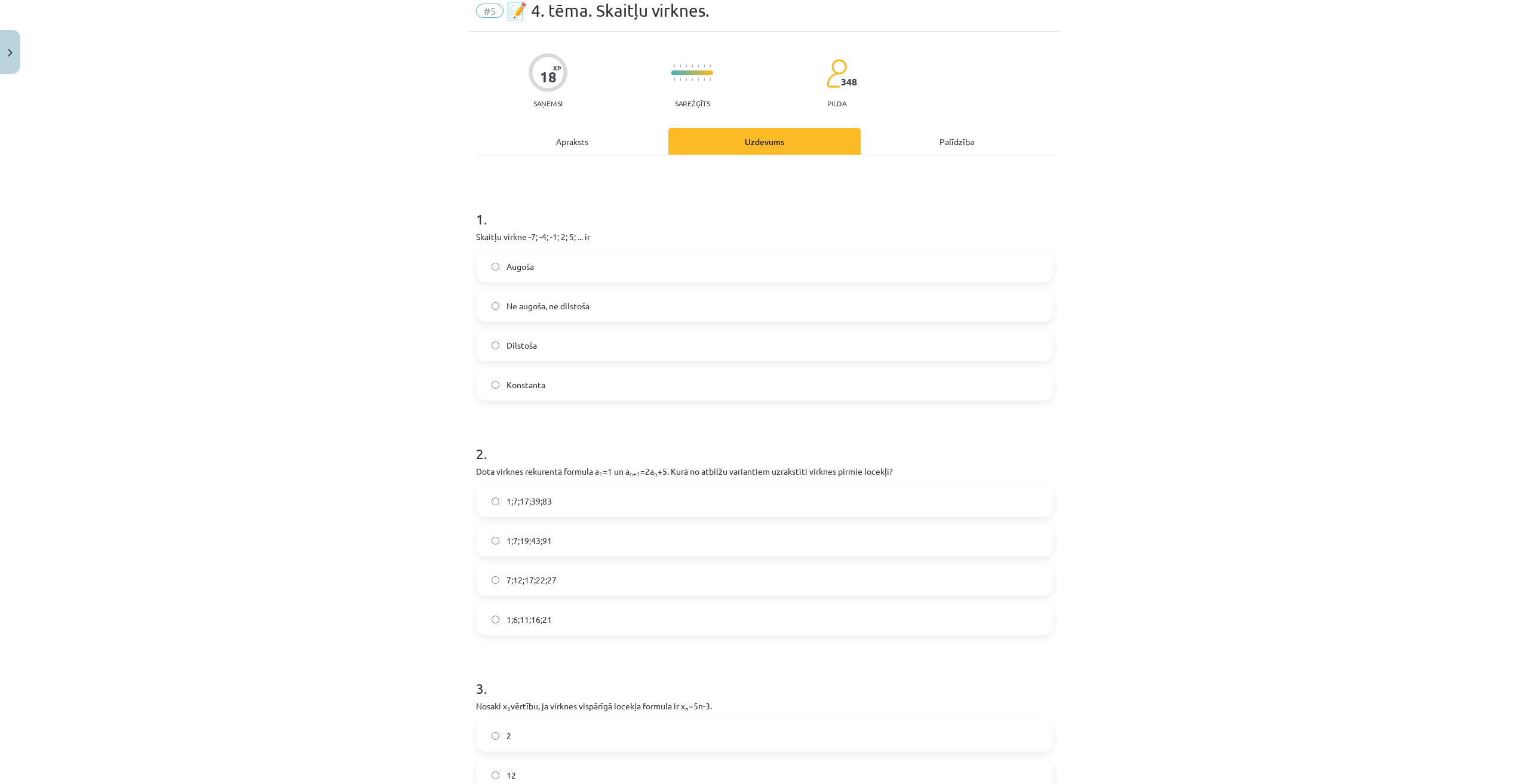
scroll to position [100, 0]
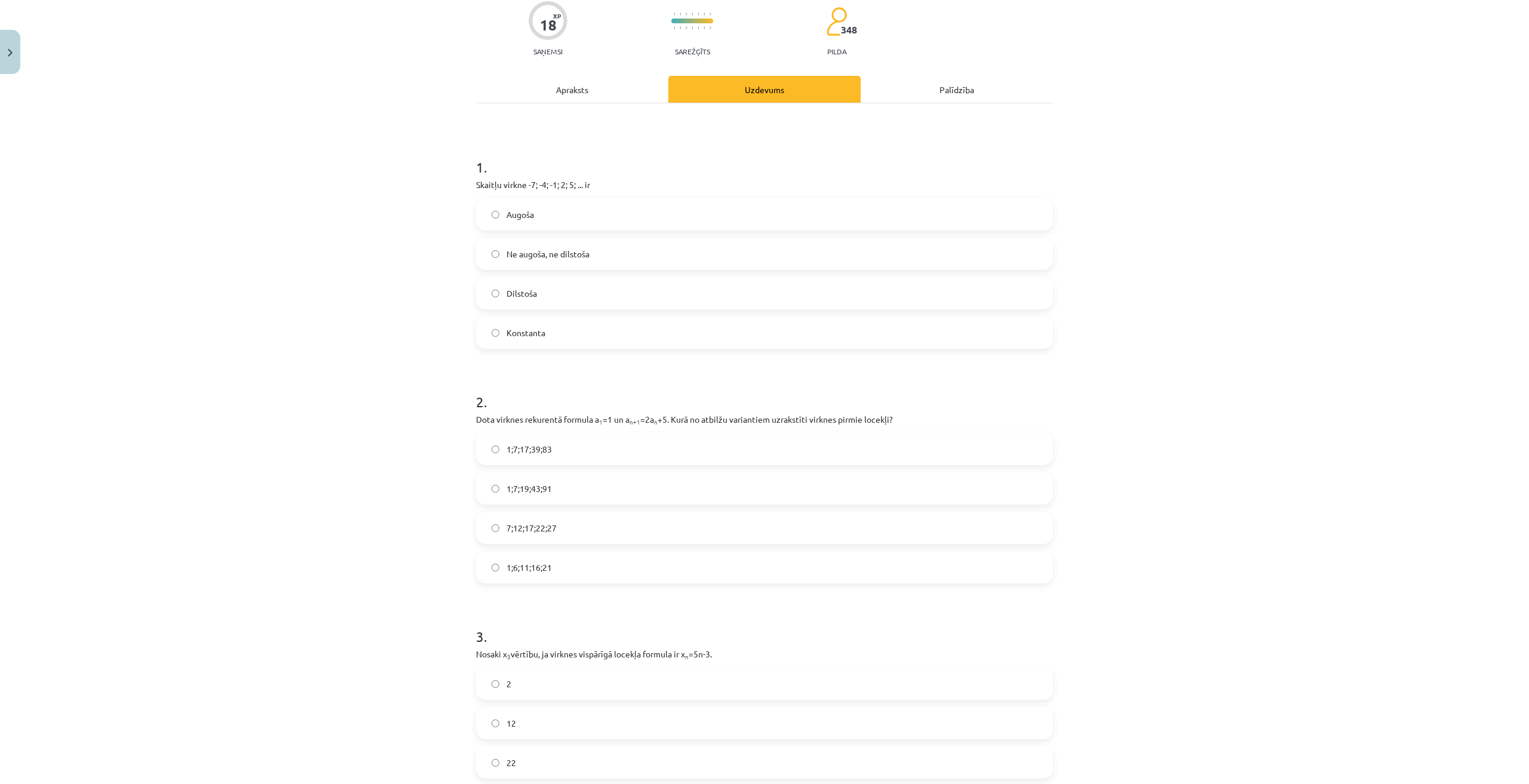
click at [537, 527] on span "7;12;17;22;27" at bounding box center [532, 528] width 50 height 13
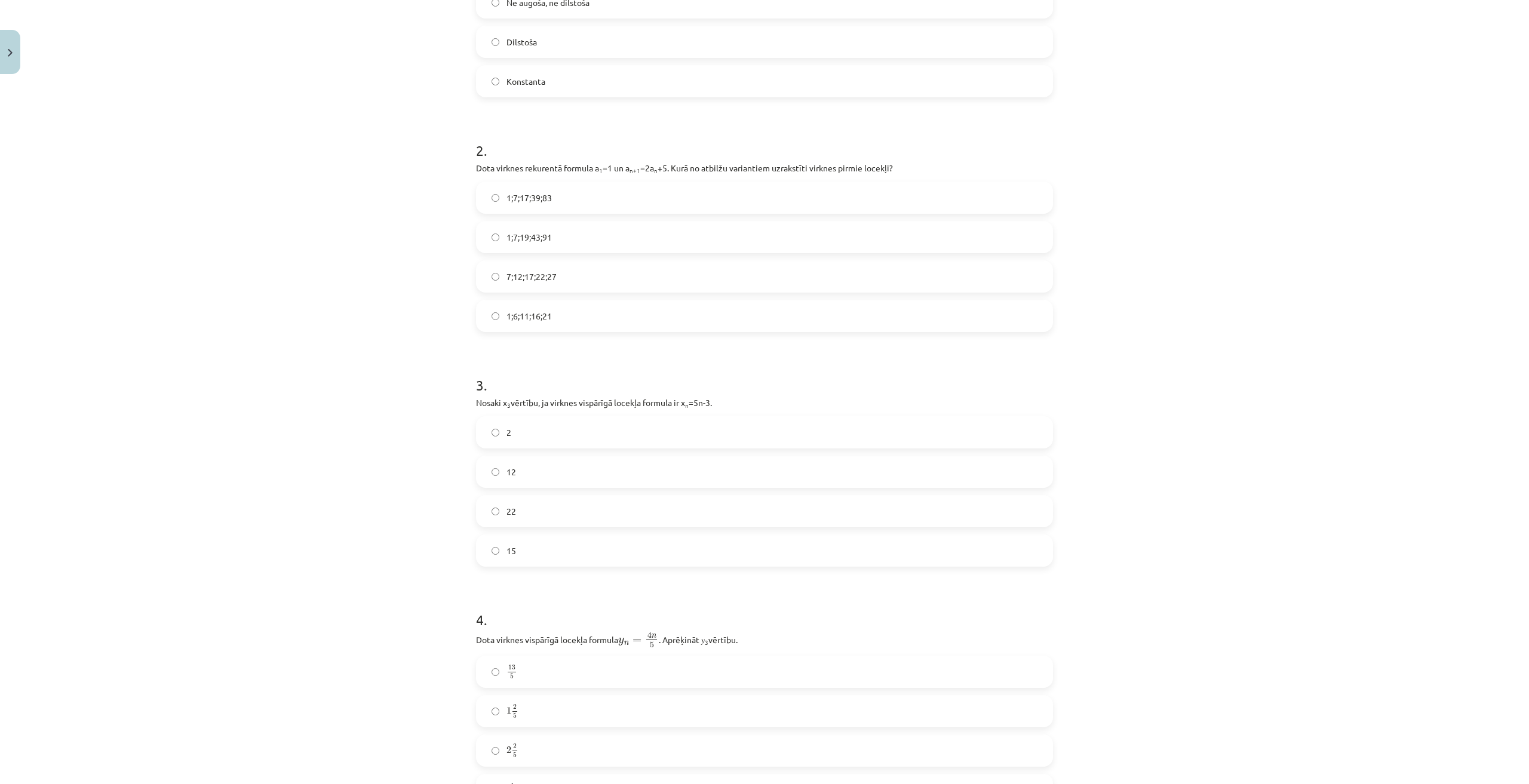
scroll to position [398, 0]
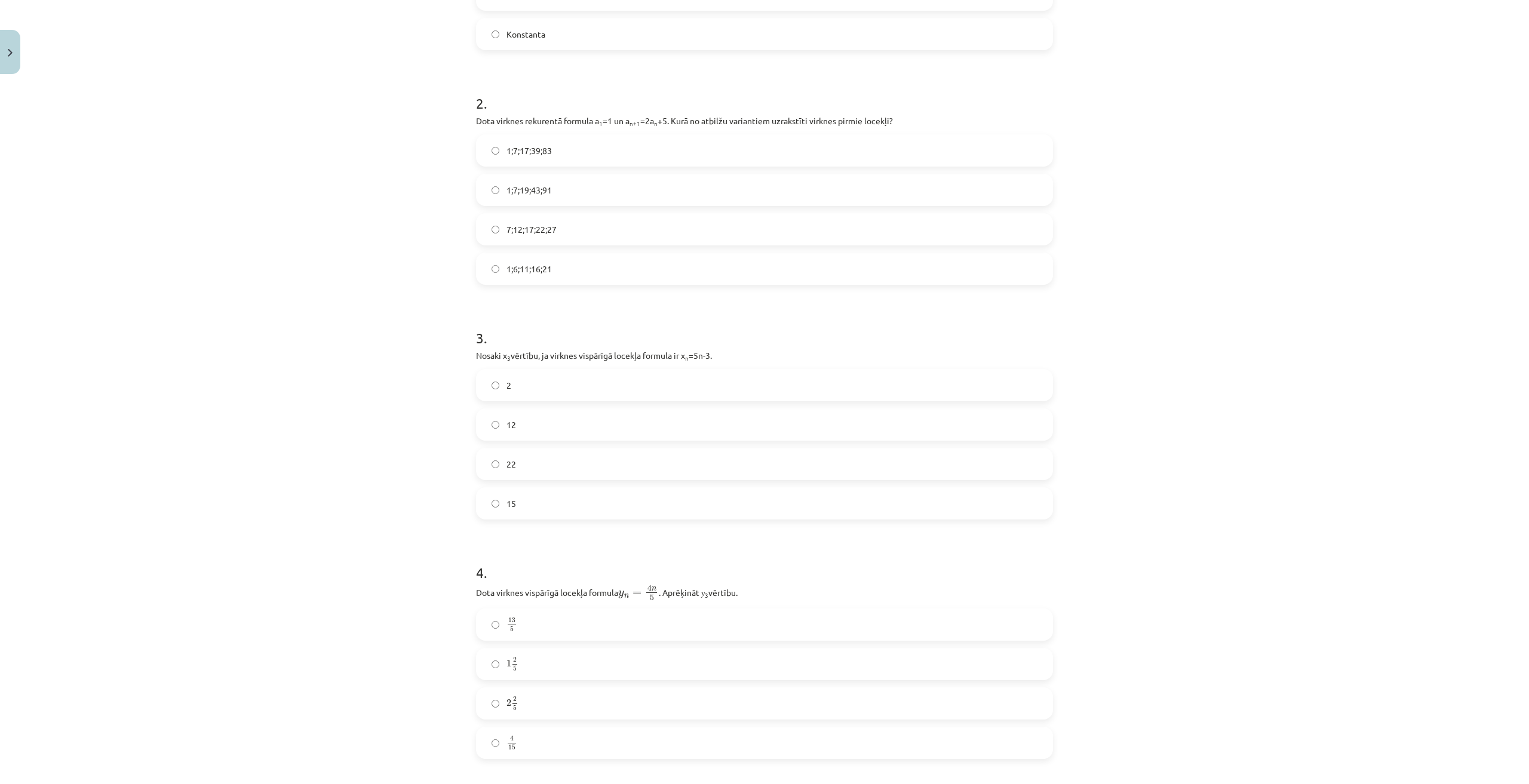
click at [538, 426] on label "12" at bounding box center [765, 424] width 574 height 30
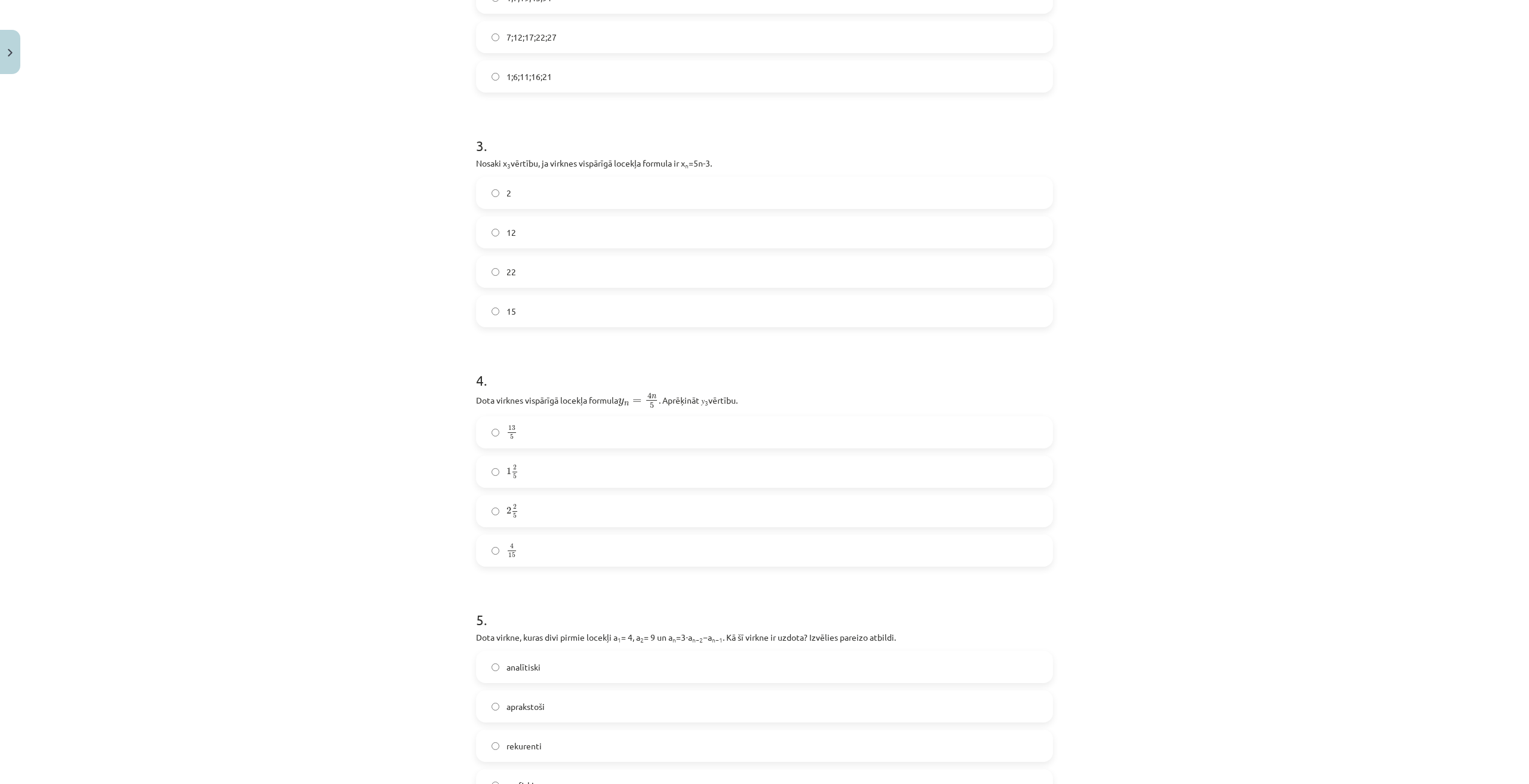
scroll to position [597, 0]
click at [526, 511] on label "2 2 5 2 2 5" at bounding box center [765, 504] width 574 height 30
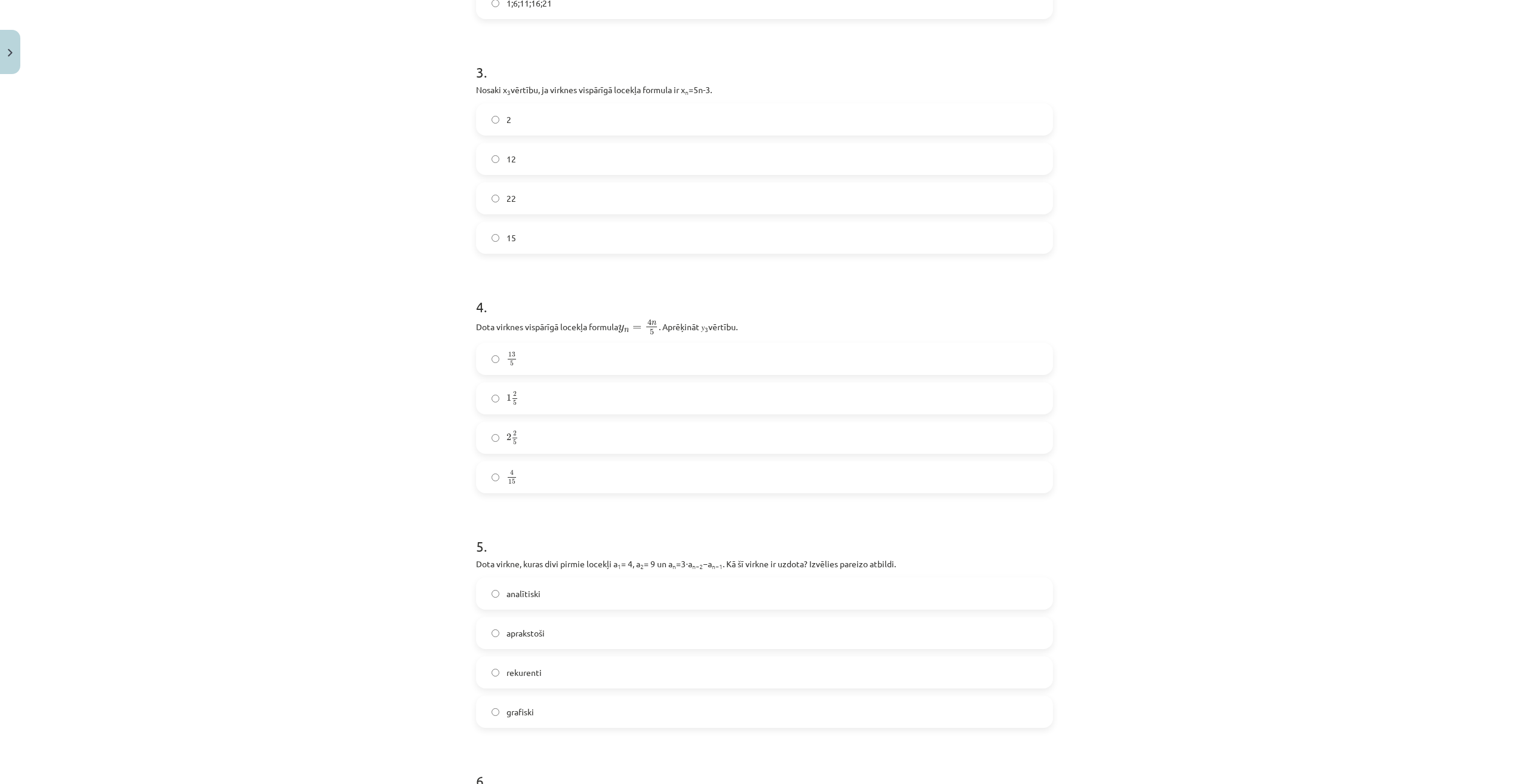
scroll to position [896, 0]
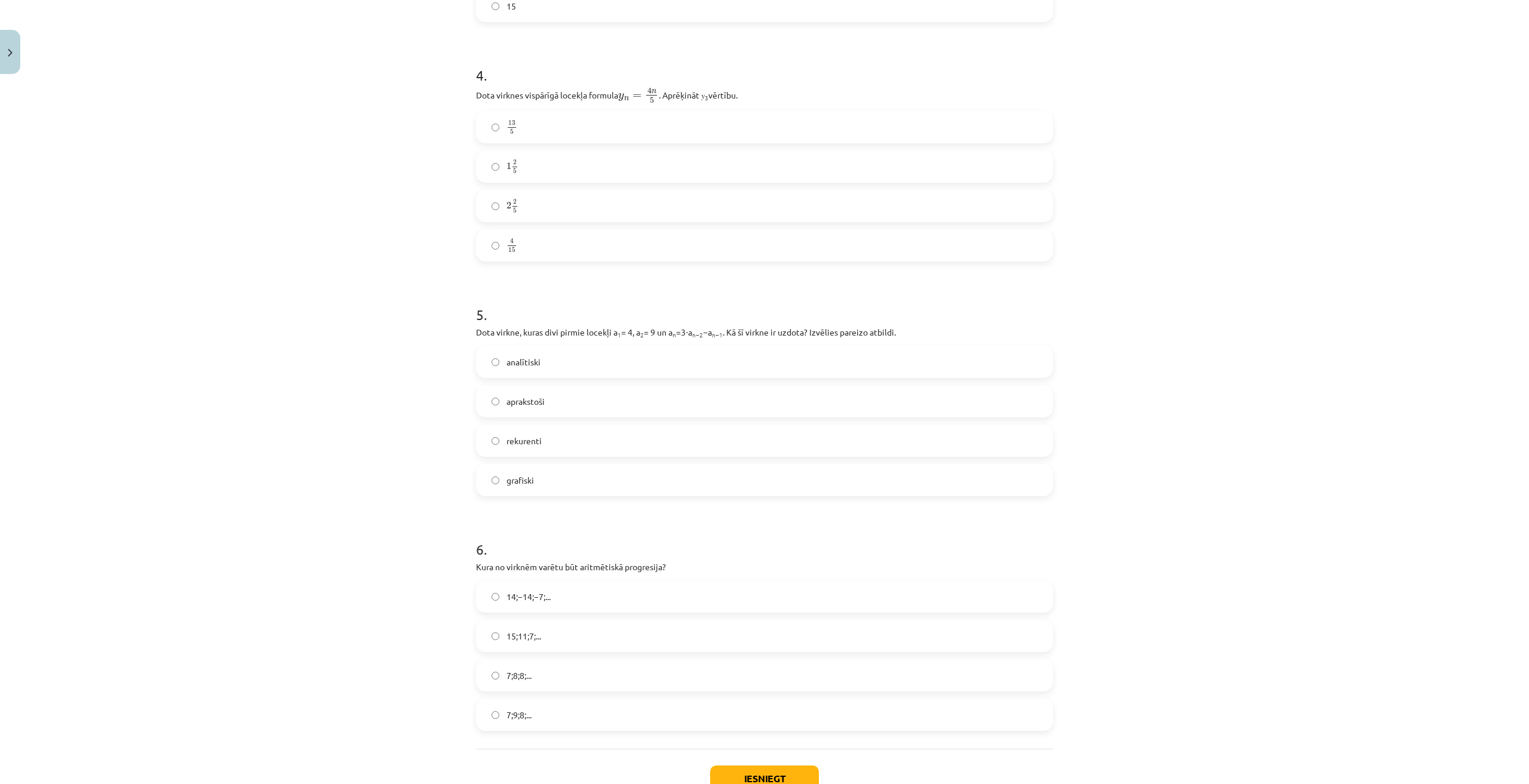
click at [519, 438] on span "rekurenti" at bounding box center [524, 441] width 36 height 13
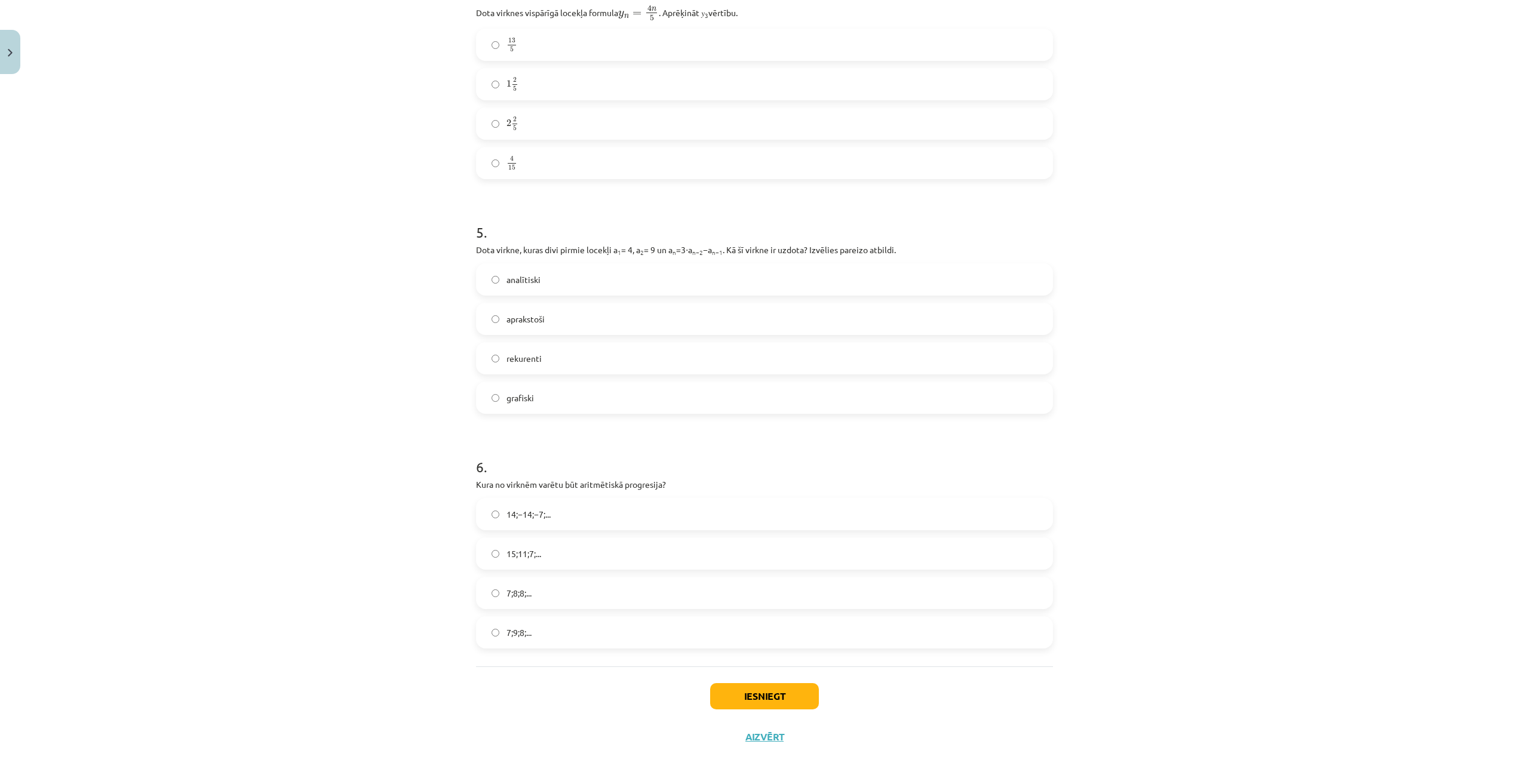
scroll to position [981, 0]
click at [556, 540] on label "15;11;7;..." at bounding box center [765, 550] width 574 height 30
click at [769, 690] on button "Iesniegt" at bounding box center [764, 693] width 109 height 27
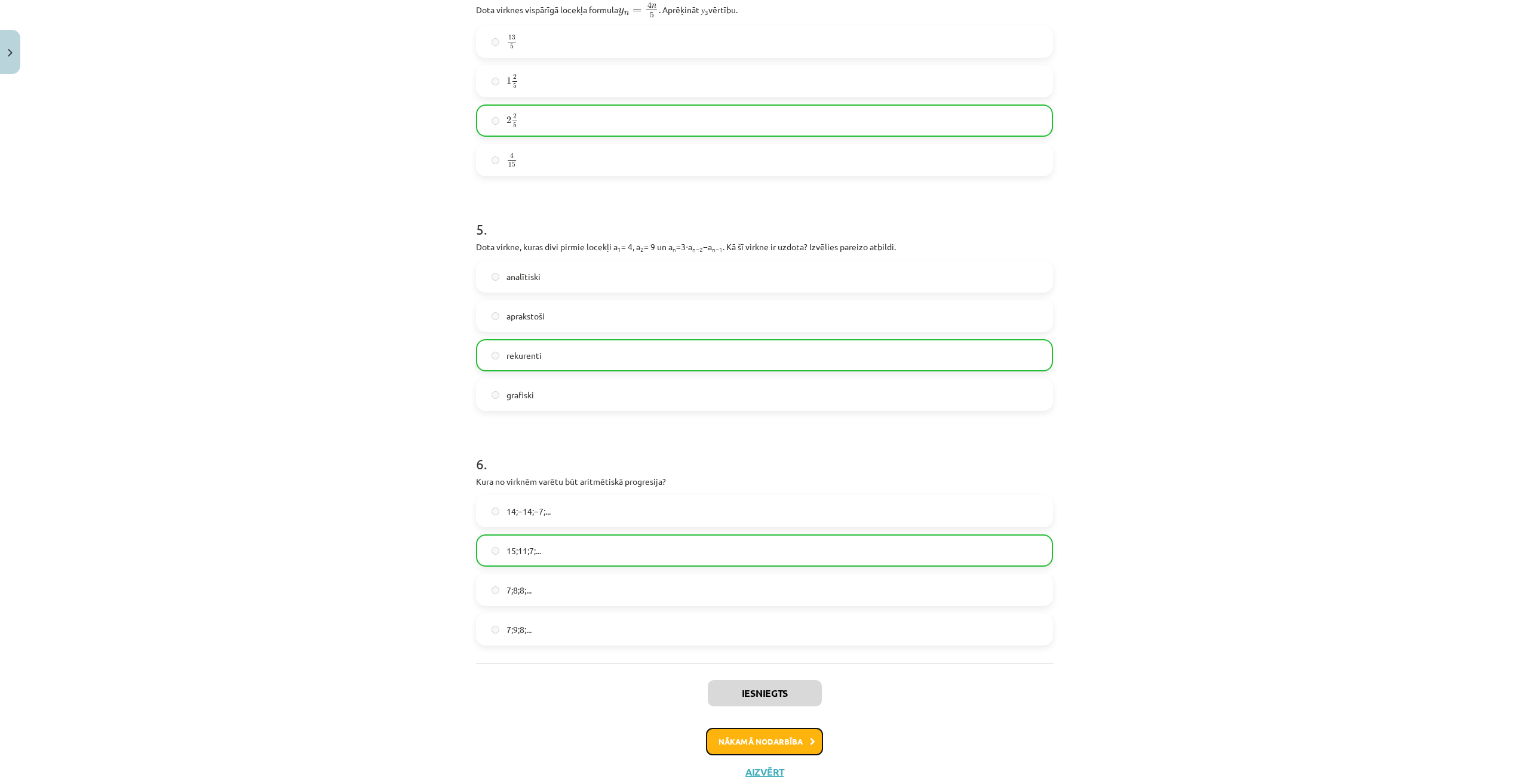
click at [756, 734] on button "Nākamā nodarbība" at bounding box center [764, 741] width 117 height 27
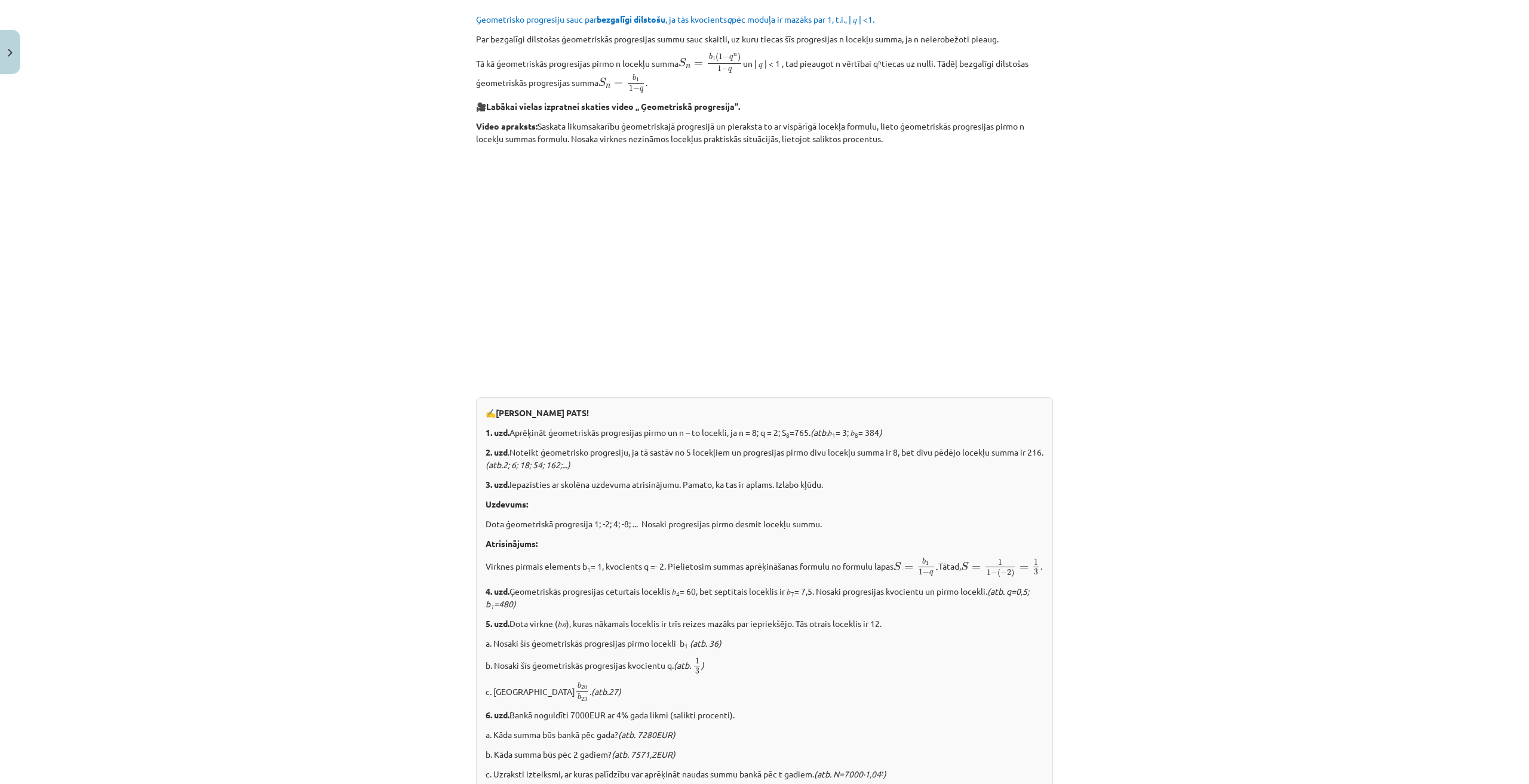
scroll to position [1152, 0]
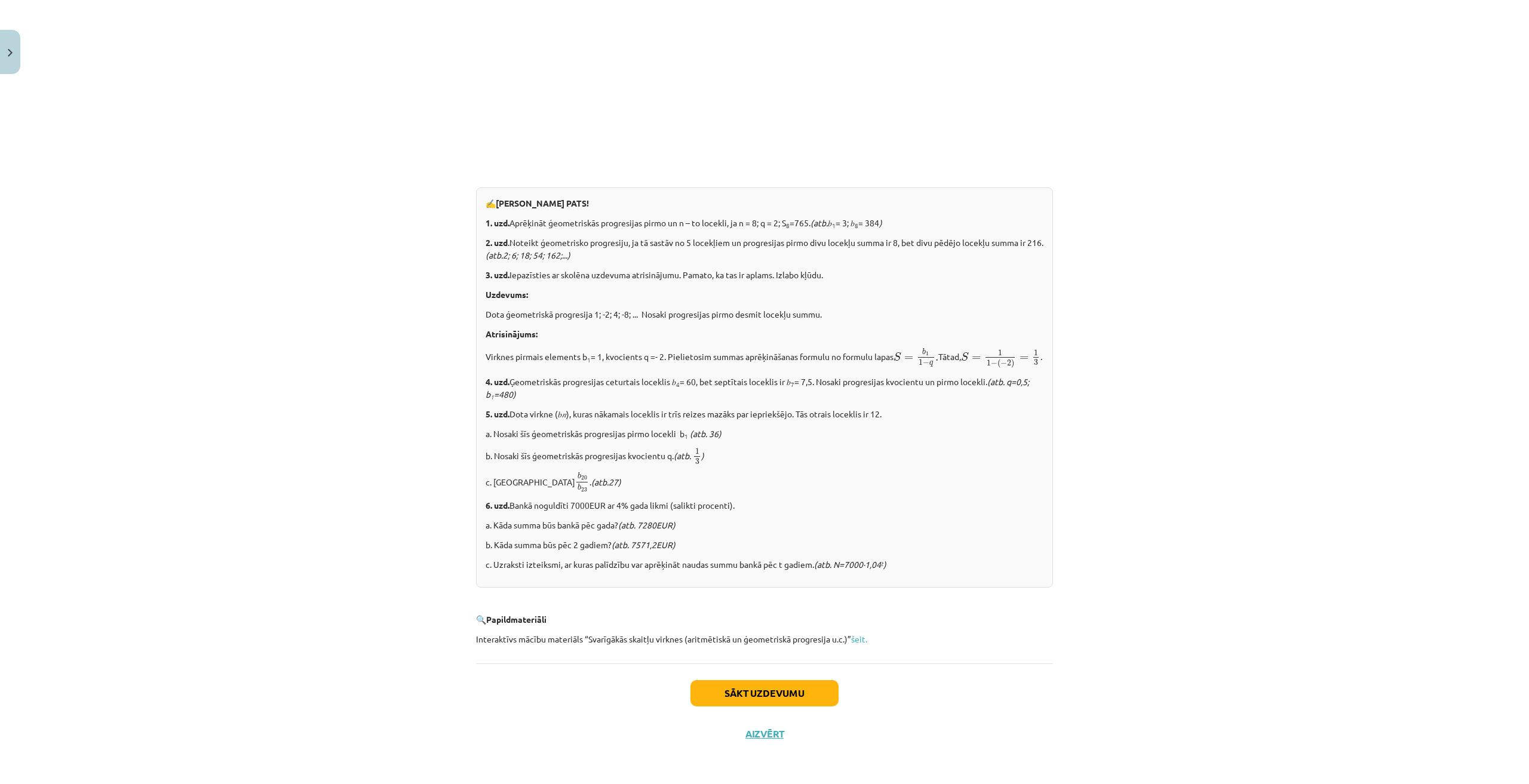
click at [767, 678] on div "Sākt uzdevumu Aizvērt" at bounding box center [764, 706] width 577 height 84
click at [770, 683] on button "Sākt uzdevumu" at bounding box center [765, 693] width 148 height 27
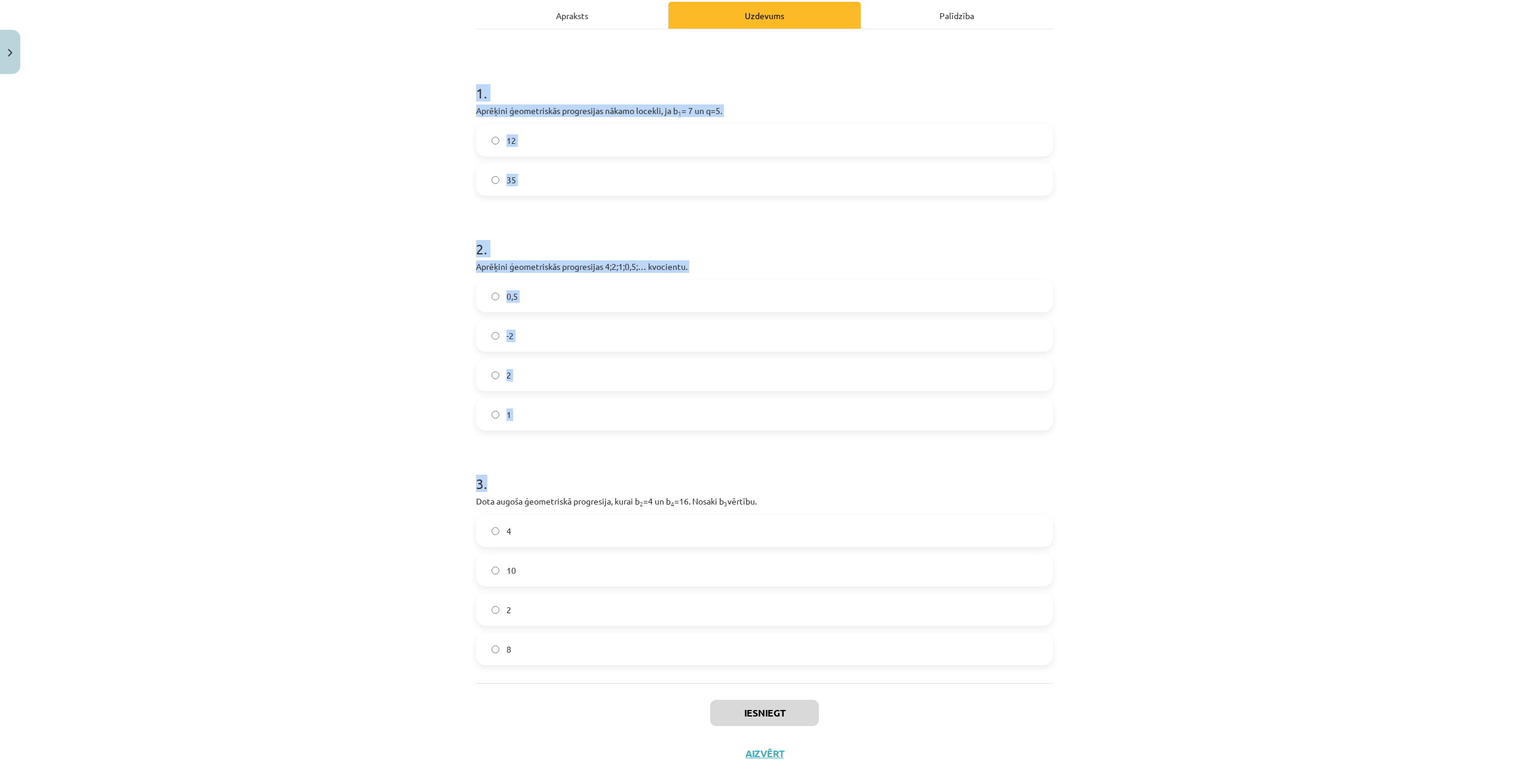
scroll to position [194, 0]
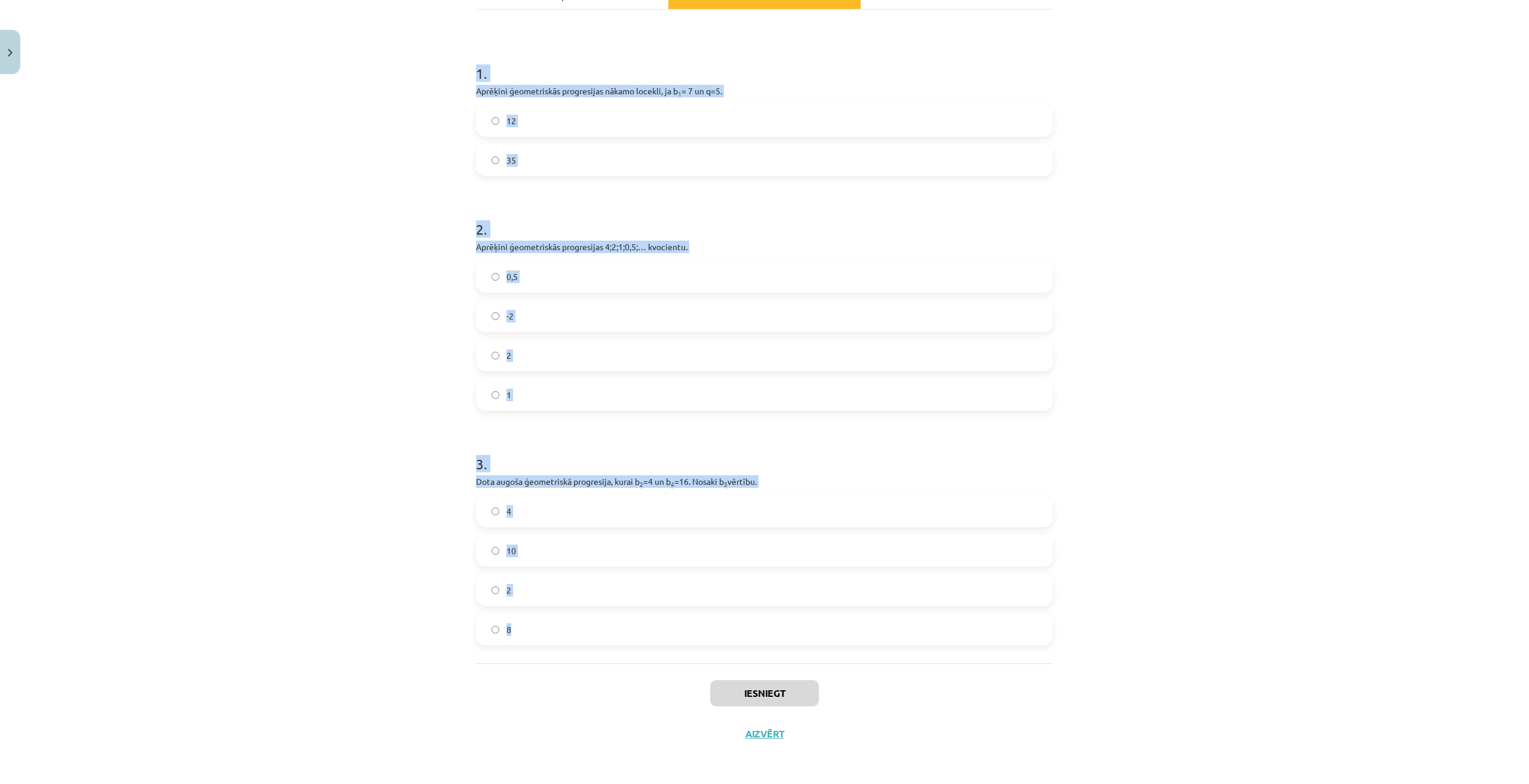
drag, startPoint x: 462, startPoint y: 236, endPoint x: 588, endPoint y: 630, distance: 413.7
click at [588, 630] on div "Mācību tēma: Matemātikas i - 12. klases 1. ieskaites mācību materiāls (ab) #6 📝…" at bounding box center [764, 392] width 1529 height 784
copy form "1 . Aprēķini ģeometriskās progresijas nākamo locekli, ja b 1 = 7 un q=5. 12 35 …"
click at [1146, 493] on div "Mācību tēma: Matemātikas i - 12. klases 1. ieskaites mācību materiāls (ab) #6 📝…" at bounding box center [764, 392] width 1529 height 784
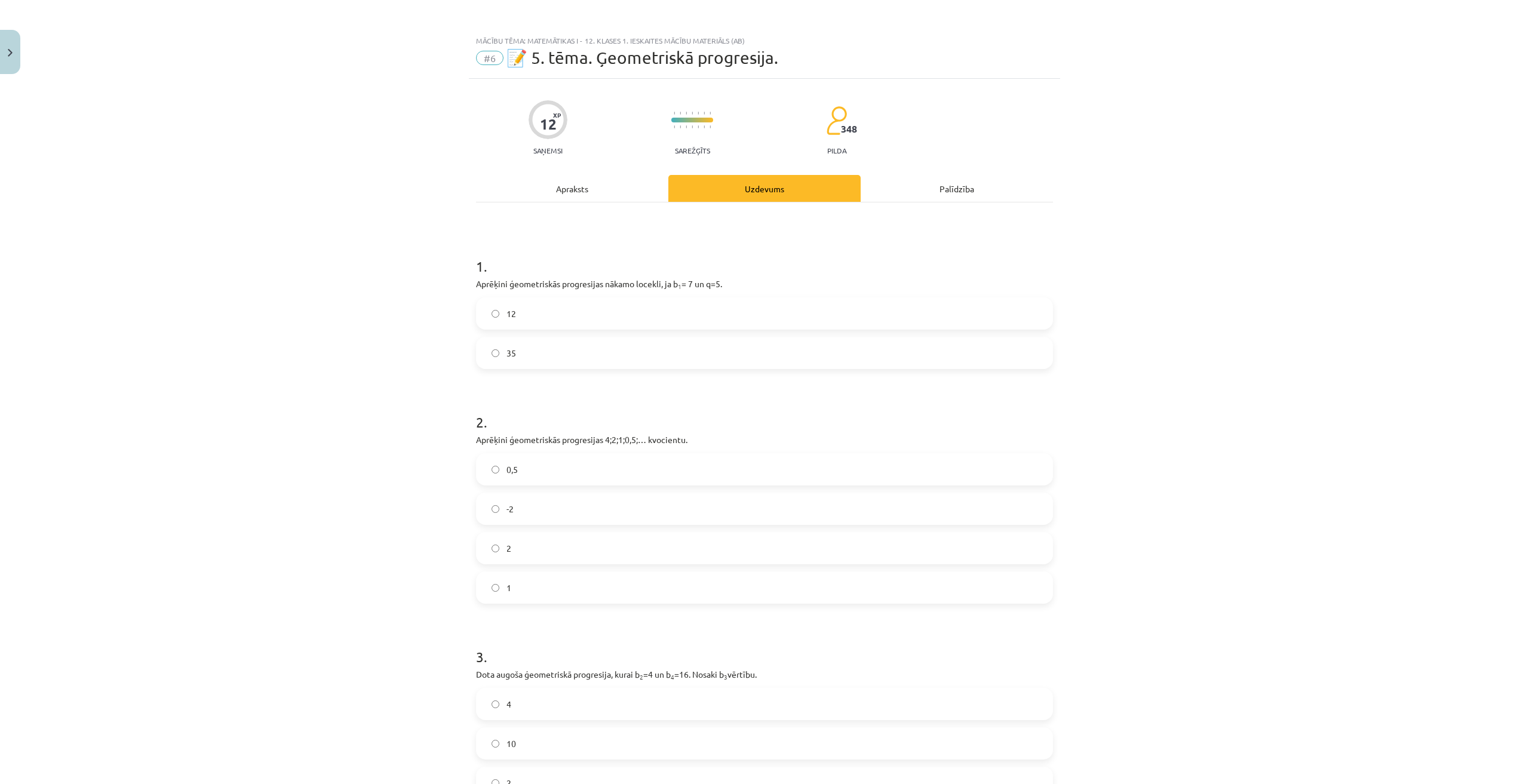
scroll to position [0, 0]
click at [559, 353] on label "35" at bounding box center [765, 353] width 574 height 30
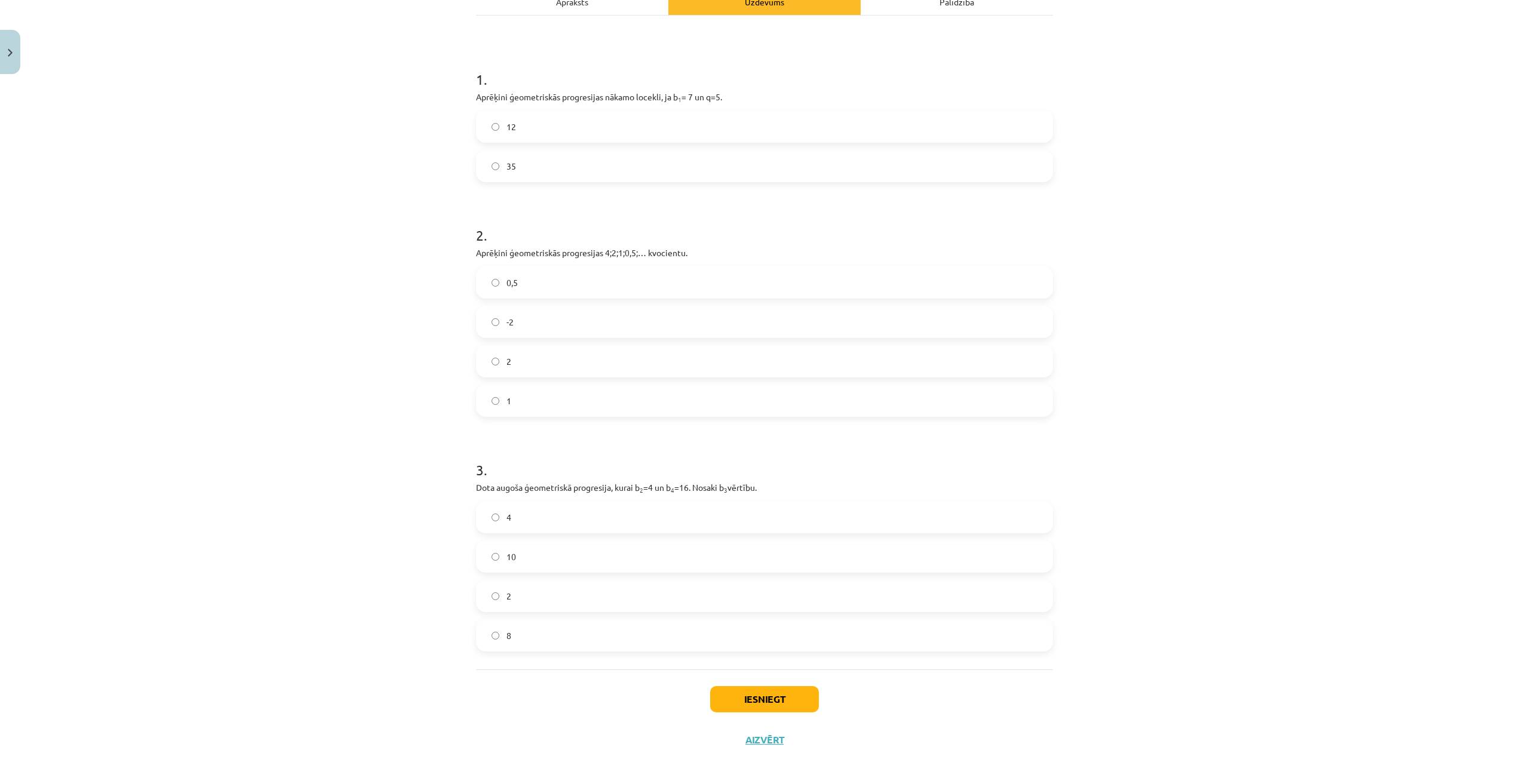
scroll to position [194, 0]
click at [551, 285] on label "0,5" at bounding box center [765, 276] width 574 height 30
click at [544, 623] on label "8" at bounding box center [765, 629] width 574 height 30
click at [762, 707] on div "Iesniegt Aizvērt" at bounding box center [764, 706] width 577 height 84
click at [762, 699] on button "Iesniegt" at bounding box center [764, 693] width 109 height 27
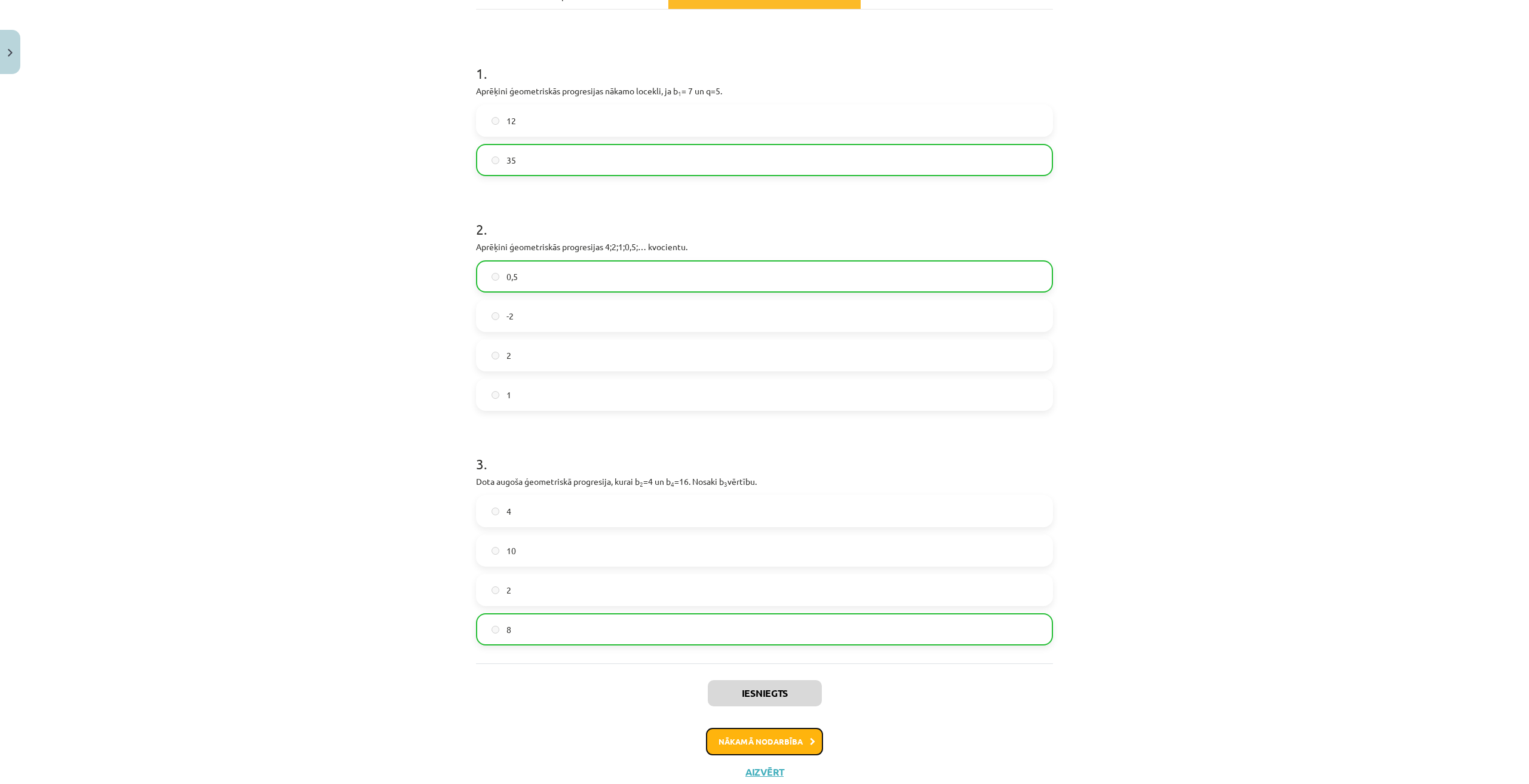
click at [783, 743] on button "Nākamā nodarbība" at bounding box center [764, 741] width 117 height 27
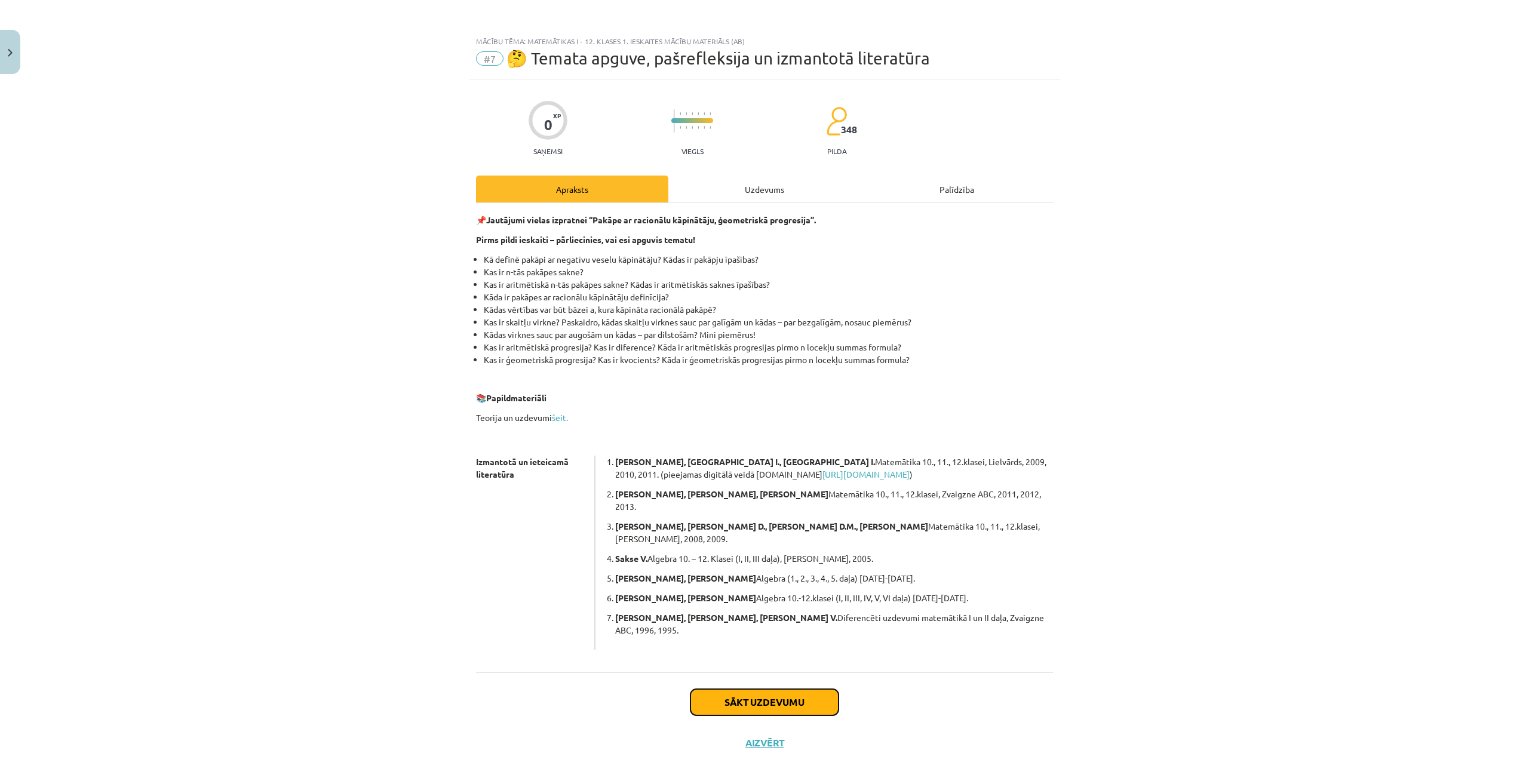
click at [788, 689] on button "Sākt uzdevumu" at bounding box center [765, 702] width 148 height 27
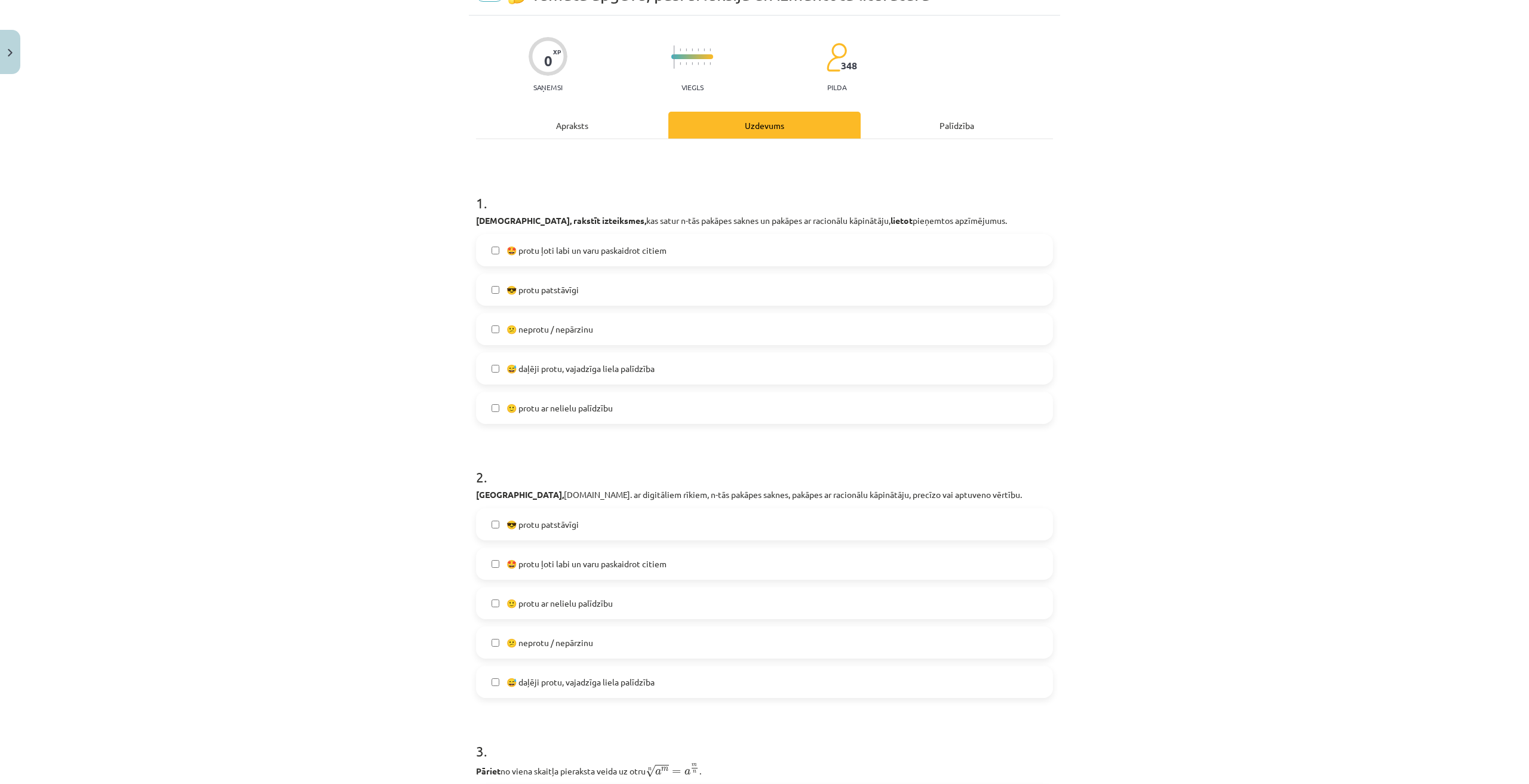
scroll to position [199, 0]
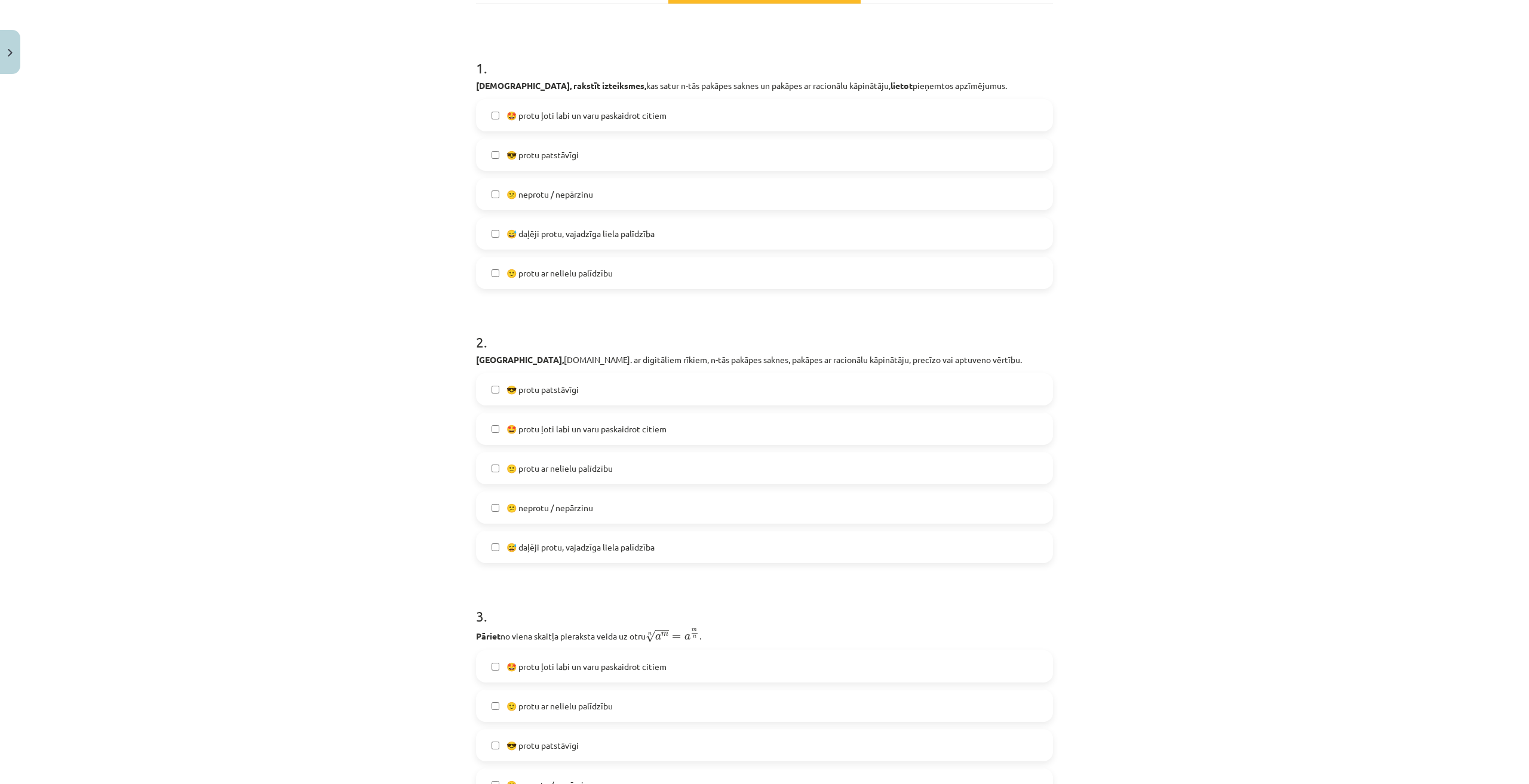
click at [551, 277] on span "🙂 protu ar nelielu palīdzību" at bounding box center [560, 273] width 107 height 13
click at [563, 458] on label "🙂 protu ar nelielu palīdzību" at bounding box center [765, 468] width 574 height 30
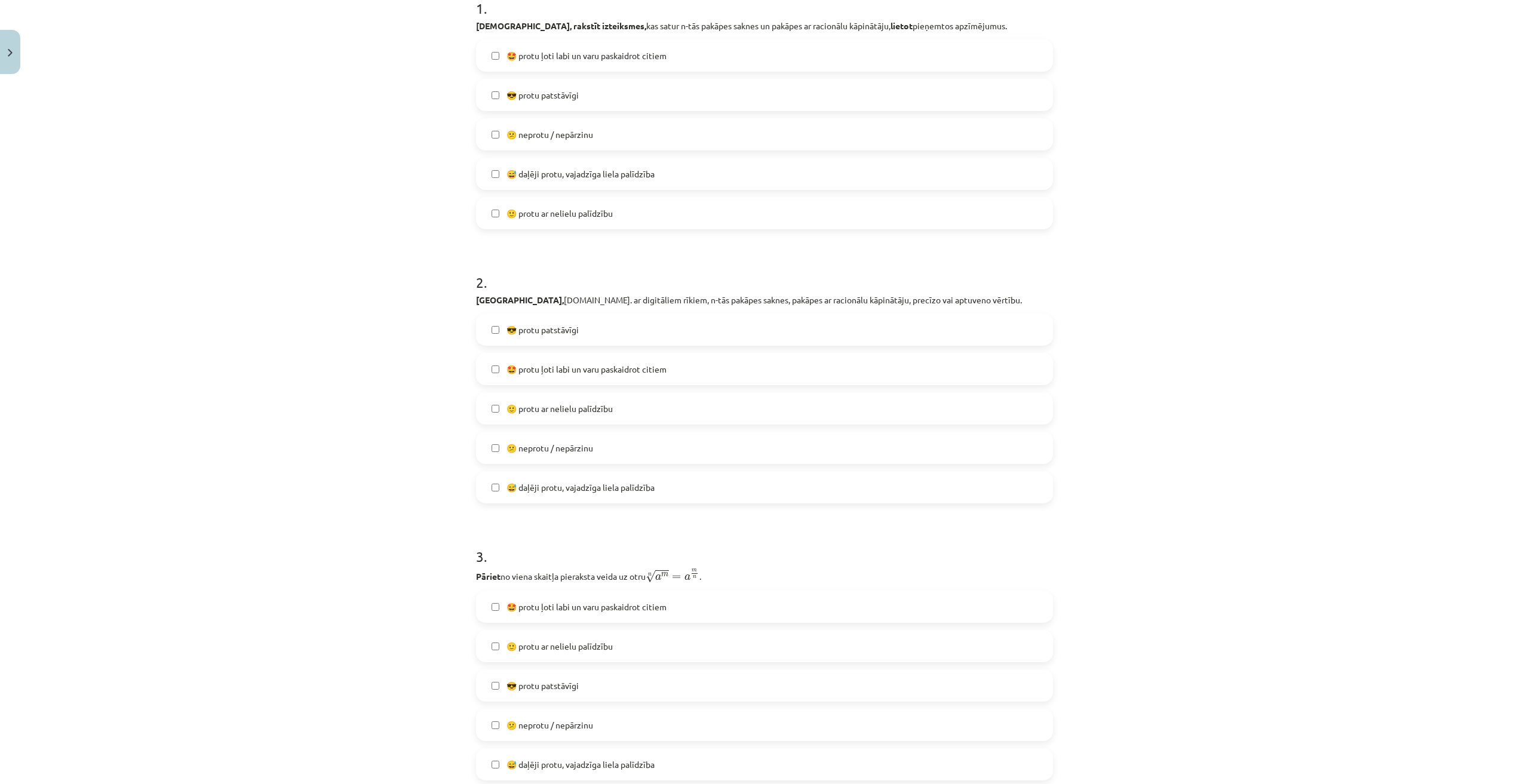
scroll to position [597, 0]
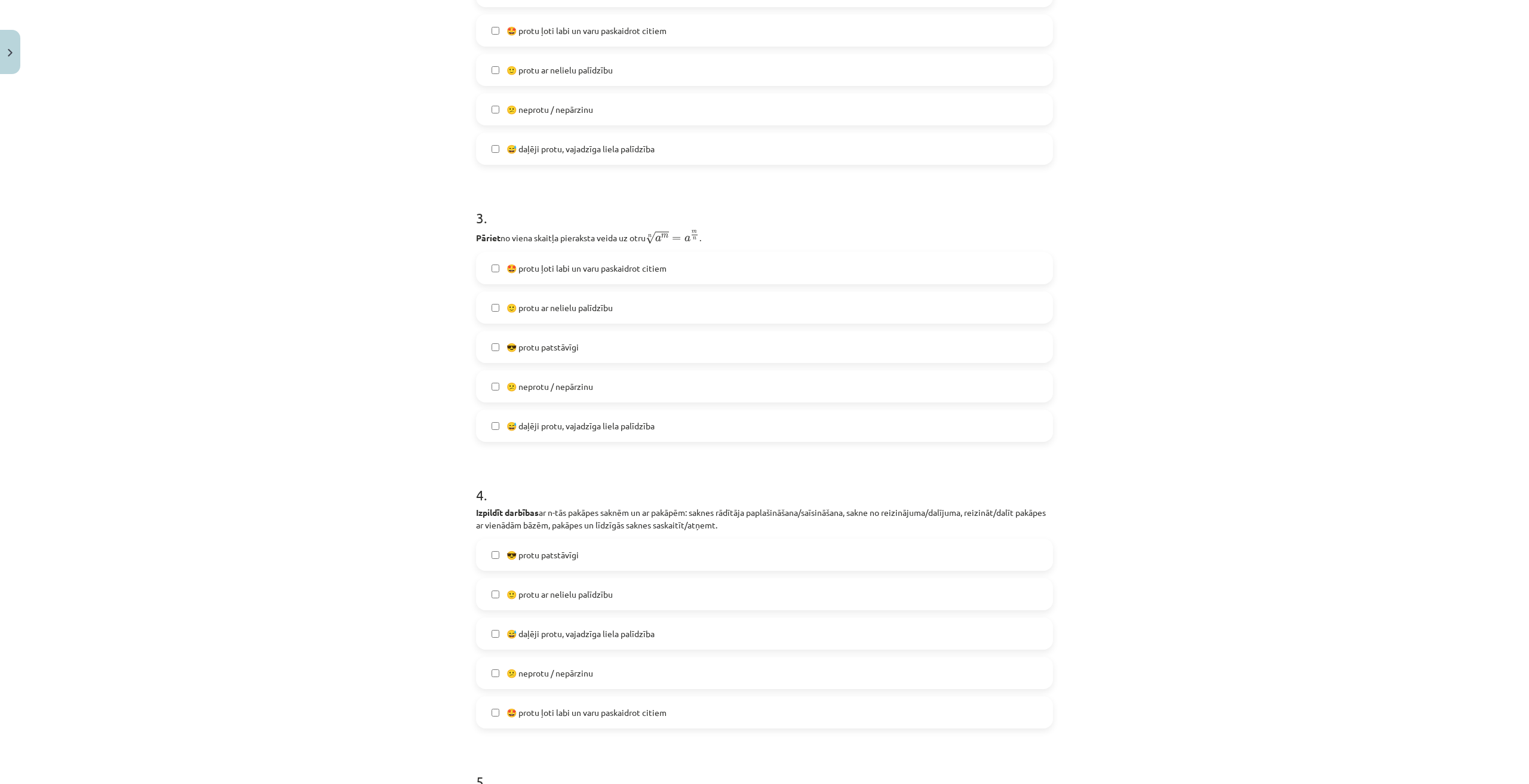
click at [546, 316] on label "🙂 protu ar nelielu palīdzību" at bounding box center [765, 307] width 574 height 30
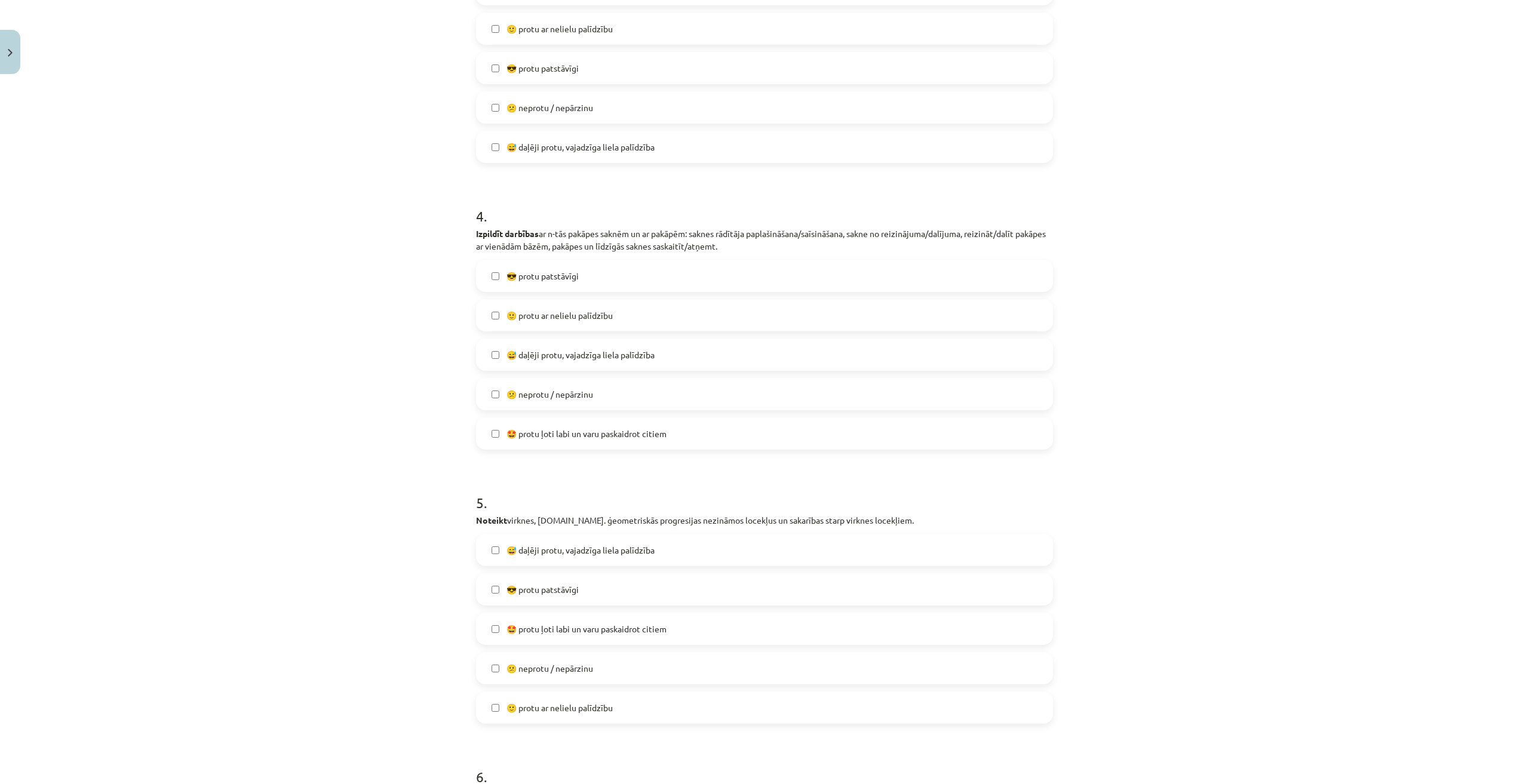
scroll to position [896, 0]
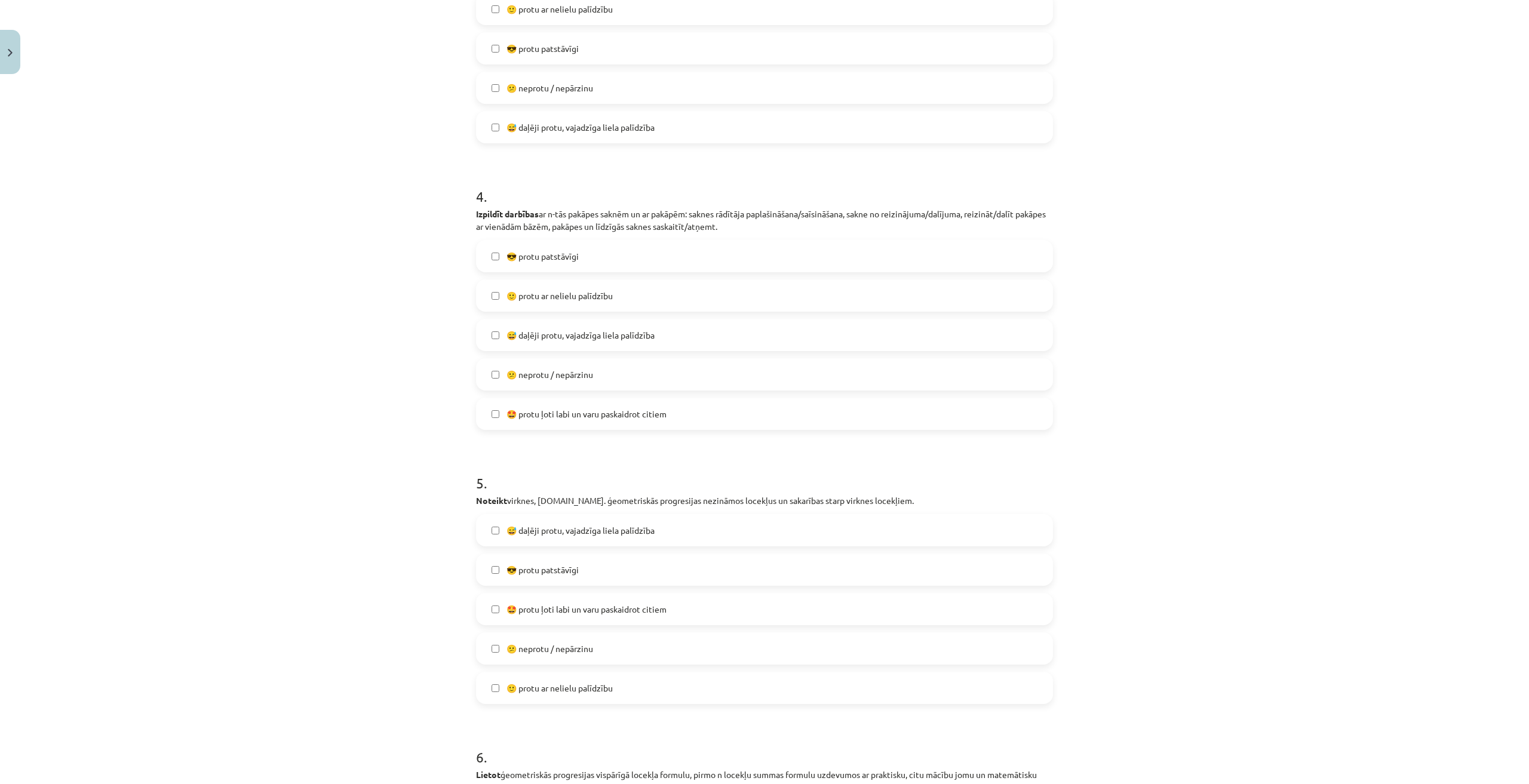
drag, startPoint x: 542, startPoint y: 298, endPoint x: 546, endPoint y: 307, distance: 9.8
click at [542, 298] on span "🙂 protu ar nelielu palīdzību" at bounding box center [560, 296] width 107 height 13
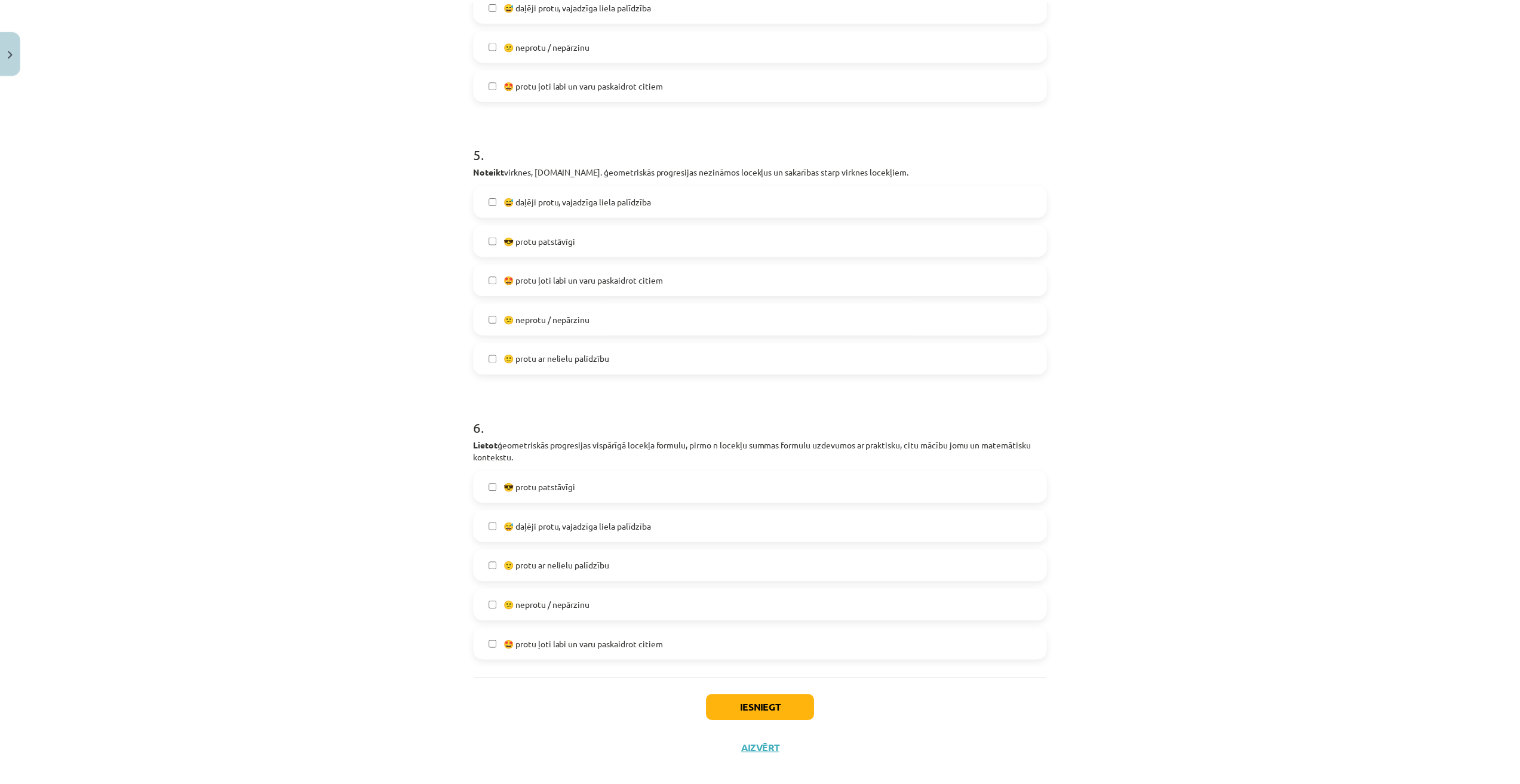
scroll to position [1241, 0]
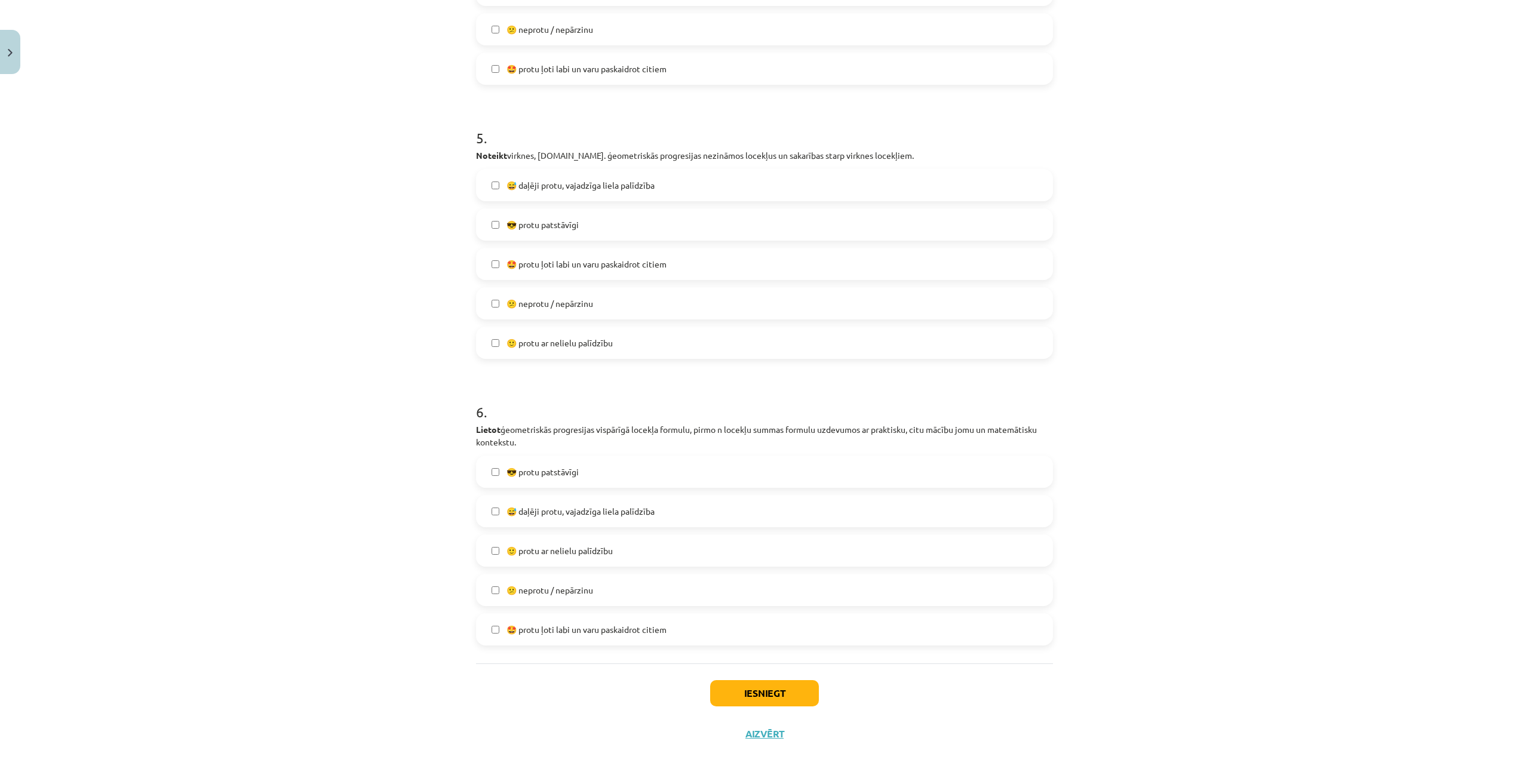
click at [565, 351] on label "🙂 protu ar nelielu palīdzību" at bounding box center [765, 342] width 574 height 30
click at [562, 551] on span "🙂 protu ar nelielu palīdzību" at bounding box center [560, 551] width 107 height 13
click at [784, 691] on button "Iesniegt" at bounding box center [764, 693] width 109 height 27
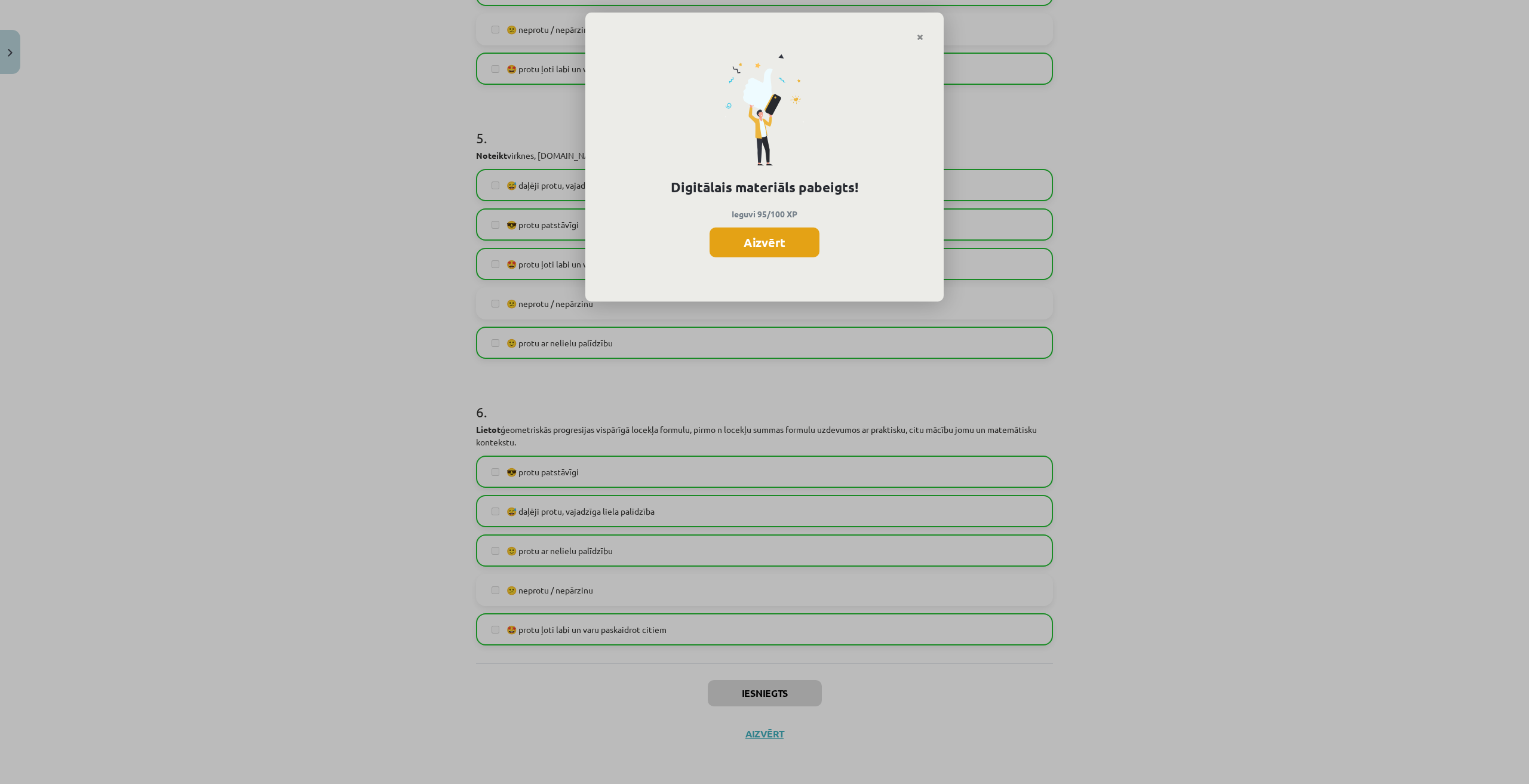
click at [776, 253] on button "Aizvērt" at bounding box center [765, 242] width 110 height 30
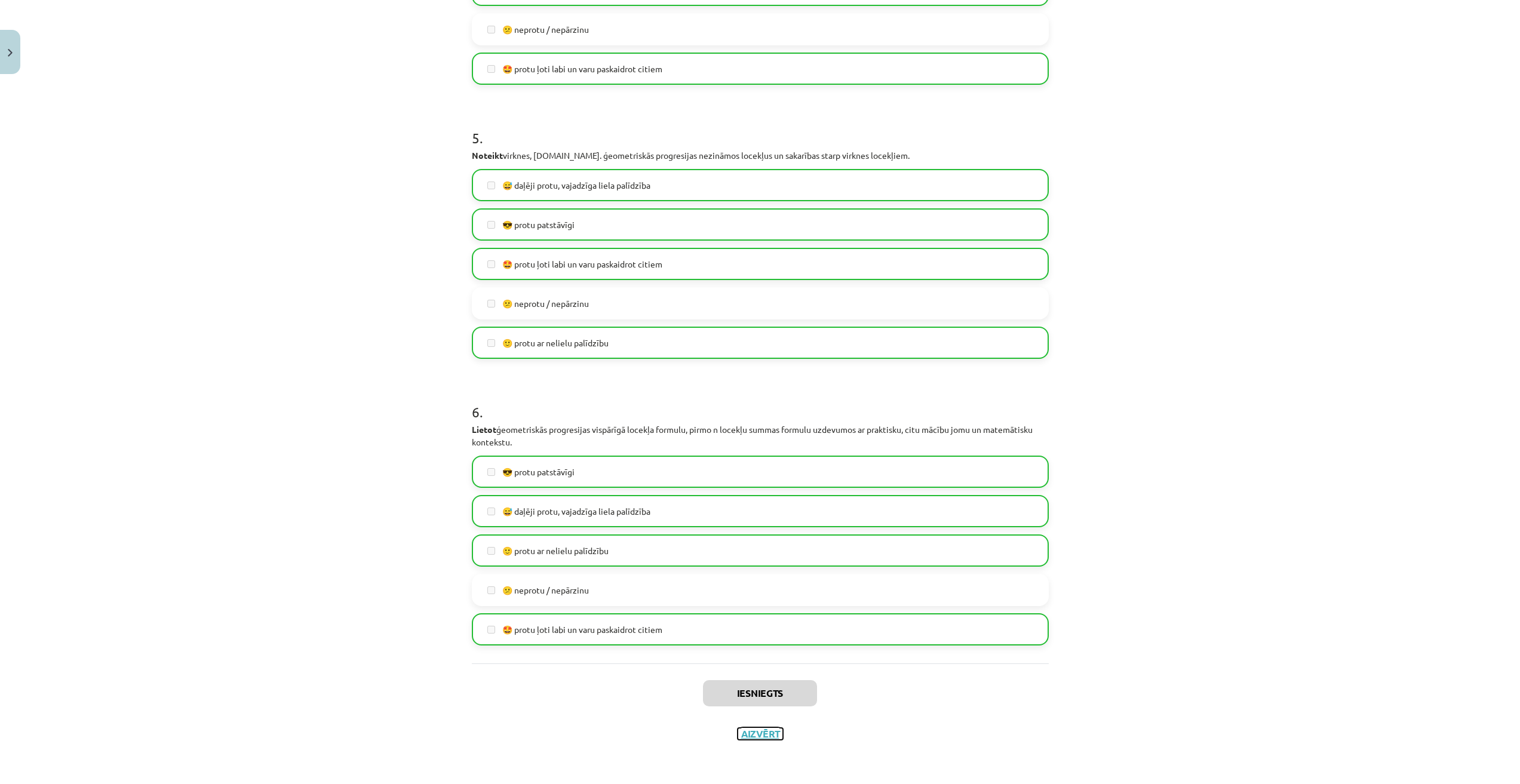
click at [760, 730] on button "Aizvērt" at bounding box center [760, 733] width 45 height 12
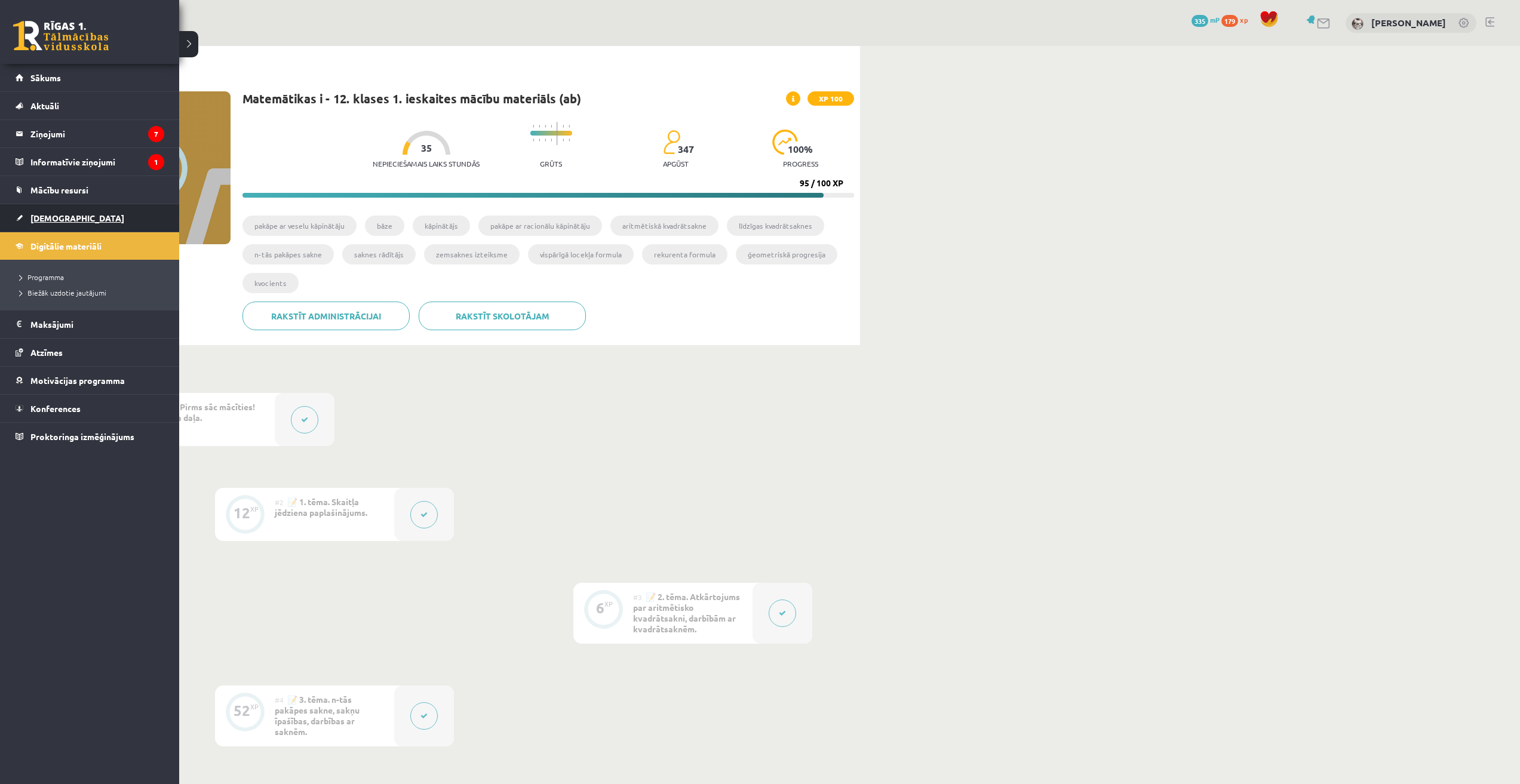
click at [30, 223] on link "[DEMOGRAPHIC_DATA]" at bounding box center [90, 218] width 148 height 27
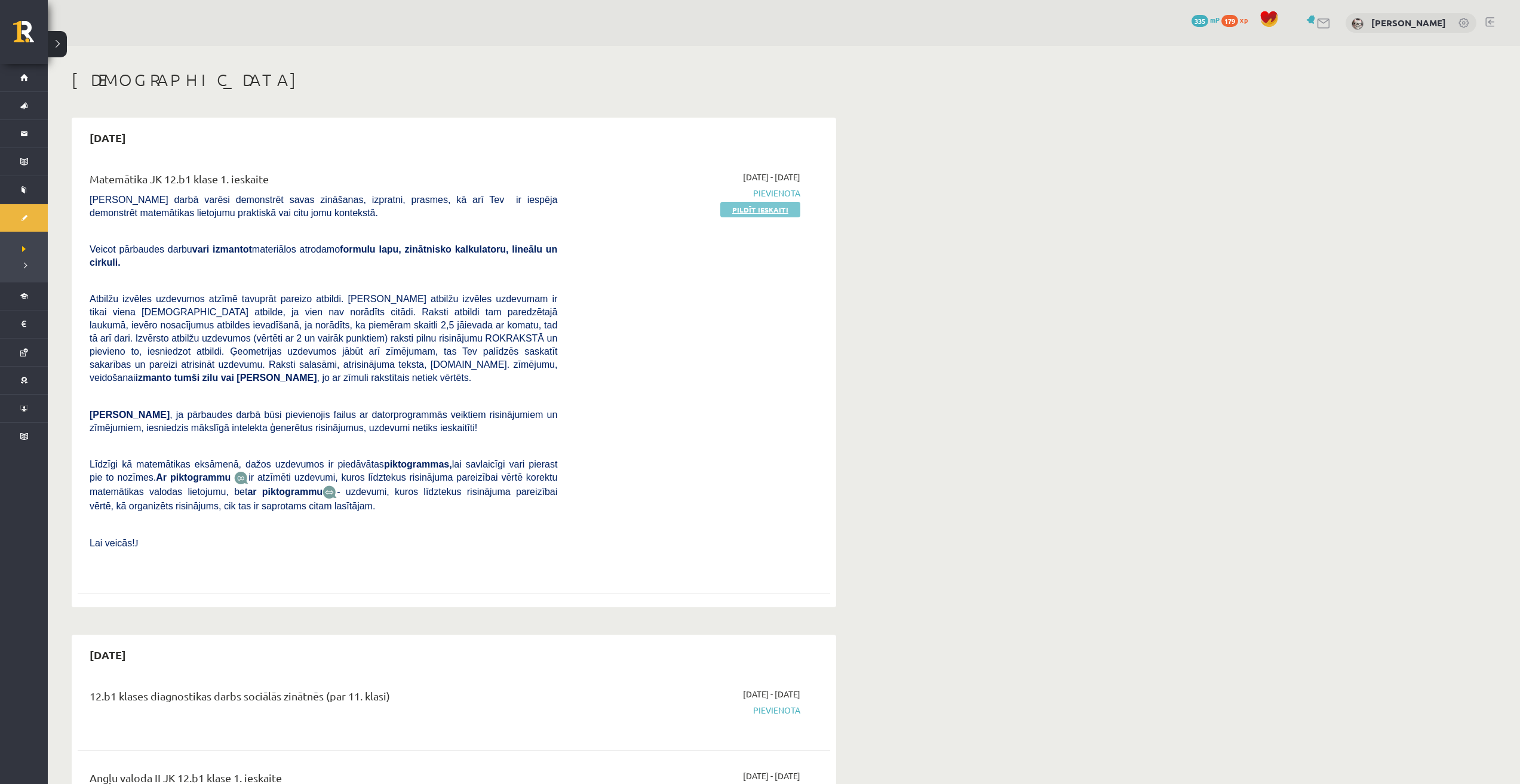
click at [784, 208] on link "Pildīt ieskaiti" at bounding box center [760, 209] width 80 height 15
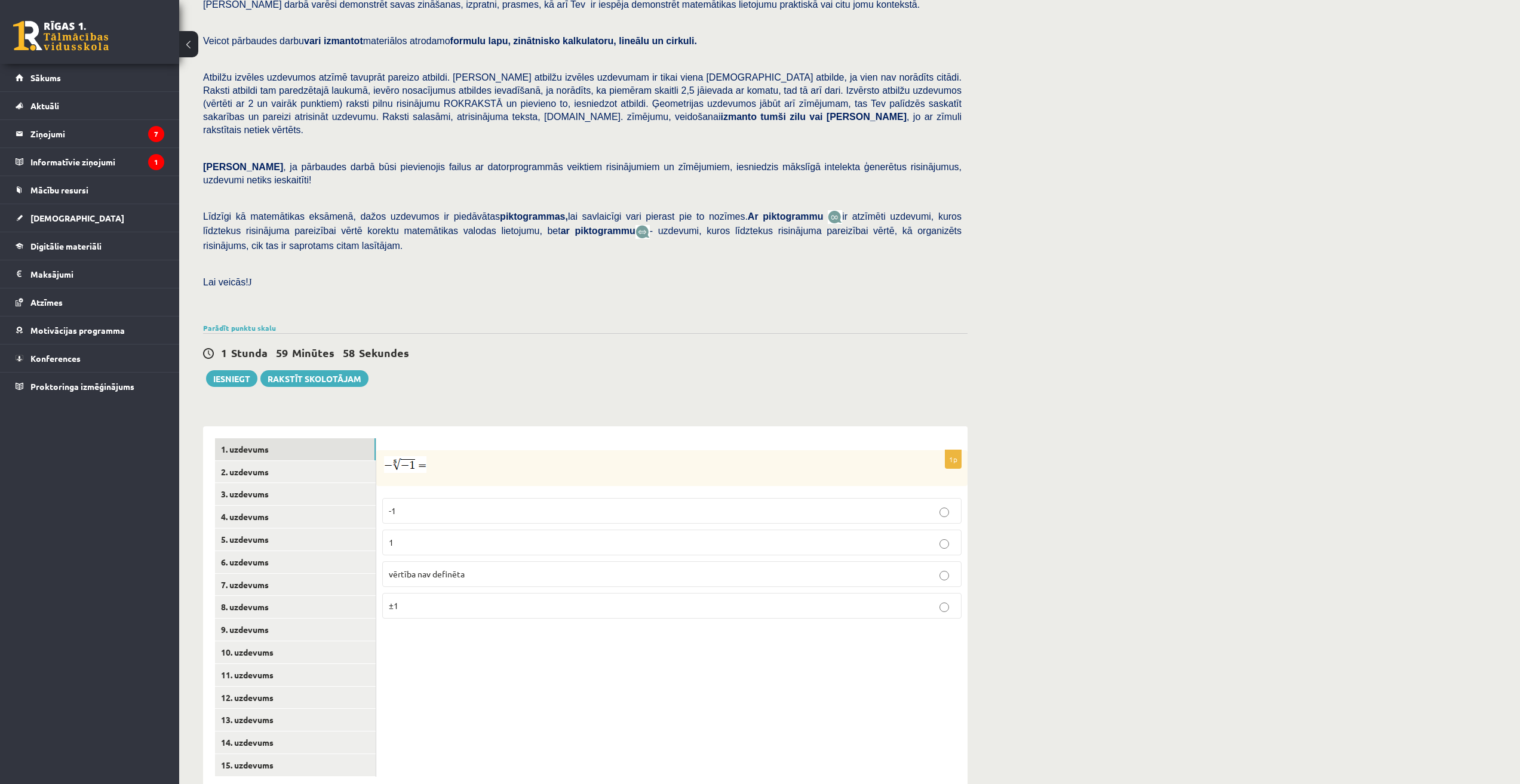
scroll to position [94, 0]
click at [291, 459] on link "2. uzdevums" at bounding box center [295, 469] width 161 height 22
click at [279, 481] on link "3. uzdevums" at bounding box center [295, 491] width 161 height 22
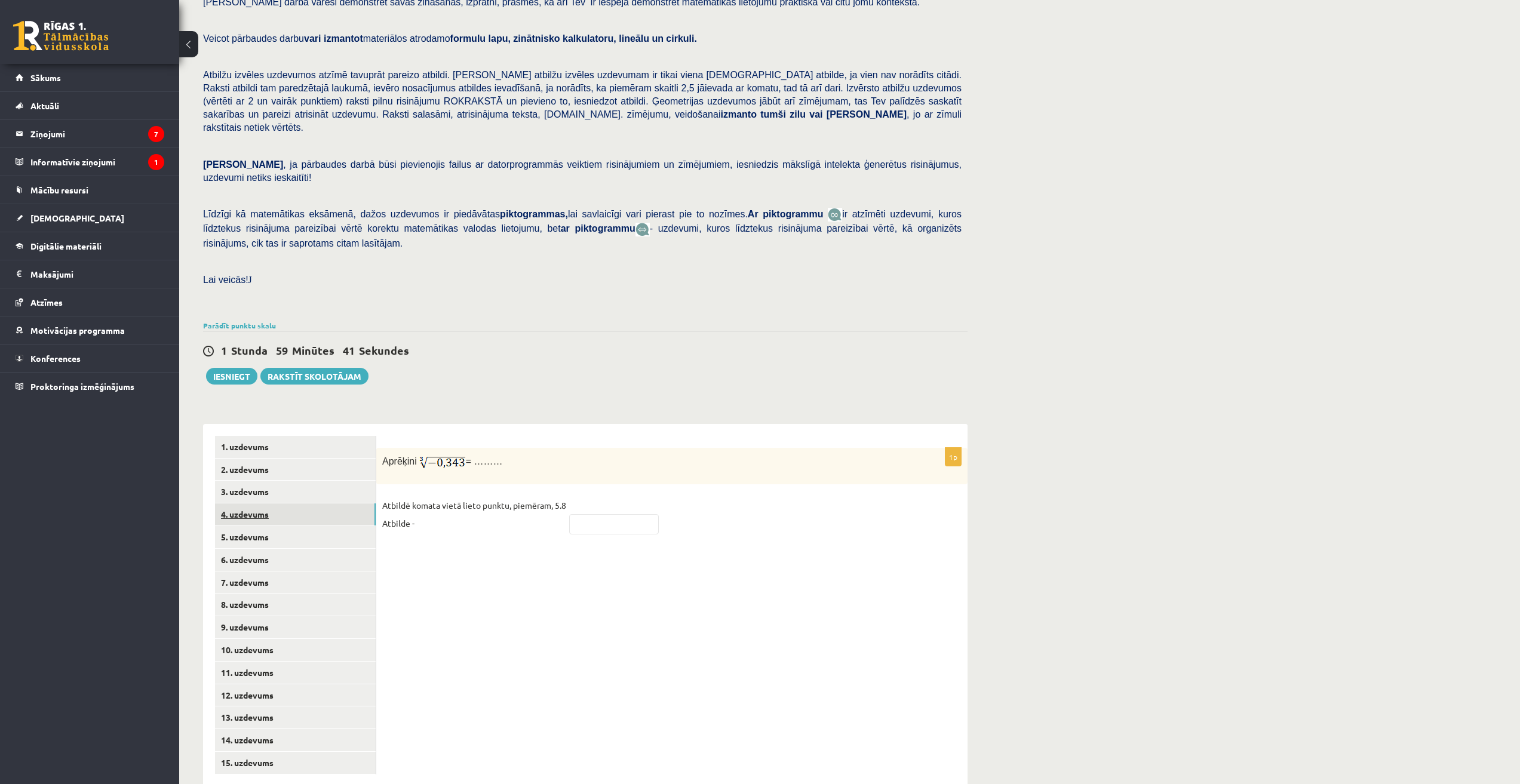
click at [298, 503] on link "4. uzdevums" at bounding box center [295, 514] width 161 height 22
click at [270, 526] on link "5. uzdevums" at bounding box center [295, 536] width 161 height 22
click at [253, 548] on link "6. uzdevums" at bounding box center [295, 559] width 161 height 22
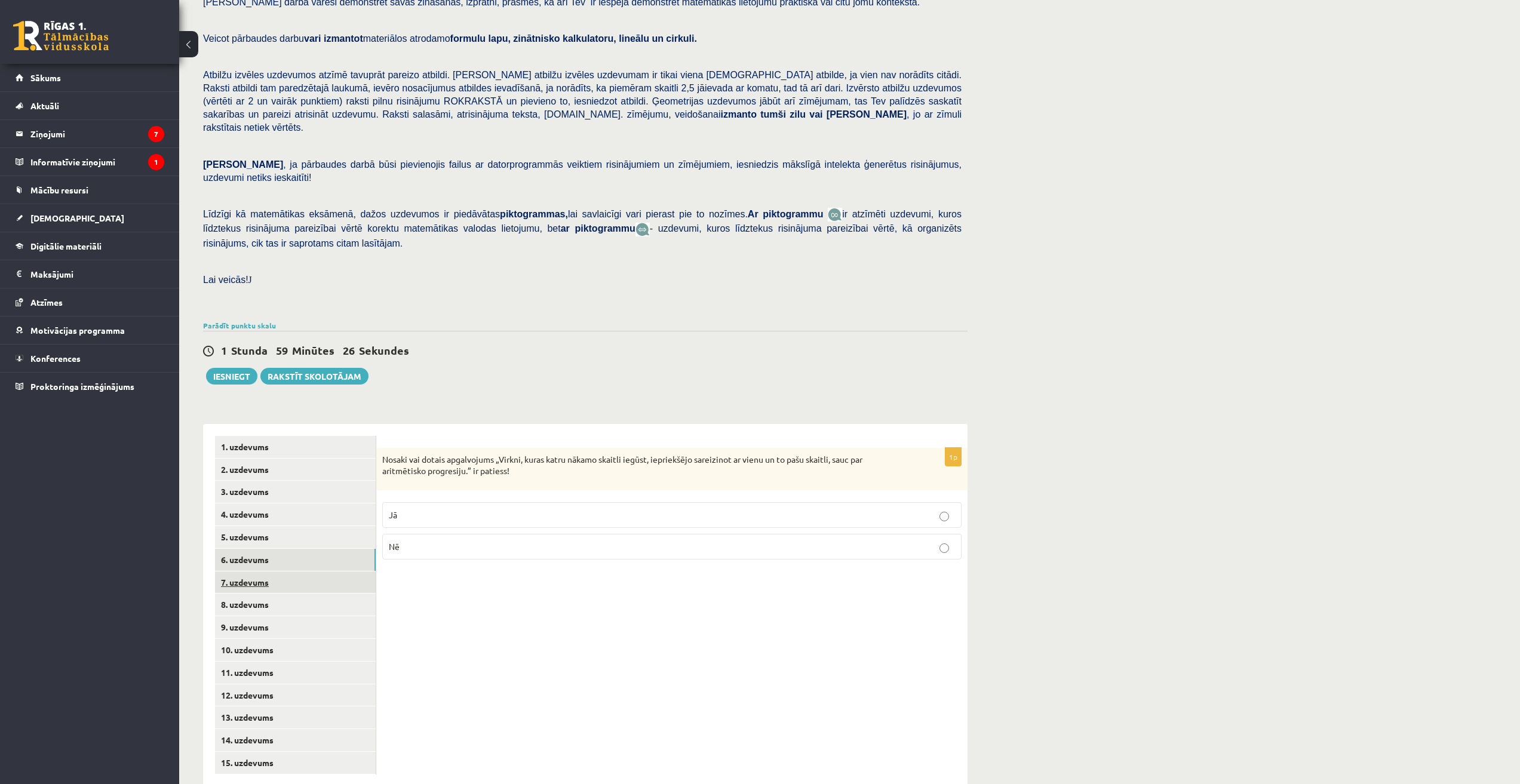
click at [278, 572] on link "7. uzdevums" at bounding box center [295, 582] width 161 height 22
click at [265, 594] on link "8. uzdevums" at bounding box center [295, 604] width 161 height 22
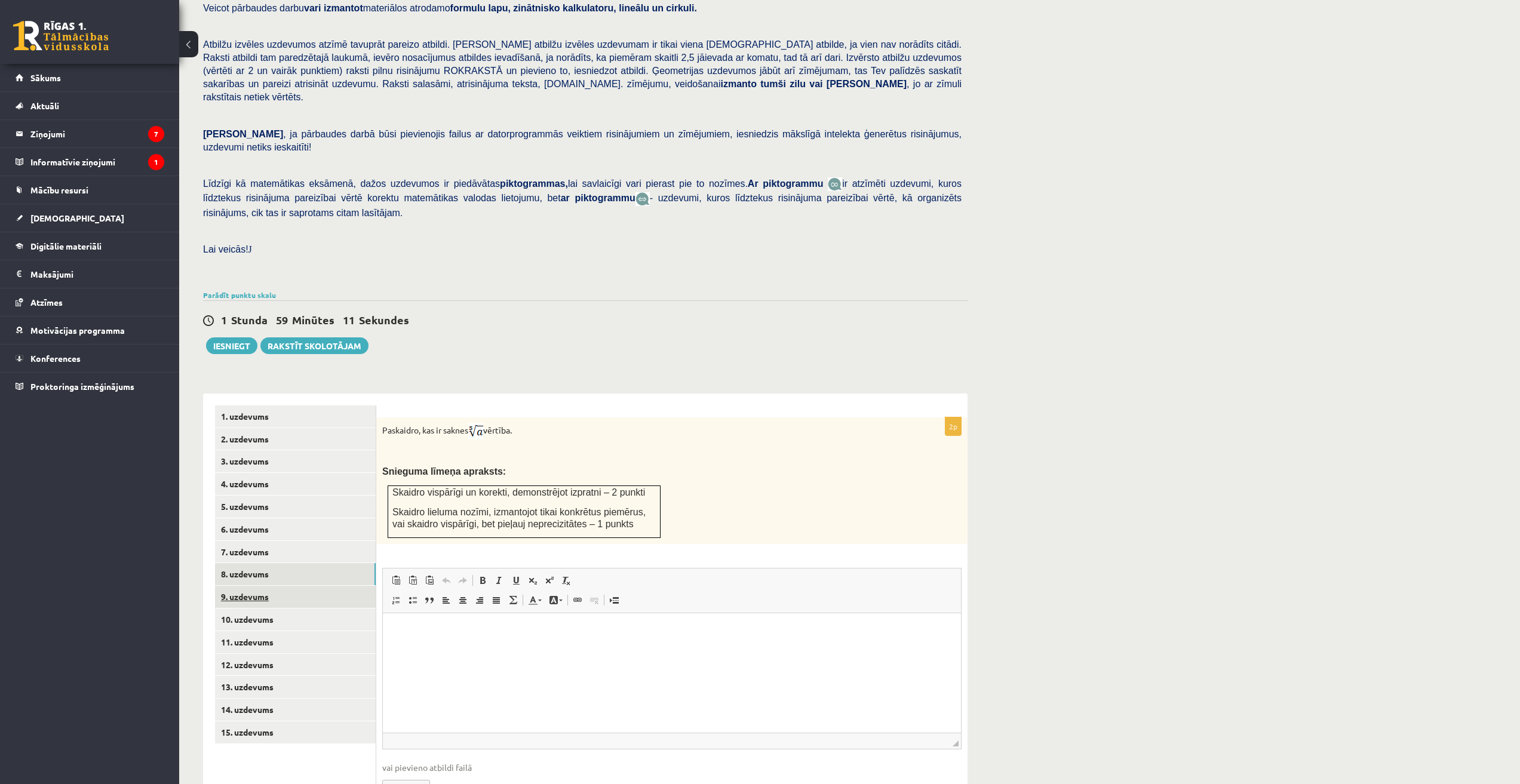
scroll to position [167, 0]
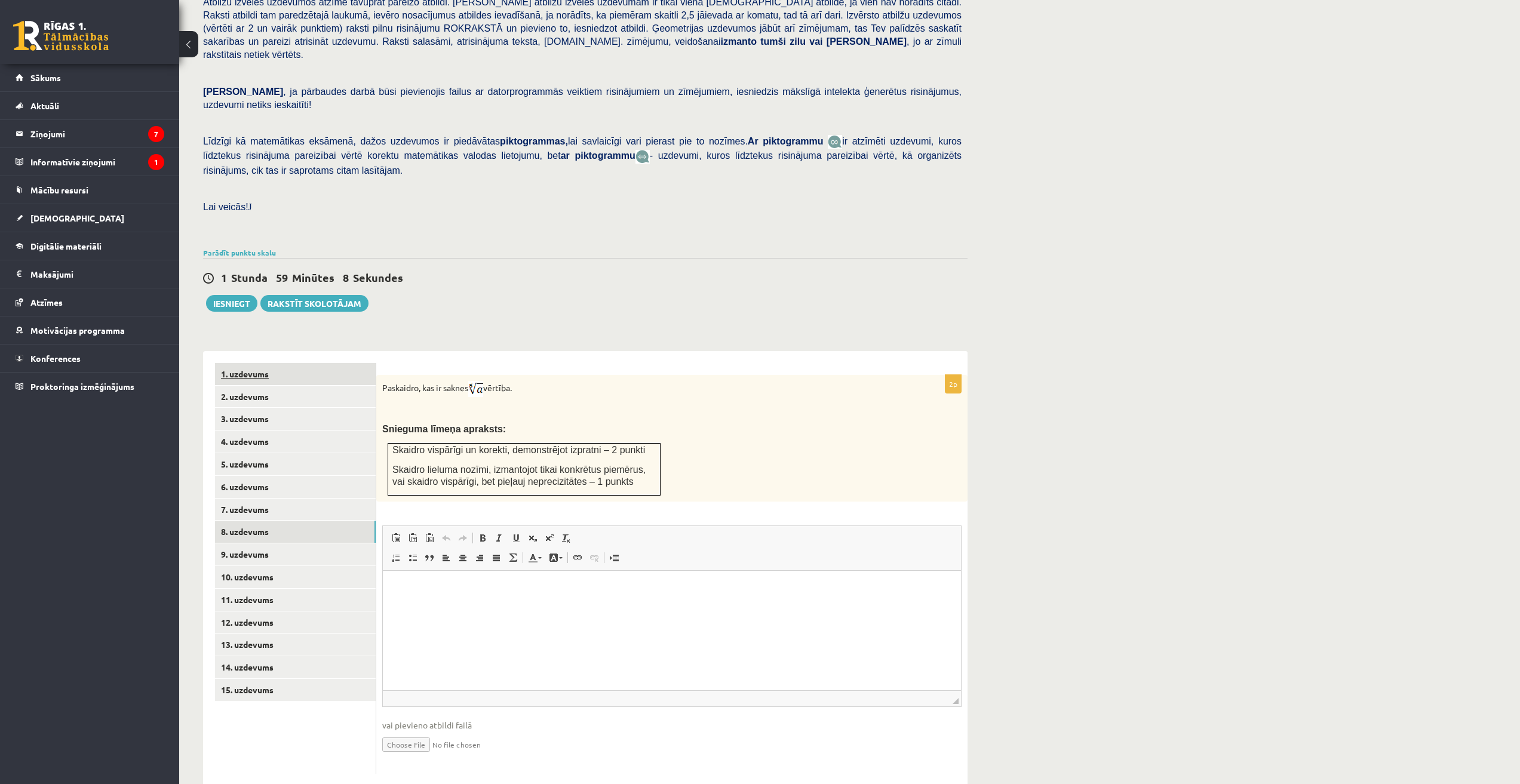
click at [252, 363] on link "1. uzdevums" at bounding box center [295, 373] width 161 height 22
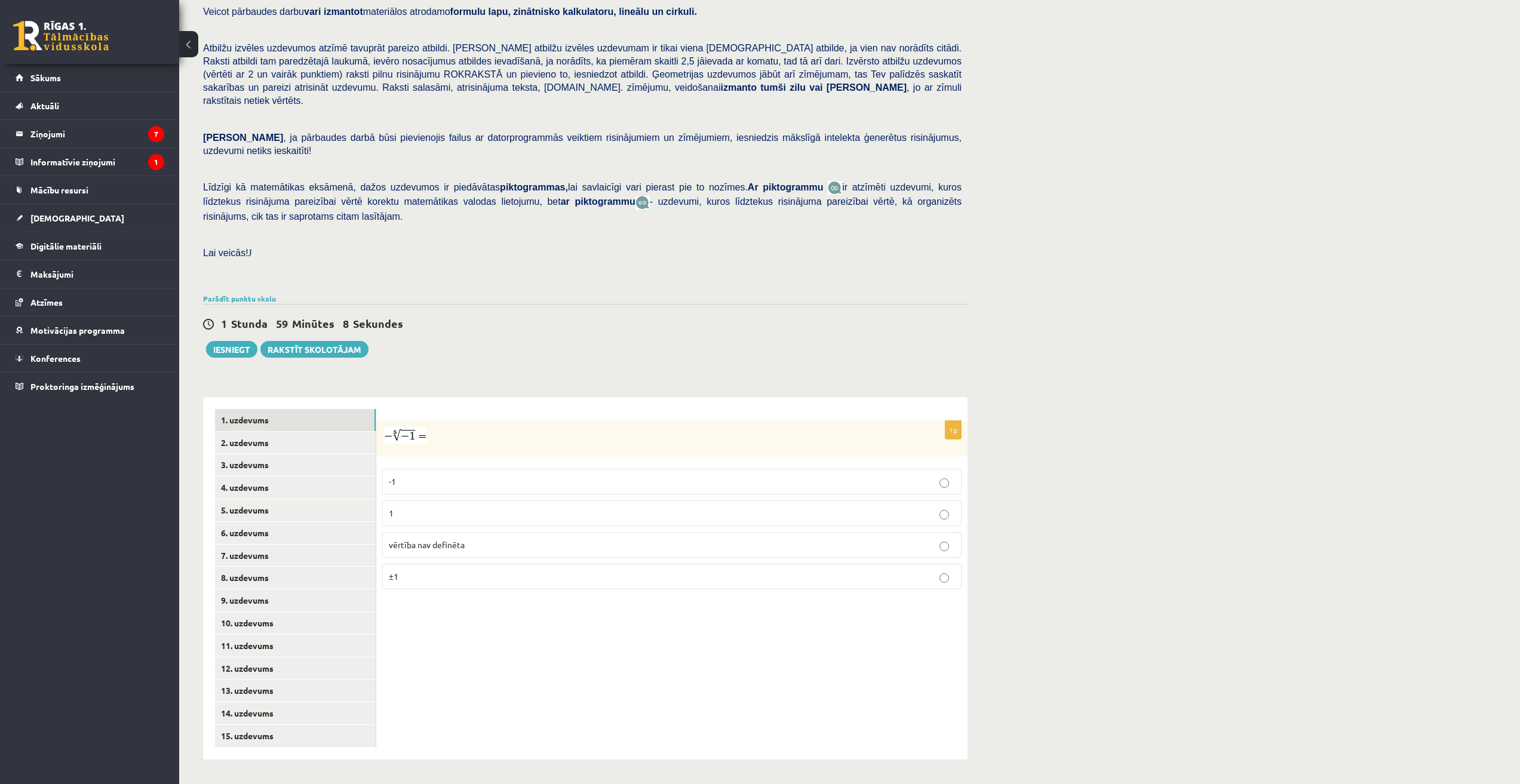
scroll to position [95, 0]
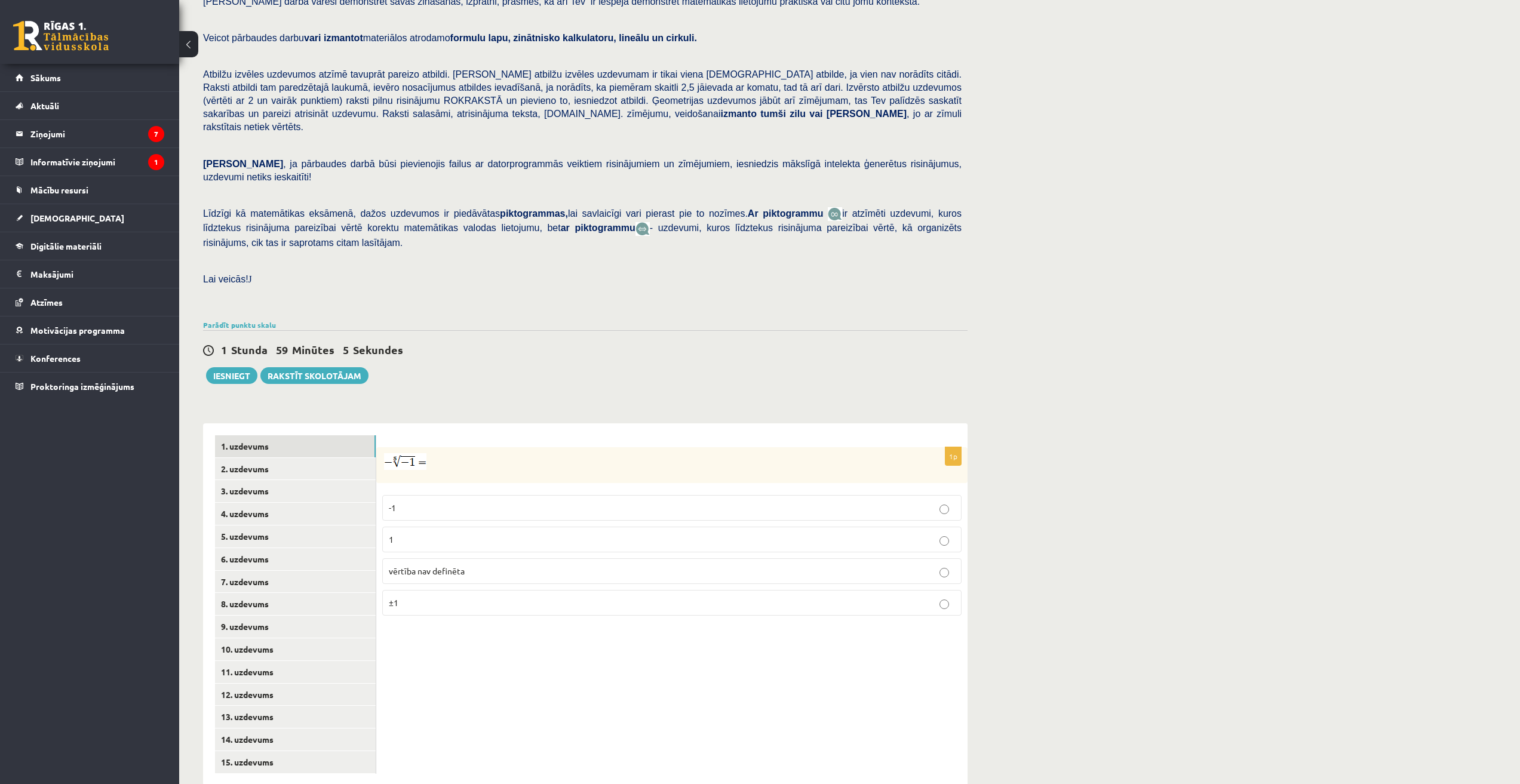
click at [424, 502] on p "-1" at bounding box center [672, 508] width 566 height 13
click at [300, 458] on link "2. uzdevums" at bounding box center [295, 469] width 161 height 22
click at [457, 536] on p "x 9 4 x 9 4" at bounding box center [672, 543] width 566 height 15
click at [270, 480] on link "3. uzdevums" at bounding box center [295, 490] width 161 height 22
click at [606, 514] on input "text" at bounding box center [614, 523] width 90 height 20
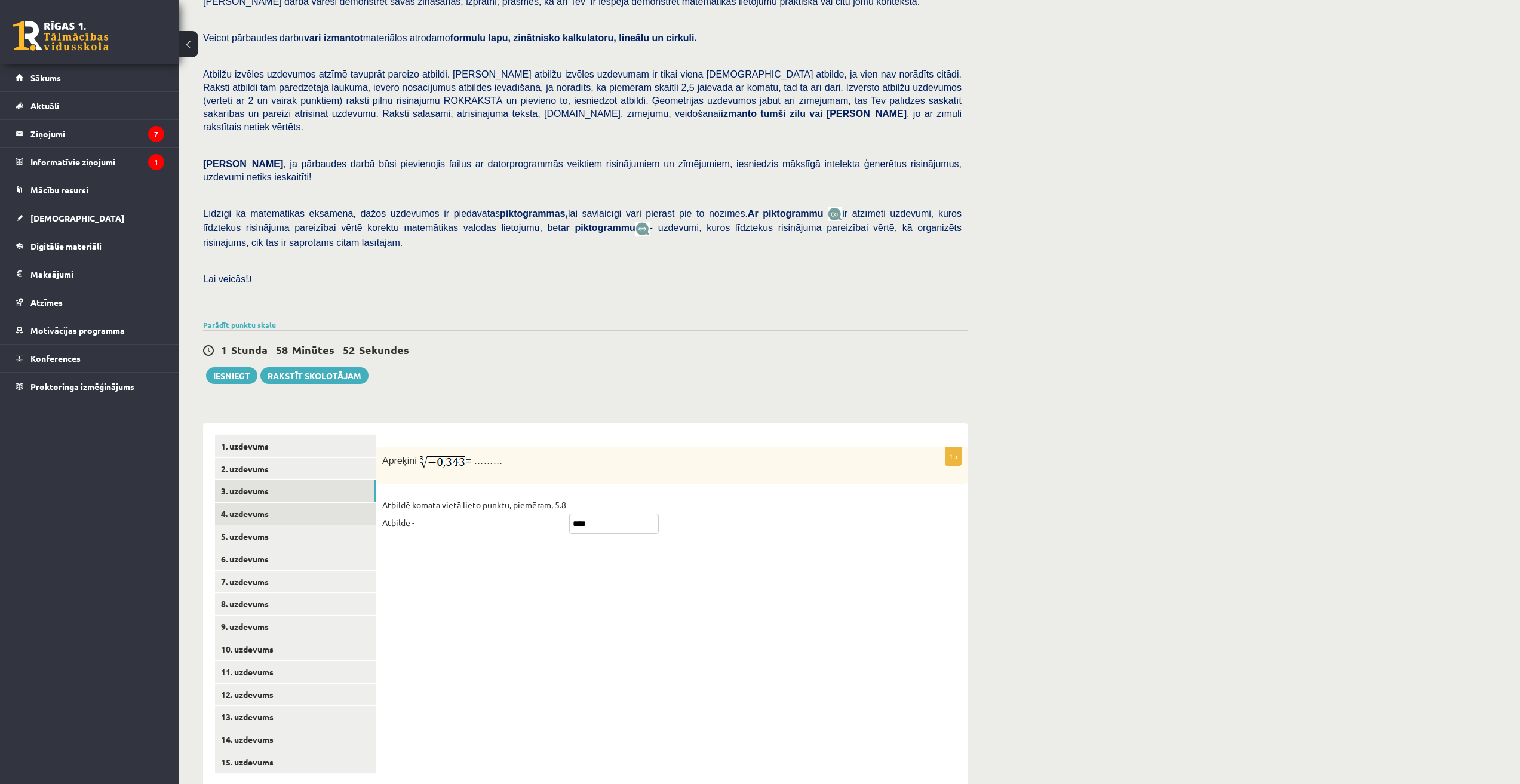
type input "****"
click at [289, 503] on link "4. uzdevums" at bounding box center [295, 513] width 161 height 22
click at [615, 523] on fieldset "Jā Nē" at bounding box center [672, 517] width 579 height 67
click at [437, 521] on label "Nē" at bounding box center [672, 534] width 579 height 26
click at [345, 526] on link "5. uzdevums" at bounding box center [295, 536] width 161 height 22
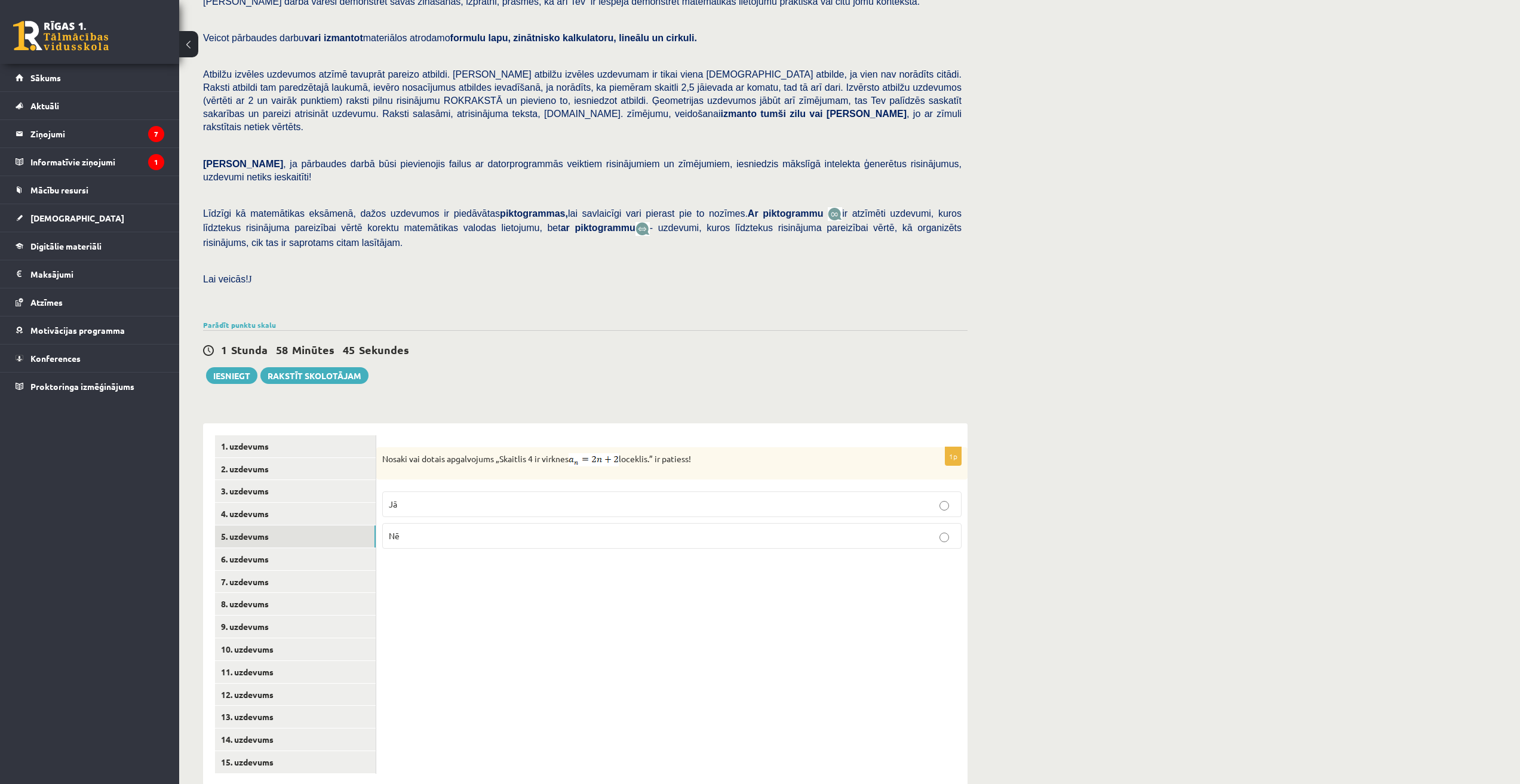
click at [534, 491] on label "Jā" at bounding box center [672, 504] width 579 height 26
click at [262, 548] on link "6. uzdevums" at bounding box center [295, 559] width 161 height 22
click at [446, 540] on p "Nē" at bounding box center [672, 546] width 566 height 13
click at [288, 571] on link "7. uzdevums" at bounding box center [295, 582] width 161 height 22
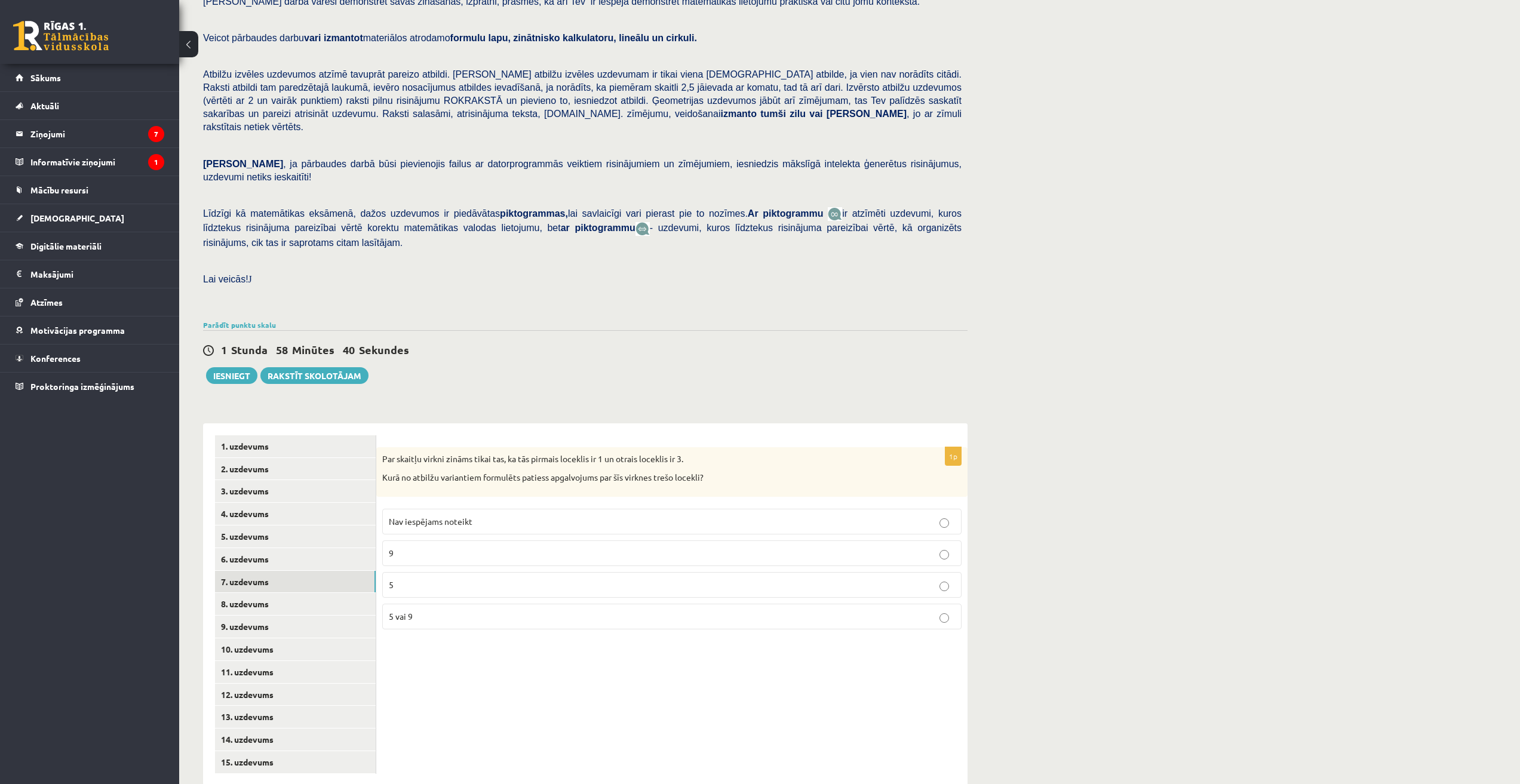
click at [438, 516] on span "Nav iespējams noteikt" at bounding box center [431, 521] width 84 height 10
click at [299, 593] on link "8. uzdevums" at bounding box center [295, 603] width 161 height 22
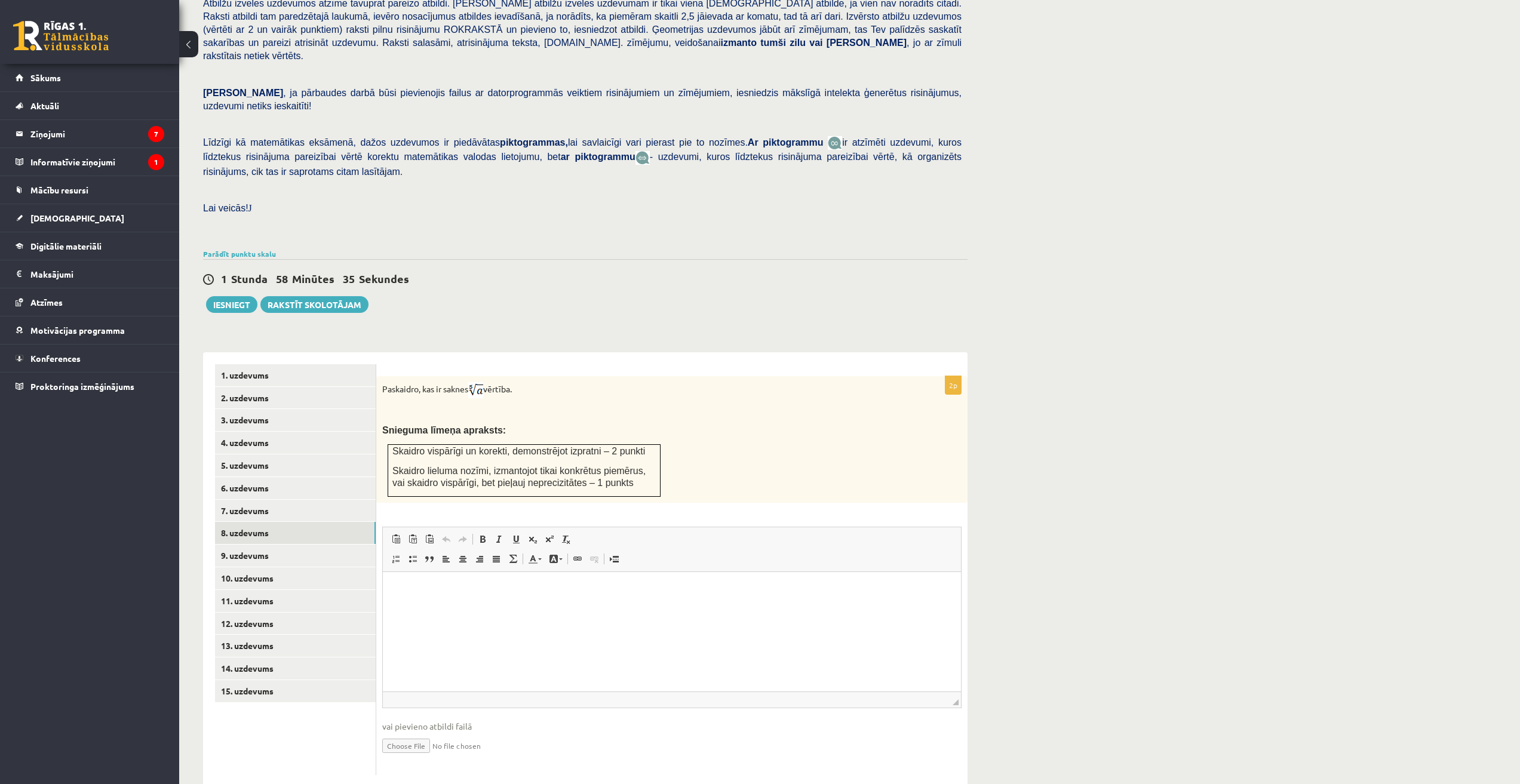
scroll to position [167, 0]
click at [457, 607] on html at bounding box center [672, 588] width 578 height 36
click at [499, 732] on input "file" at bounding box center [672, 744] width 579 height 24
click at [428, 732] on input "file" at bounding box center [672, 744] width 579 height 24
click at [411, 732] on input "file" at bounding box center [672, 744] width 579 height 24
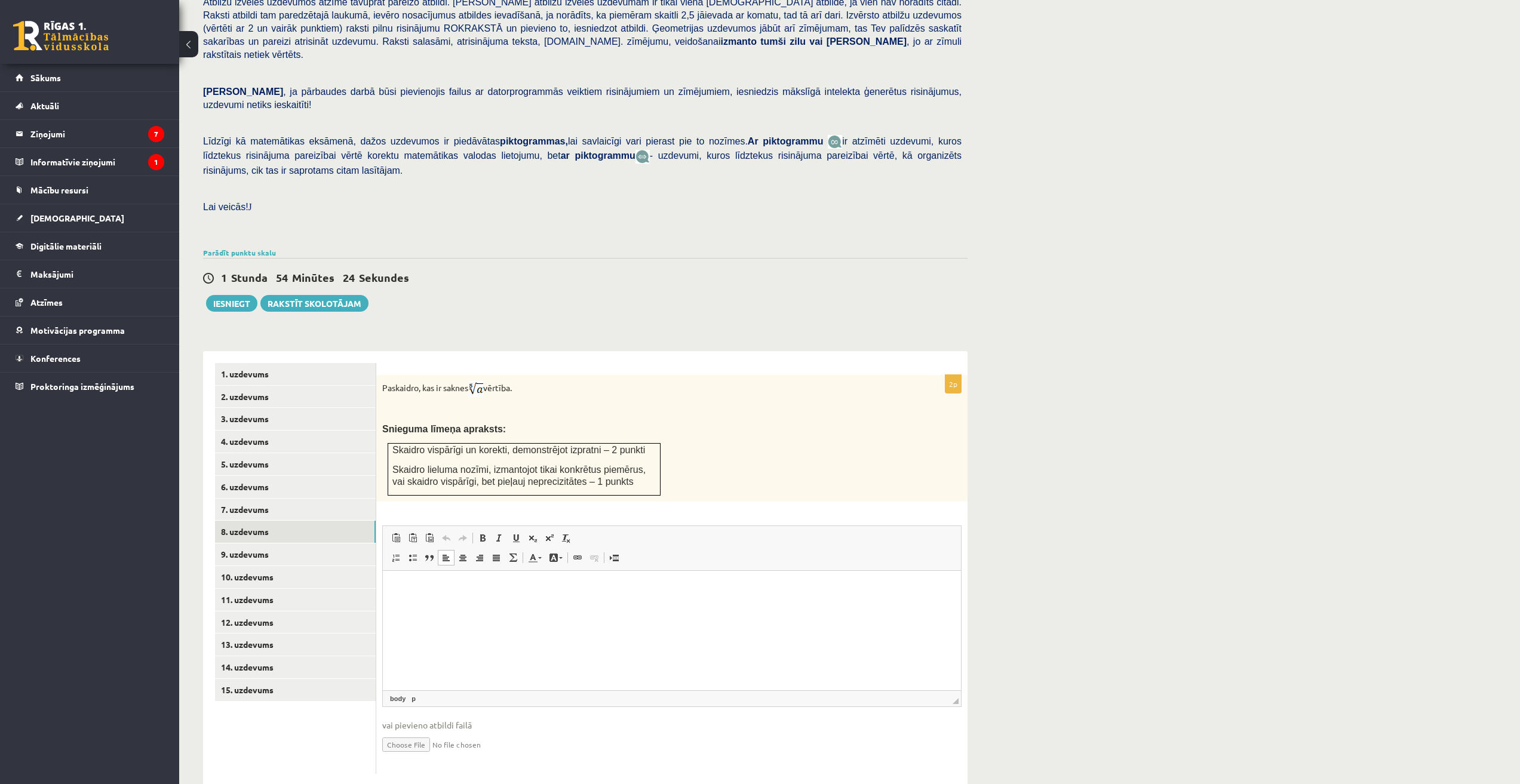
type input "**********"
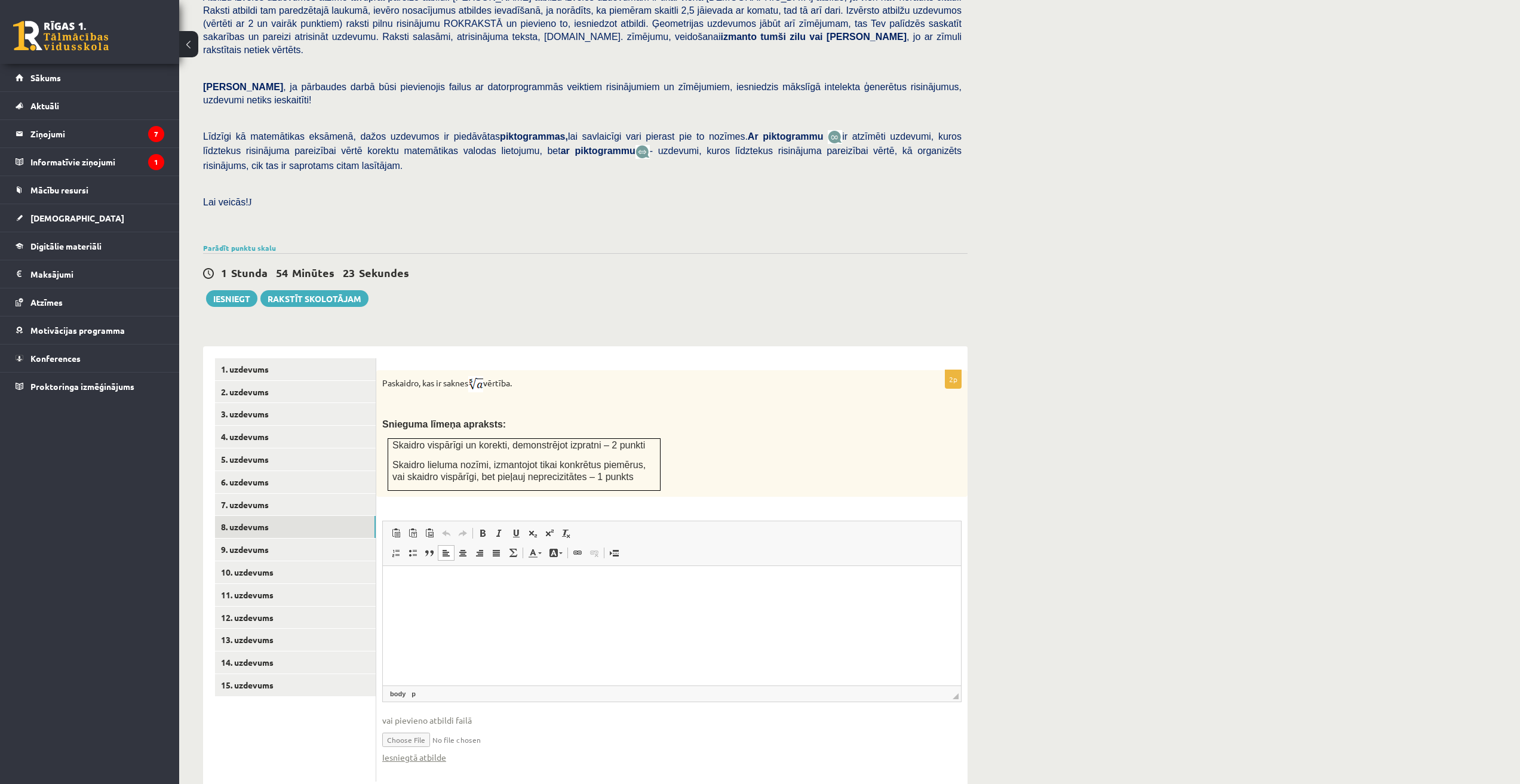
scroll to position [180, 0]
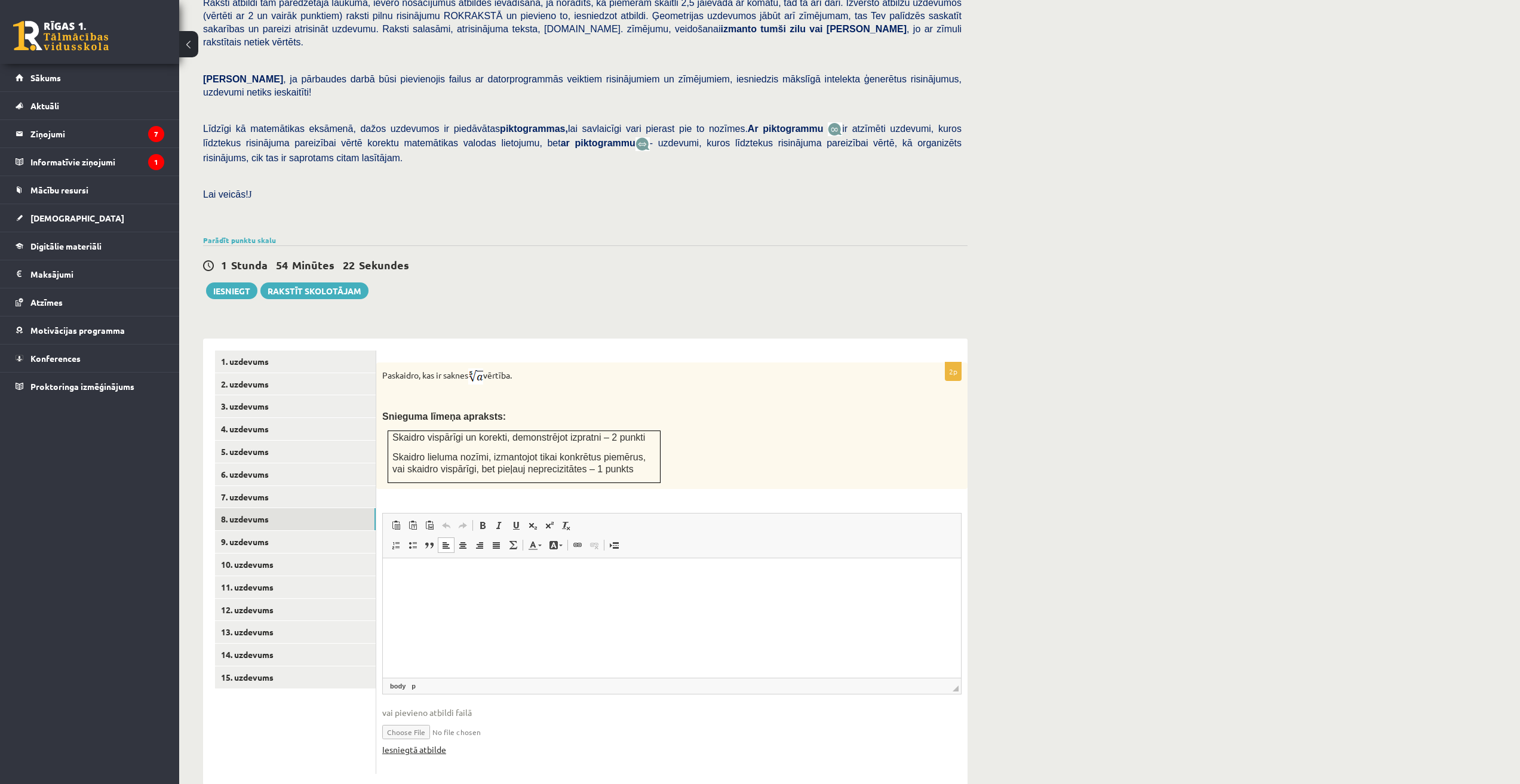
click at [422, 744] on link "Iesniegtā atbilde" at bounding box center [414, 750] width 64 height 13
click at [276, 531] on link "9. uzdevums" at bounding box center [295, 541] width 161 height 22
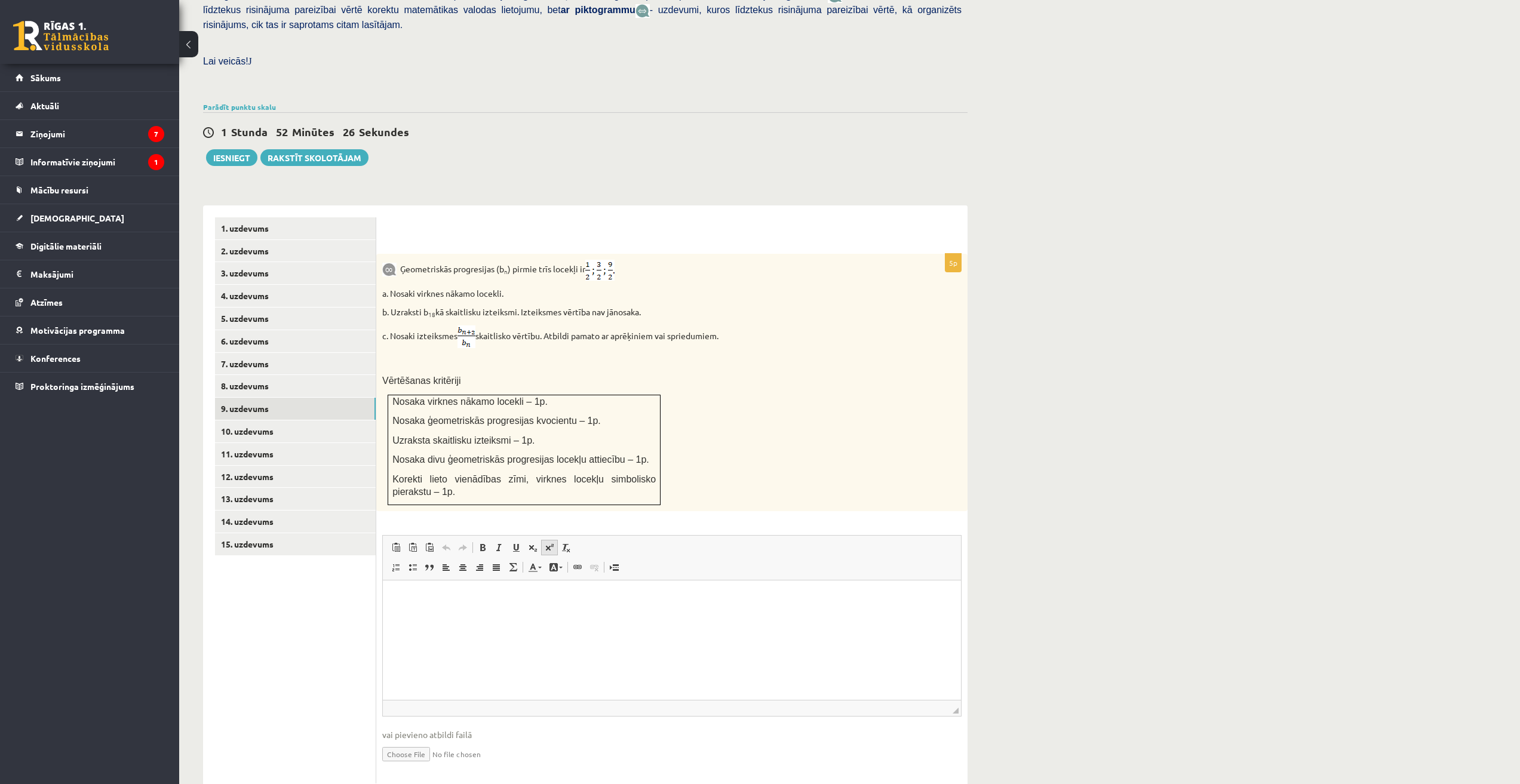
scroll to position [323, 0]
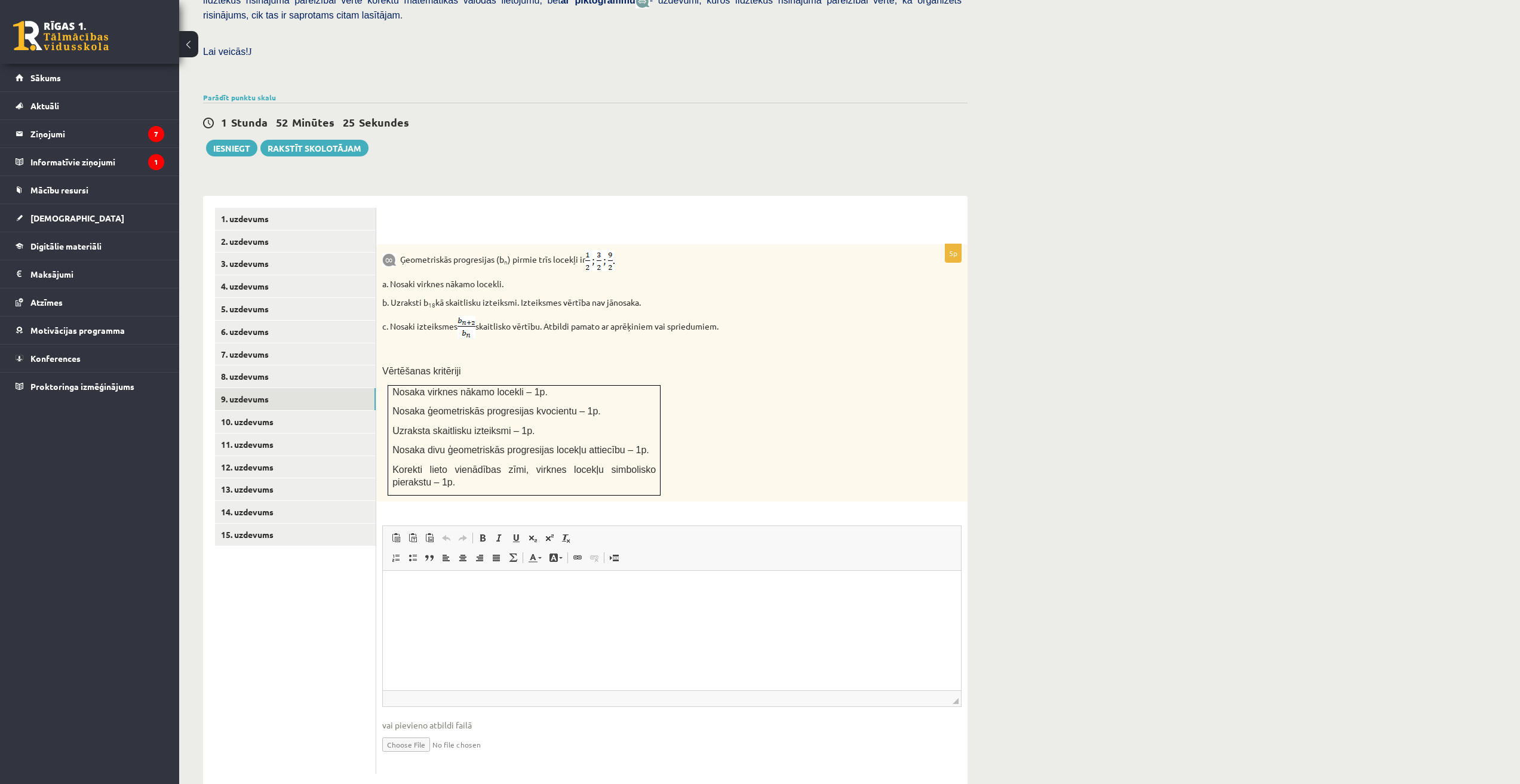
type input "**********"
click at [252, 411] on link "10. uzdevums" at bounding box center [295, 421] width 161 height 22
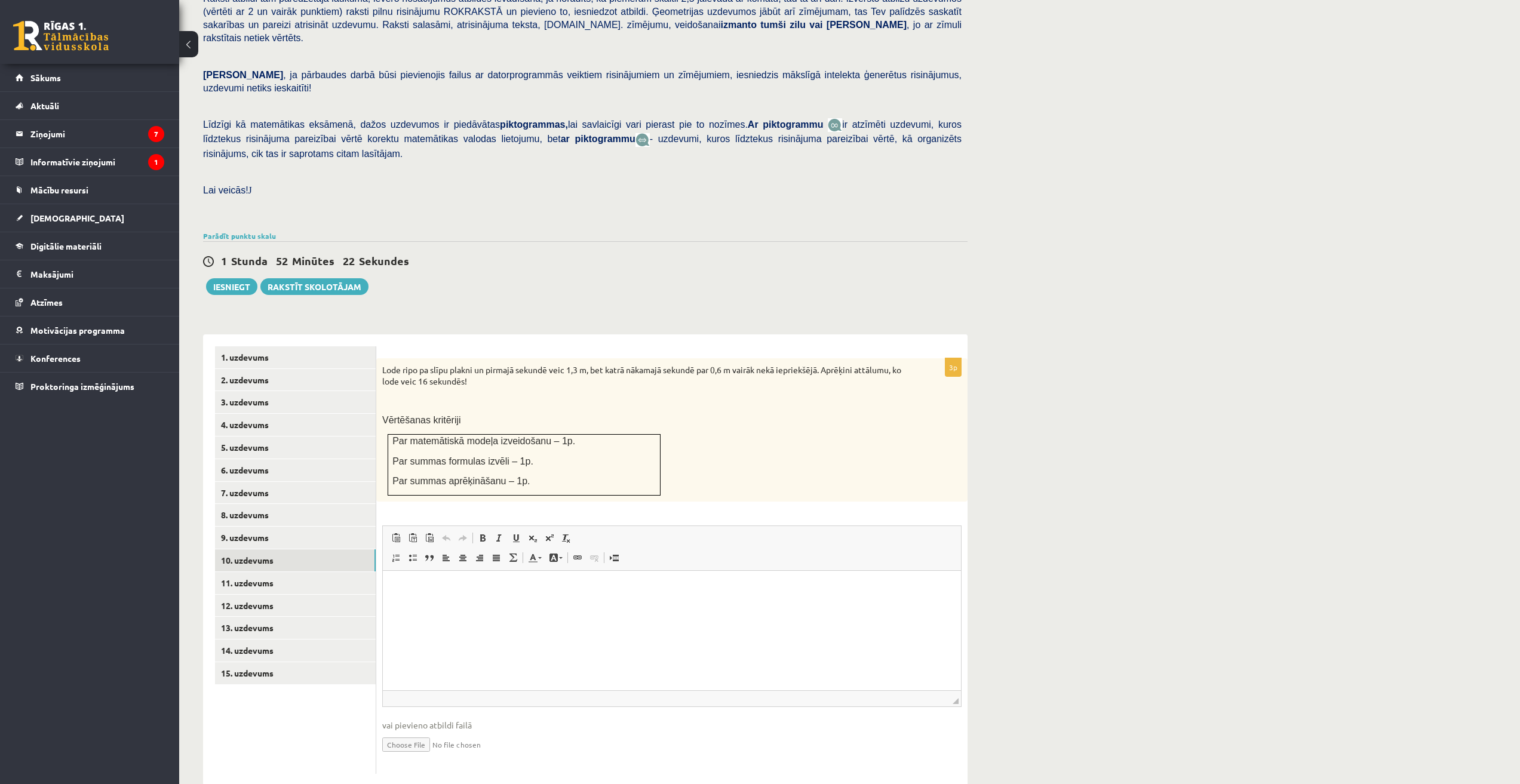
scroll to position [0, 0]
click at [516, 719] on span "vai pievieno atbildi failā" at bounding box center [672, 725] width 579 height 13
type input "**********"
click at [294, 572] on link "11. uzdevums" at bounding box center [295, 582] width 161 height 22
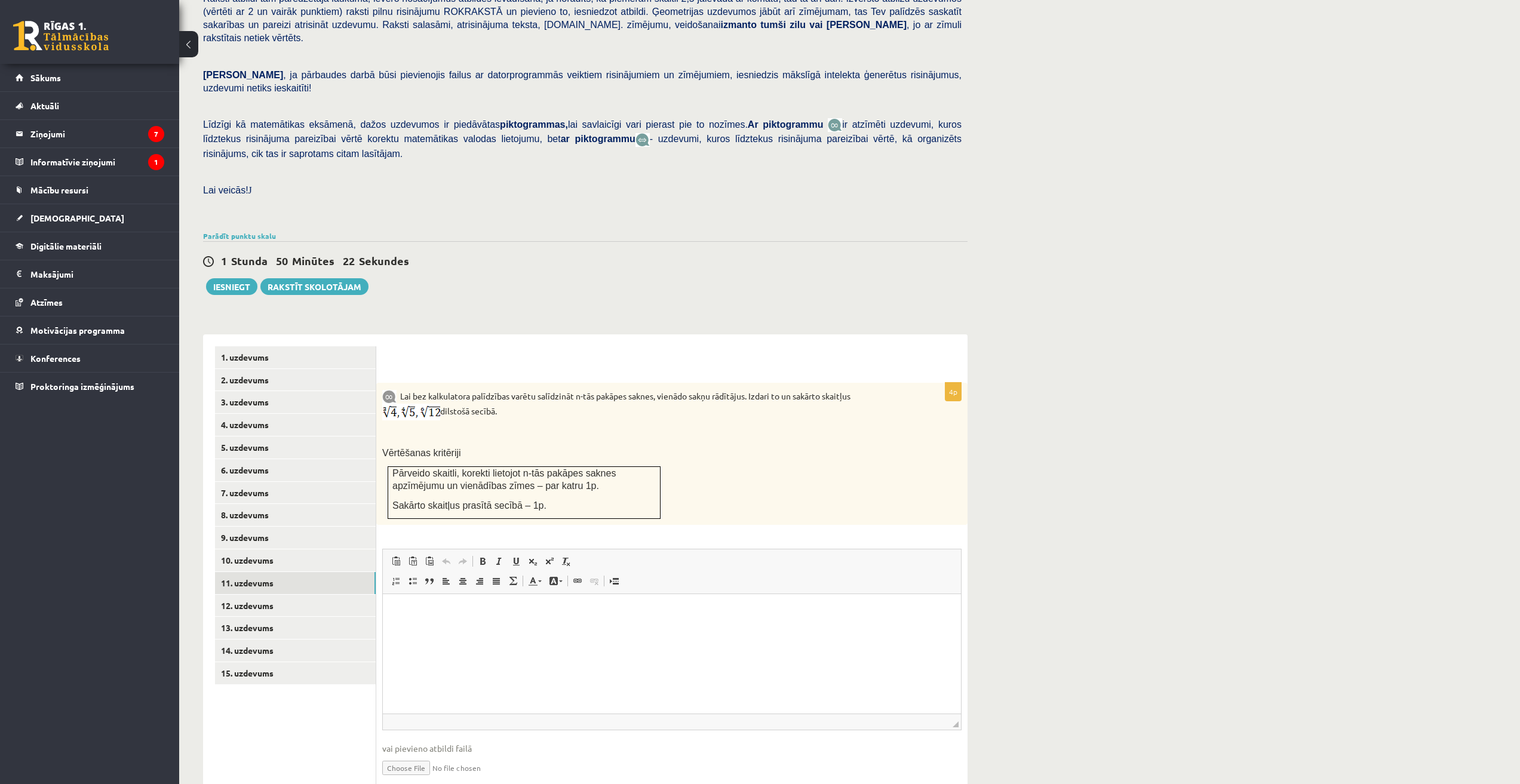
type input "**********"
click at [249, 594] on link "12. uzdevums" at bounding box center [295, 605] width 161 height 22
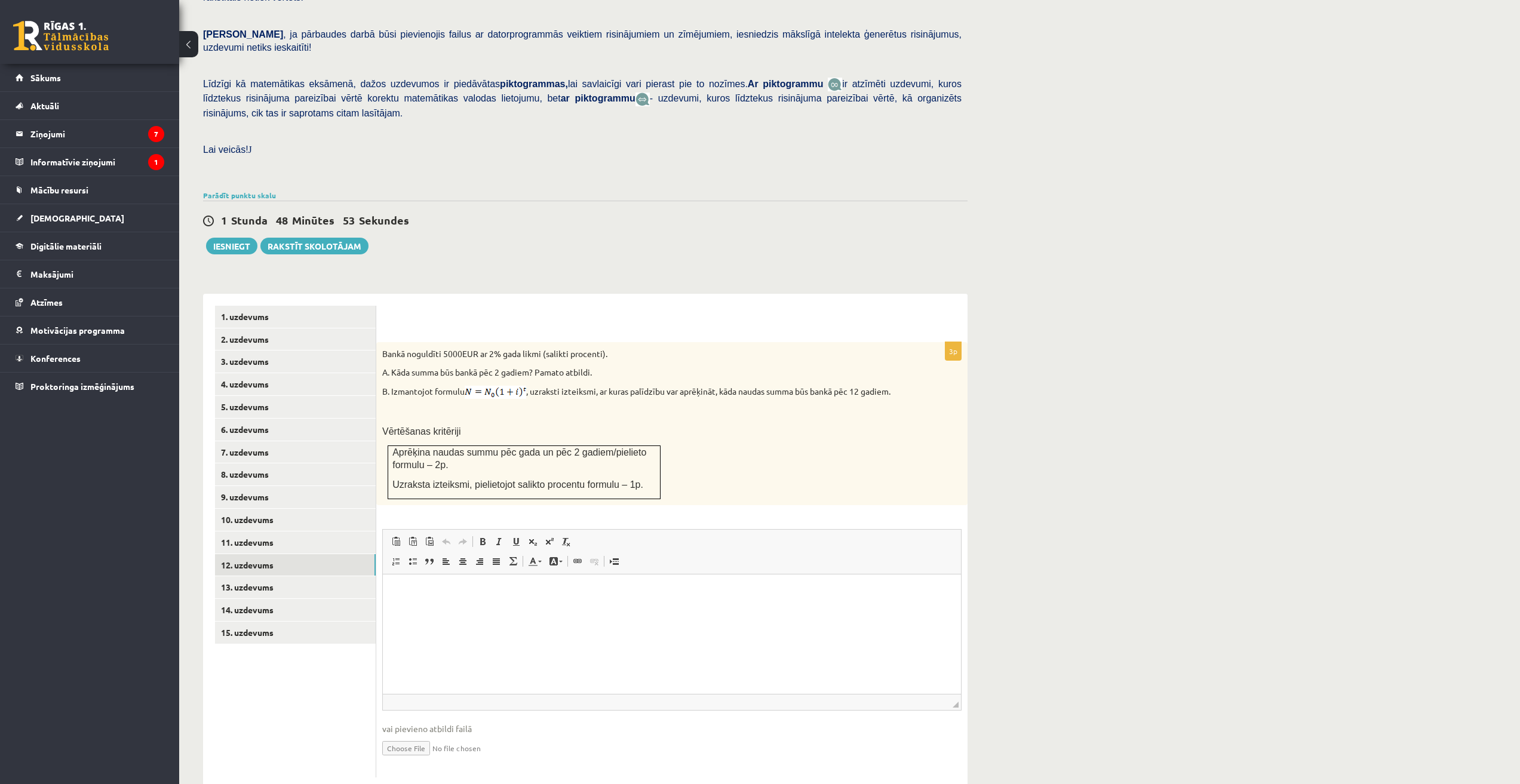
scroll to position [228, 0]
type input "**********"
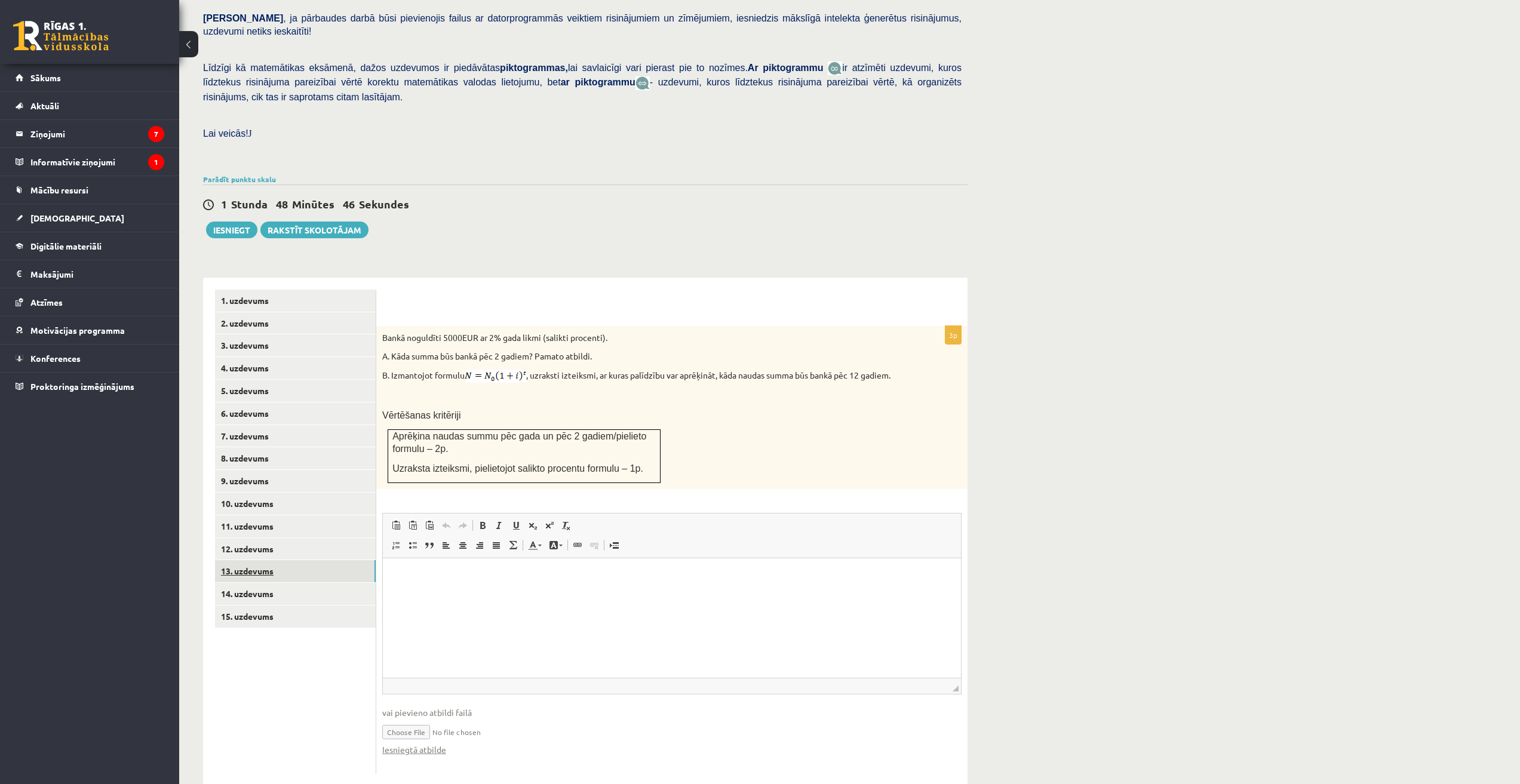
click at [278, 560] on link "13. uzdevums" at bounding box center [295, 570] width 161 height 22
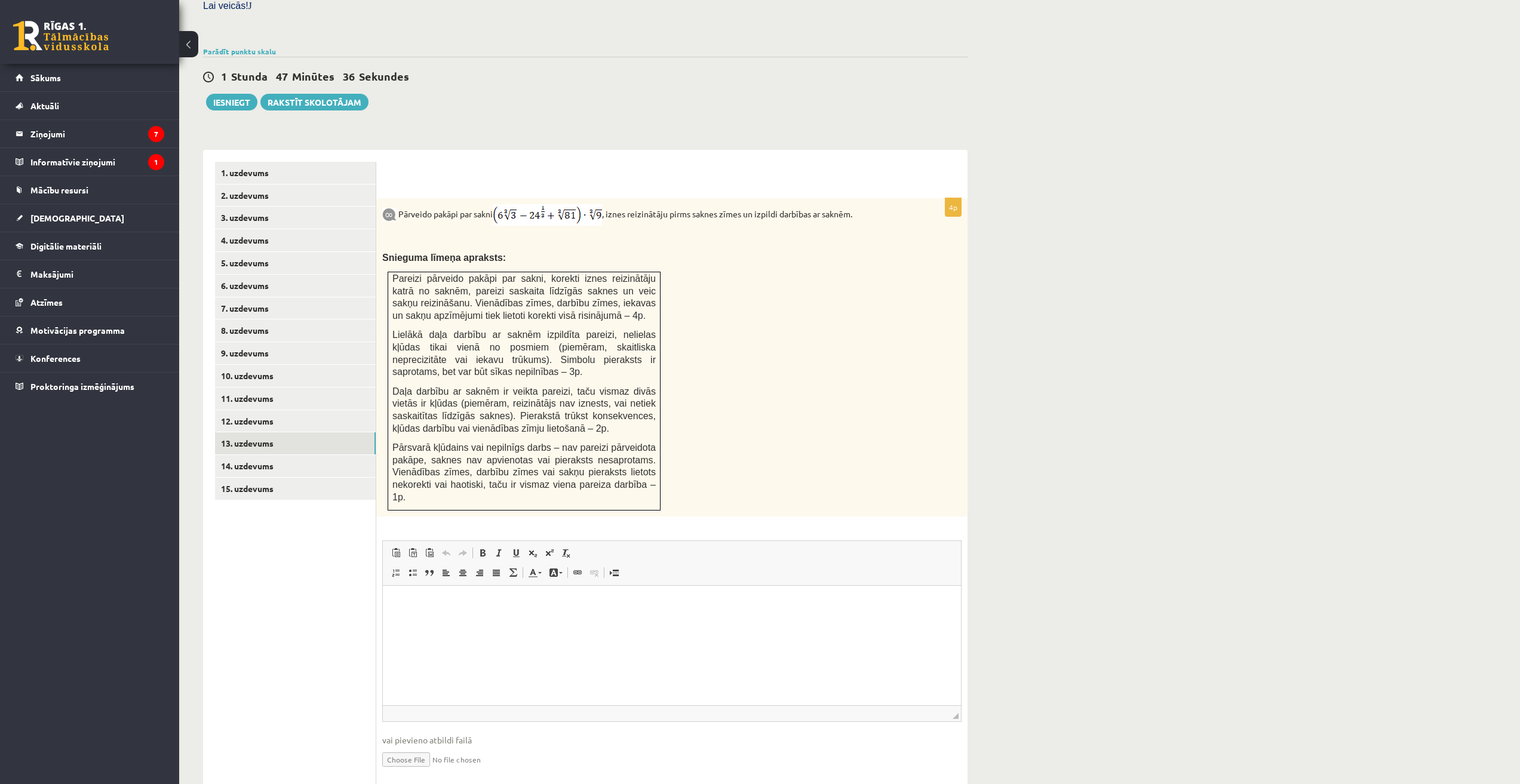
scroll to position [371, 0]
type input "**********"
click at [254, 452] on link "14. uzdevums" at bounding box center [295, 462] width 161 height 22
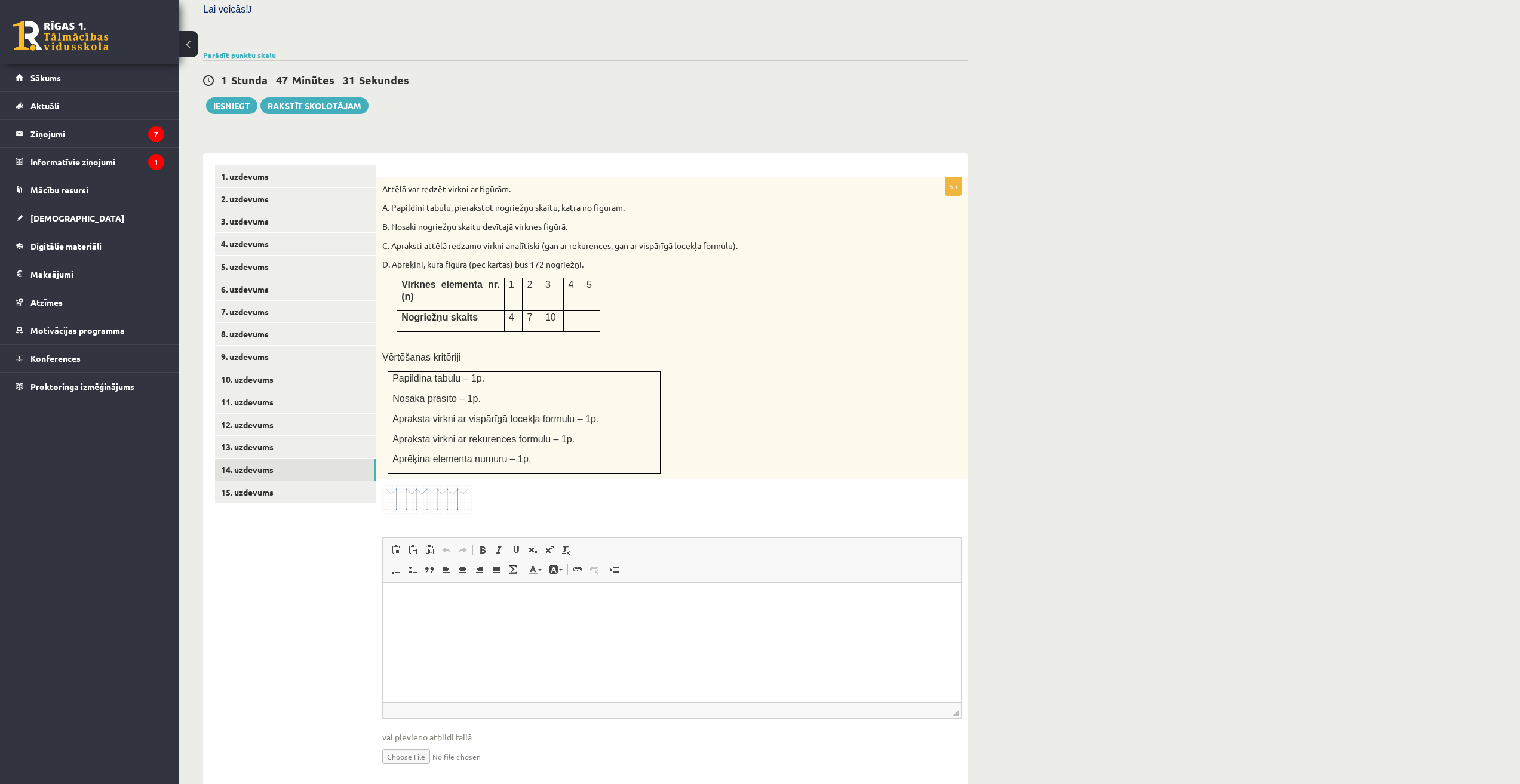
scroll to position [0, 0]
type input "**********"
click at [287, 482] on link "15. uzdevums" at bounding box center [295, 492] width 161 height 22
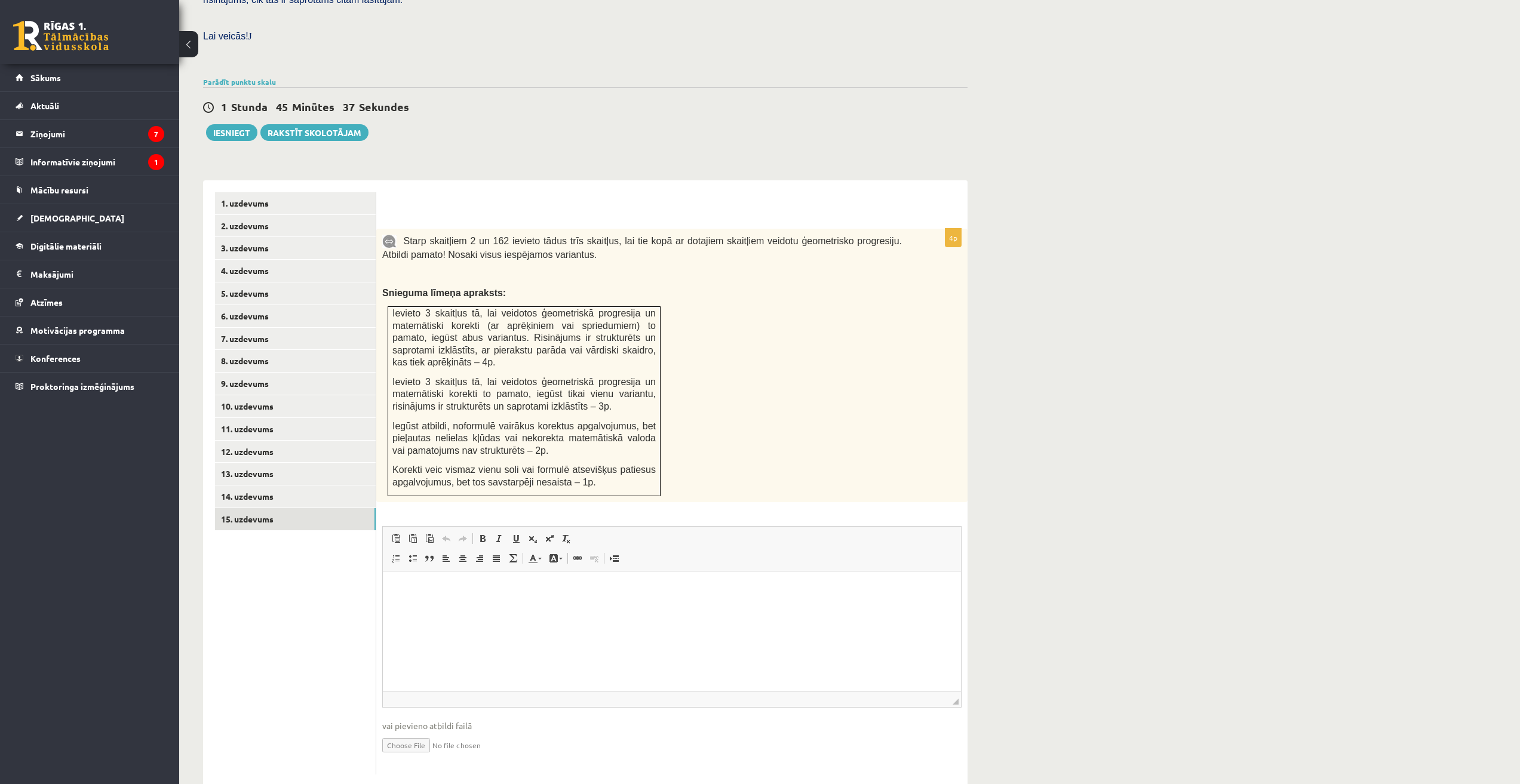
type input "**********"
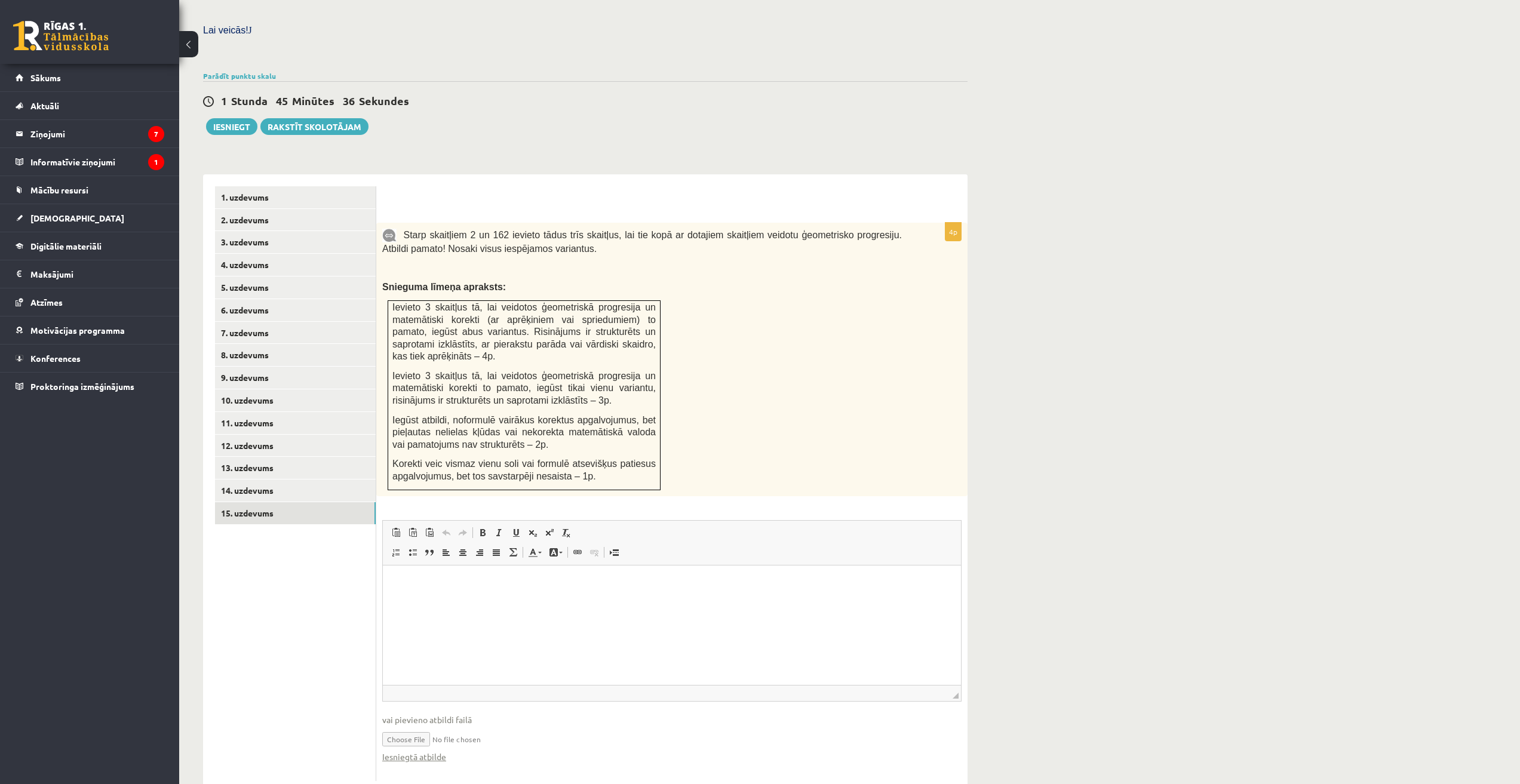
scroll to position [351, 0]
